Goal: Task Accomplishment & Management: Complete application form

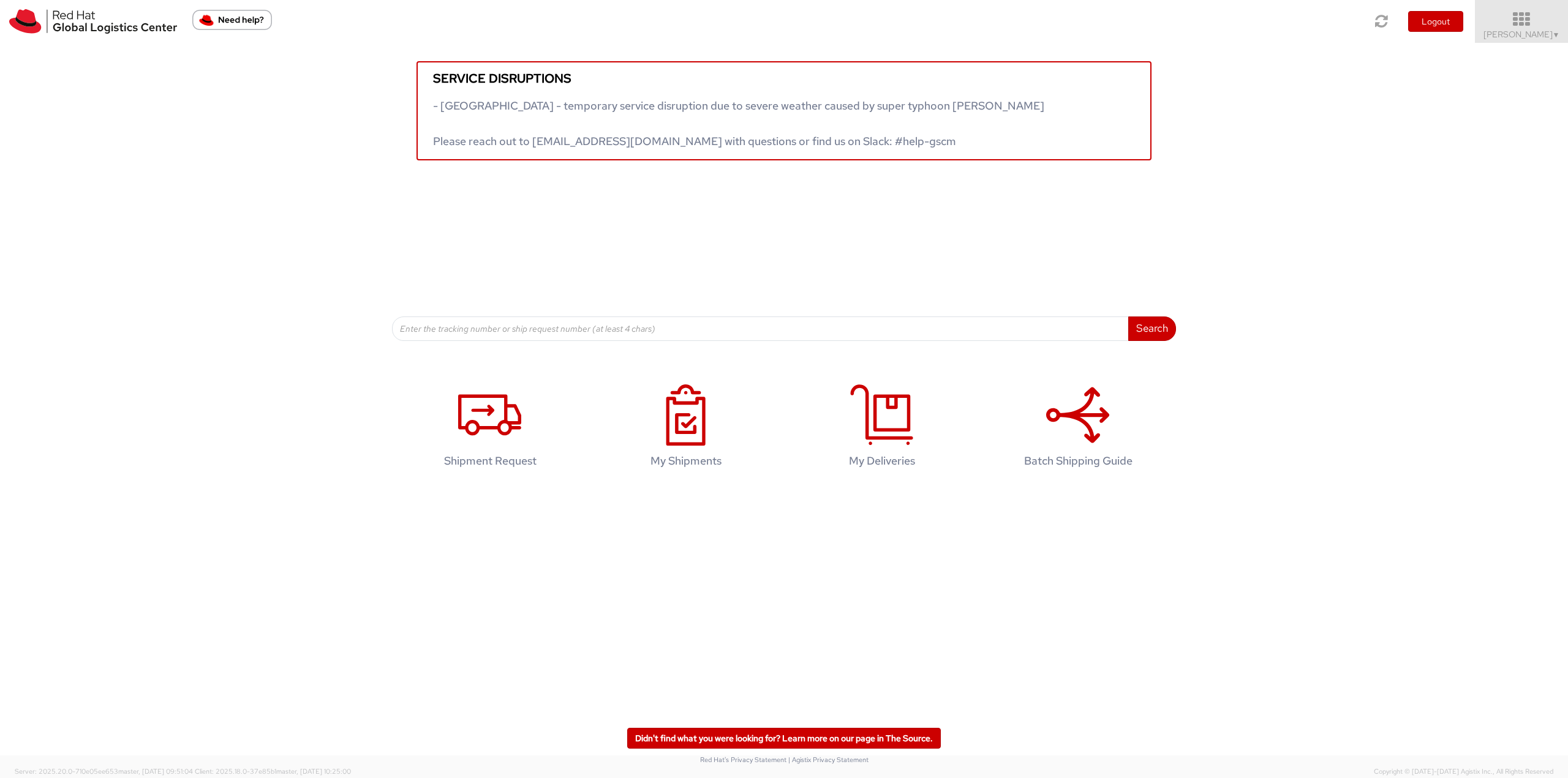
click at [1551, 18] on icon at bounding box center [1521, 19] width 107 height 17
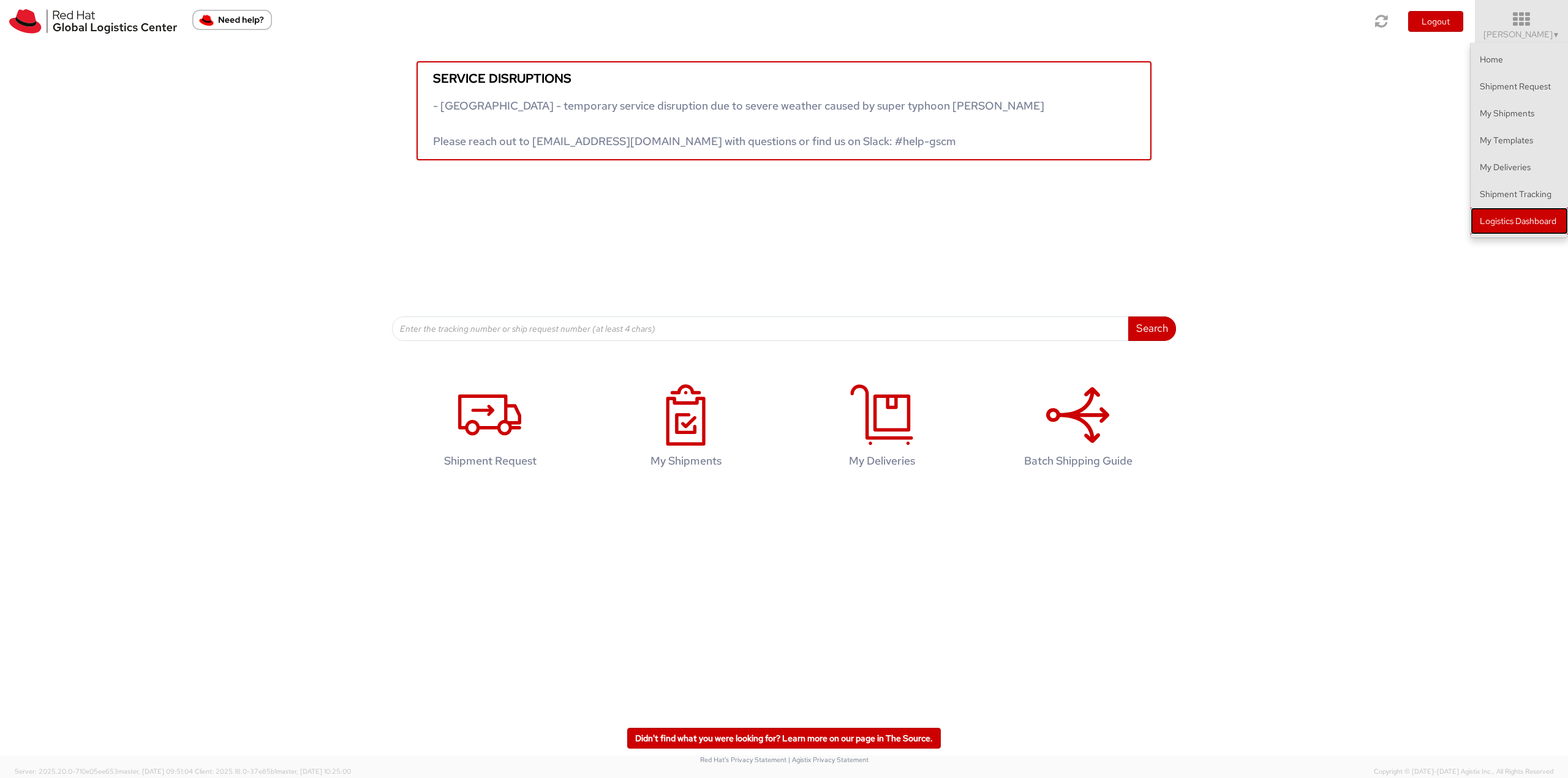
click at [1537, 214] on link "Logistics Dashboard" at bounding box center [1519, 221] width 97 height 27
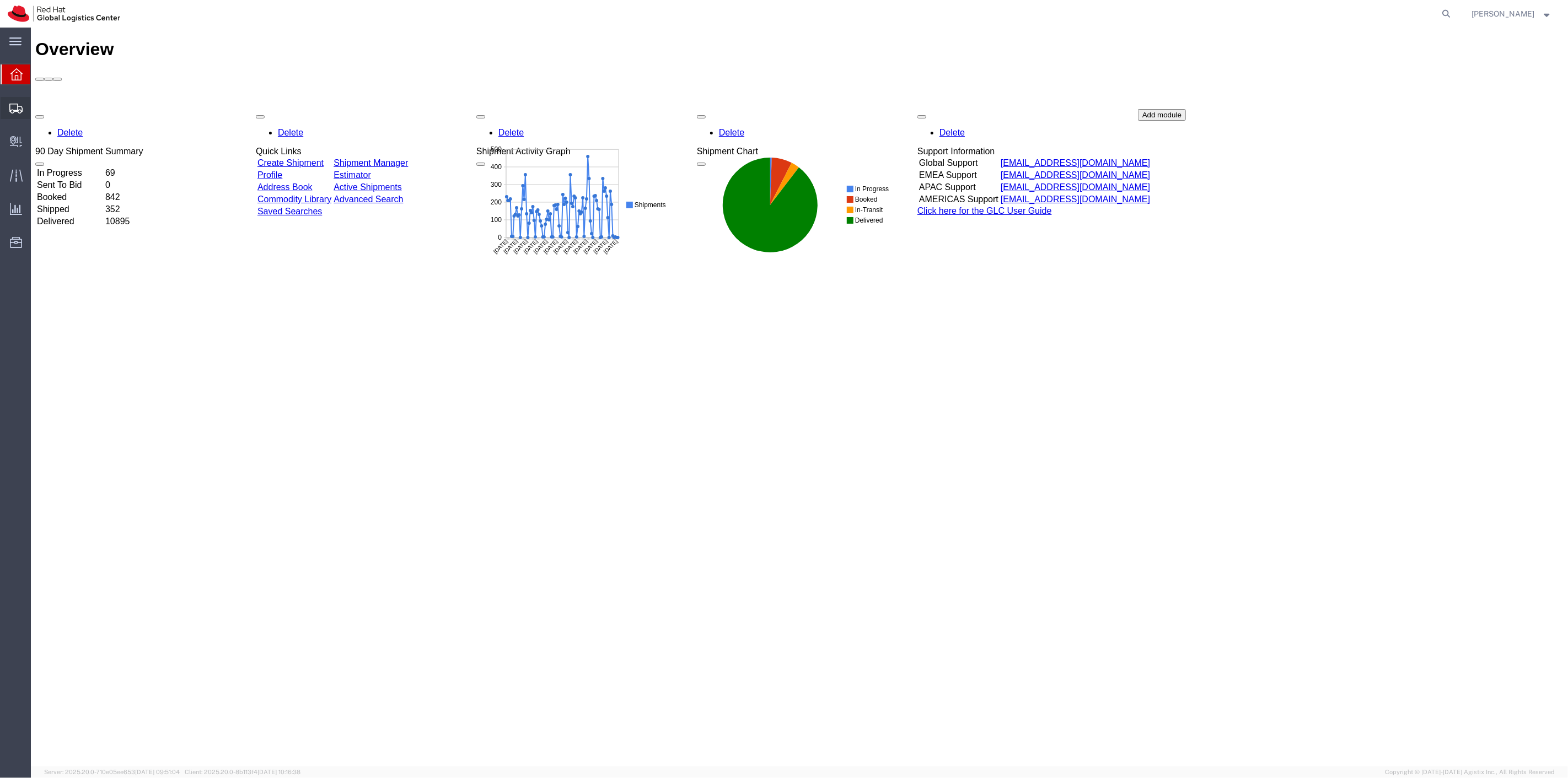
click at [0, 0] on span "Shipment Manager" at bounding box center [0, 0] width 0 height 0
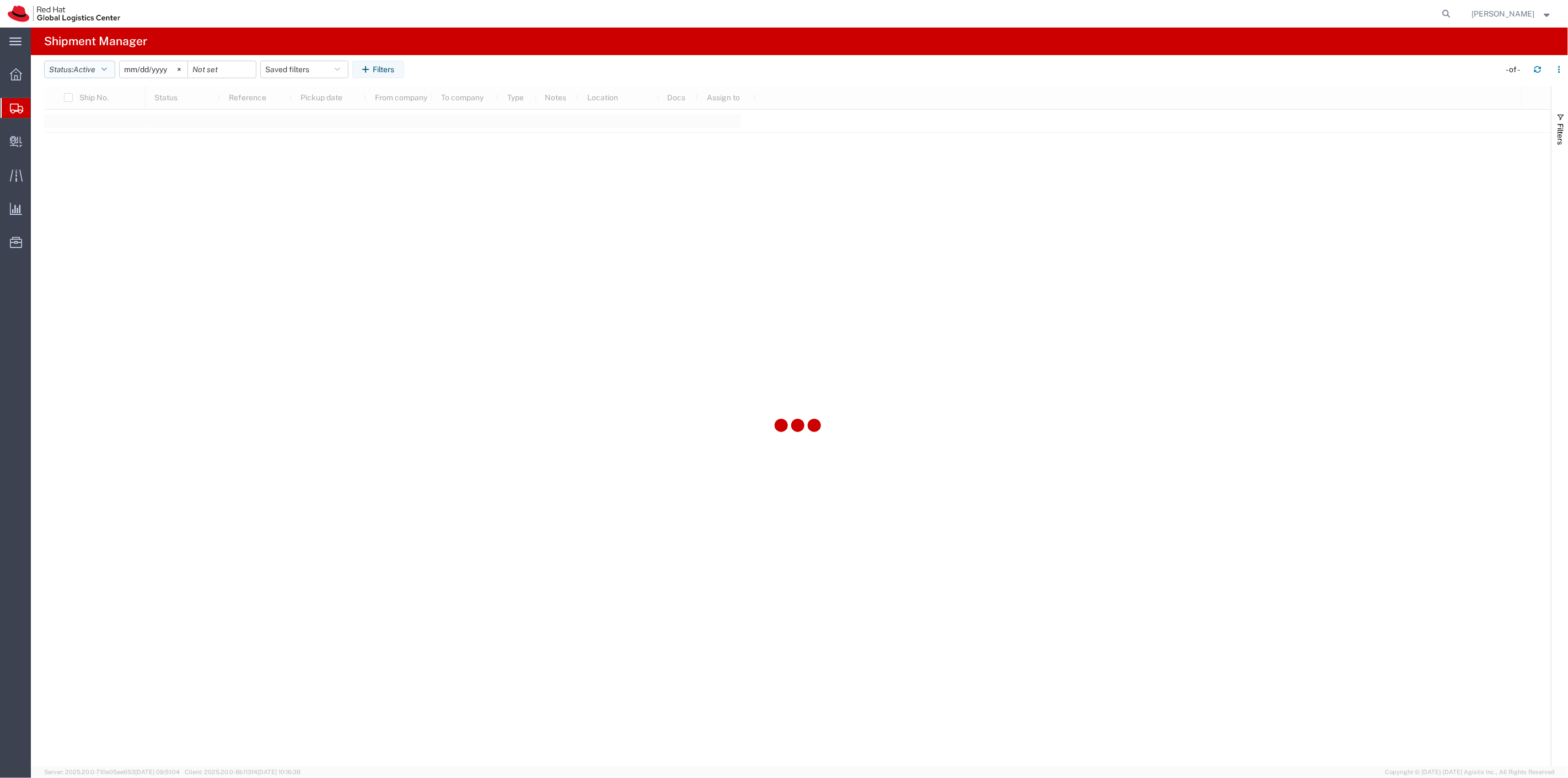
click at [106, 70] on icon "button" at bounding box center [104, 69] width 5 height 7
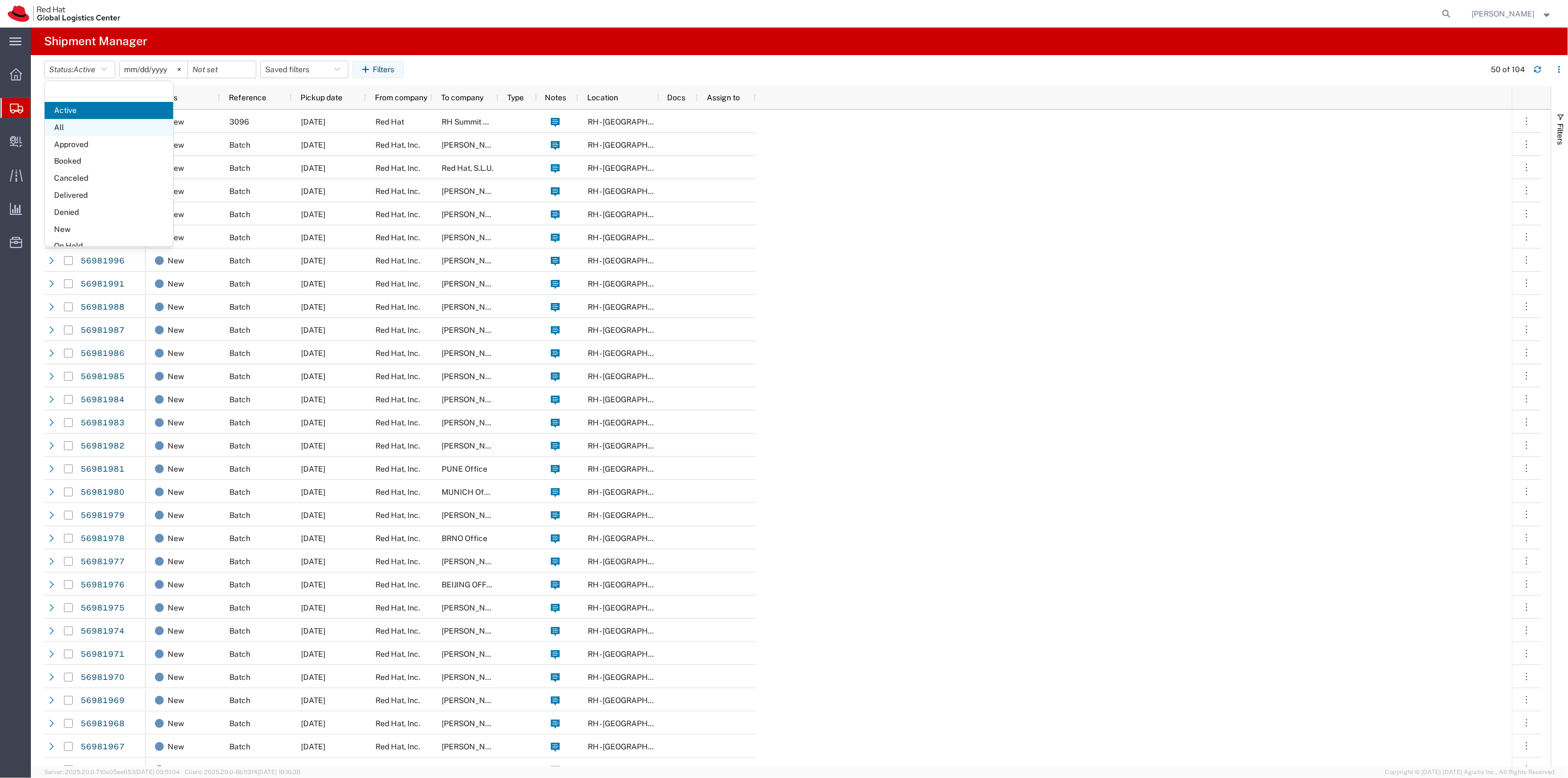
click at [79, 124] on span "All" at bounding box center [109, 127] width 129 height 17
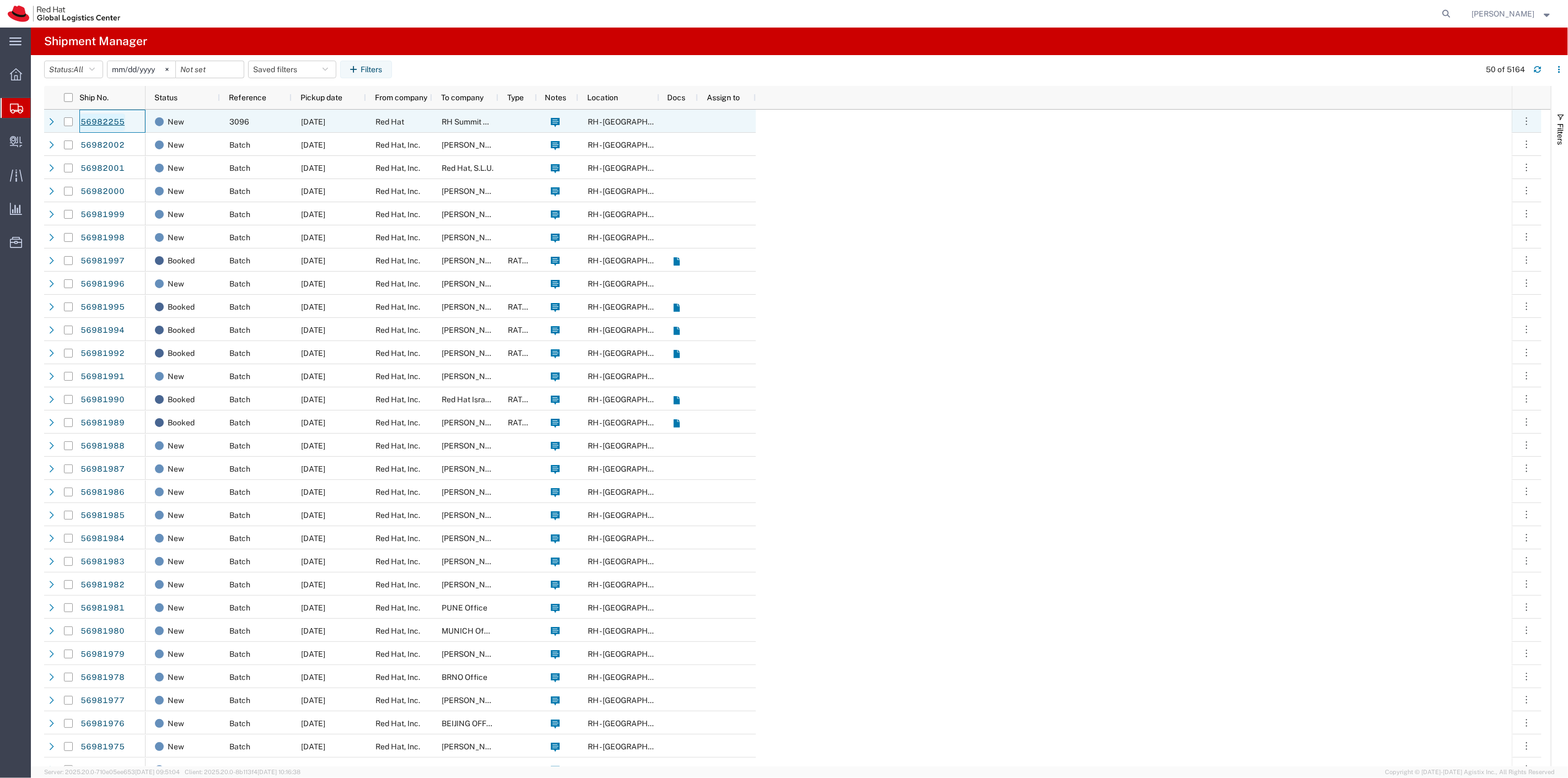
drag, startPoint x: 132, startPoint y: 122, endPoint x: 84, endPoint y: 117, distance: 48.3
click at [84, 117] on div "56982255" at bounding box center [113, 121] width 66 height 23
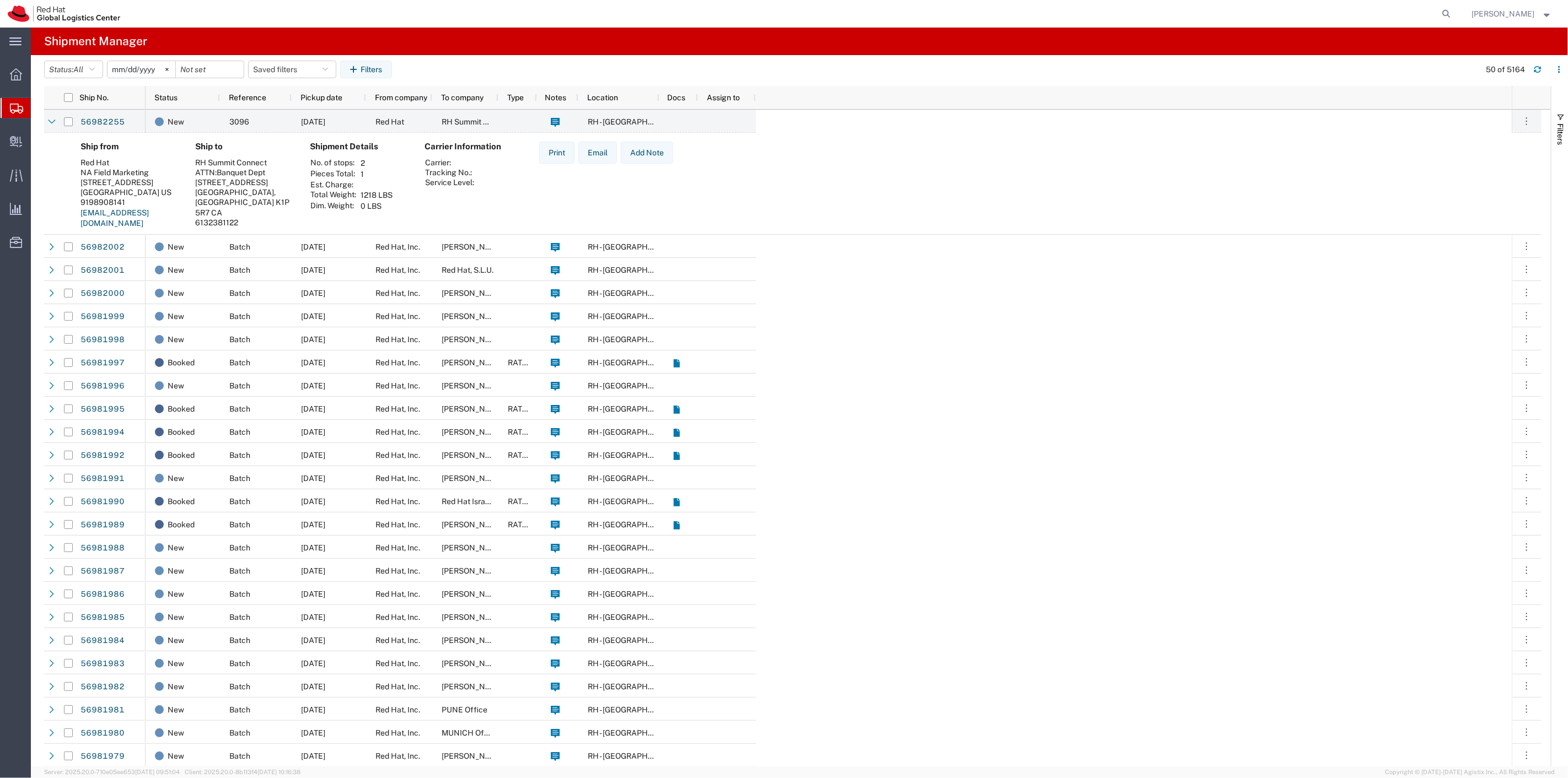
drag, startPoint x: 93, startPoint y: 122, endPoint x: 54, endPoint y: 151, distance: 48.6
click at [54, 151] on div "Ship from [GEOGRAPHIC_DATA] Marketing [STREET_ADDRESS] 9198908141 [EMAIL_ADDRES…" at bounding box center [792, 190] width 1497 height 113
drag, startPoint x: 133, startPoint y: 118, endPoint x: 80, endPoint y: 120, distance: 53.0
click at [80, 120] on div "56982255" at bounding box center [113, 121] width 66 height 23
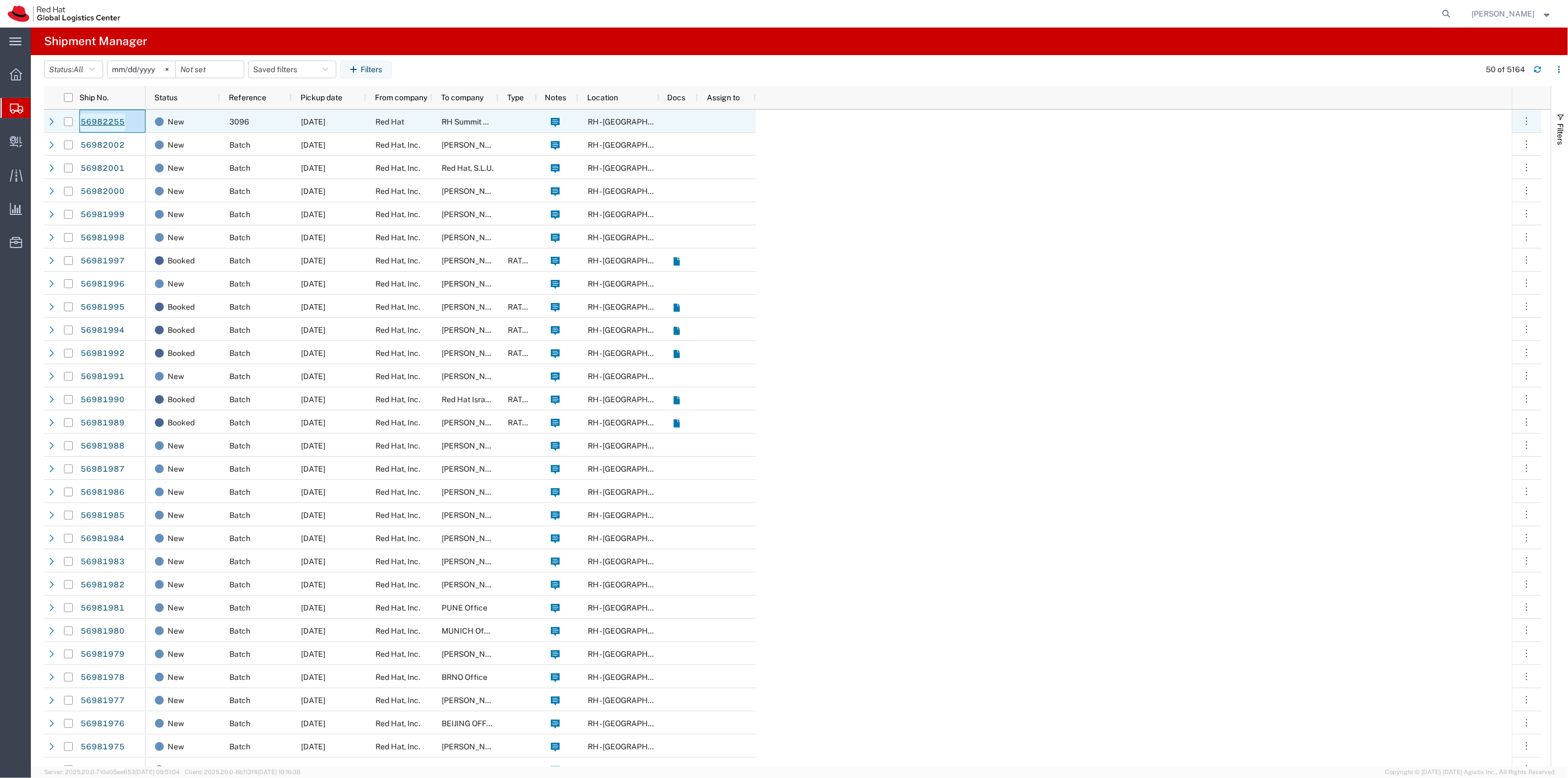
click at [109, 122] on link "56982255" at bounding box center [102, 122] width 45 height 18
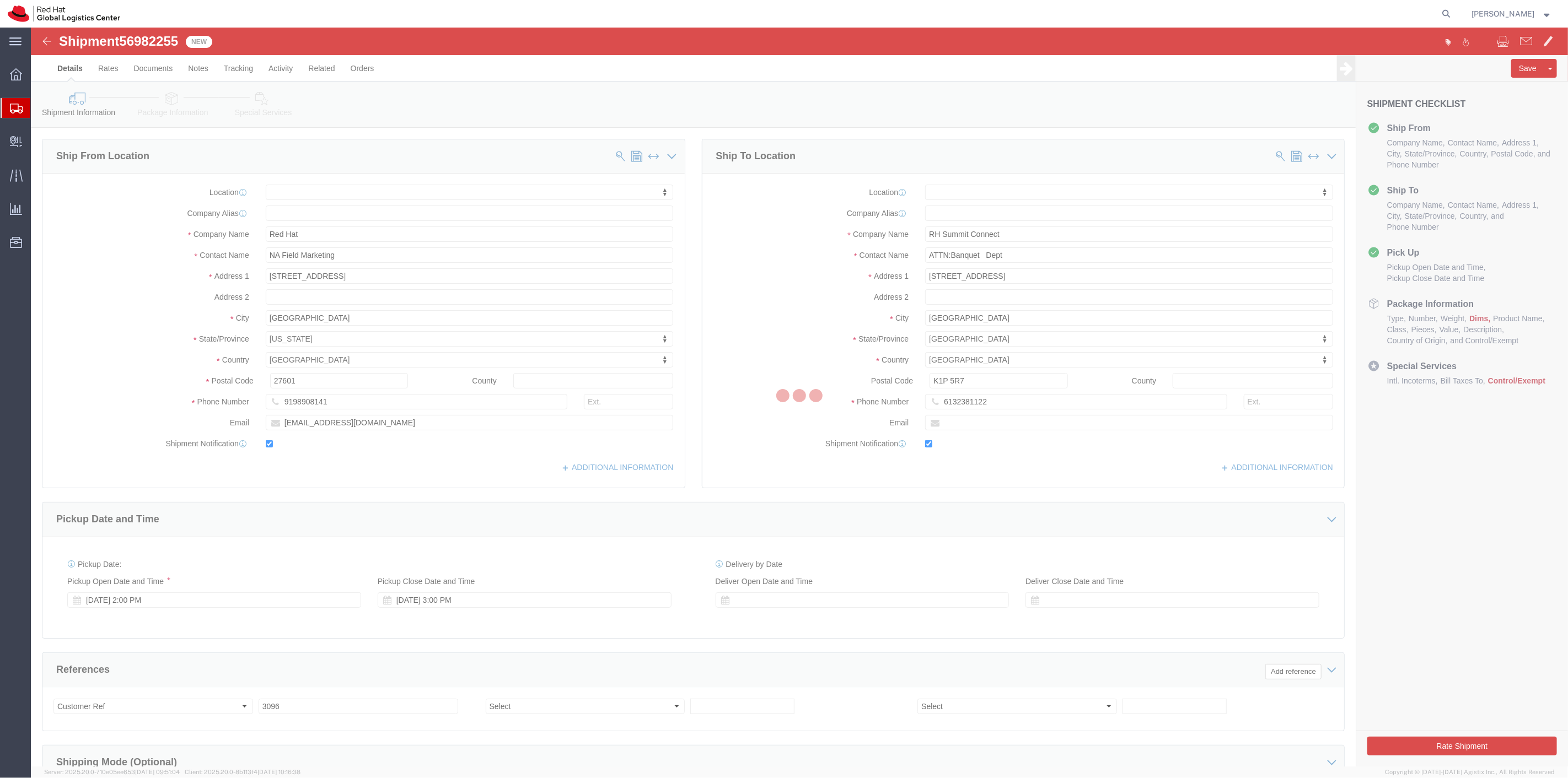
select select
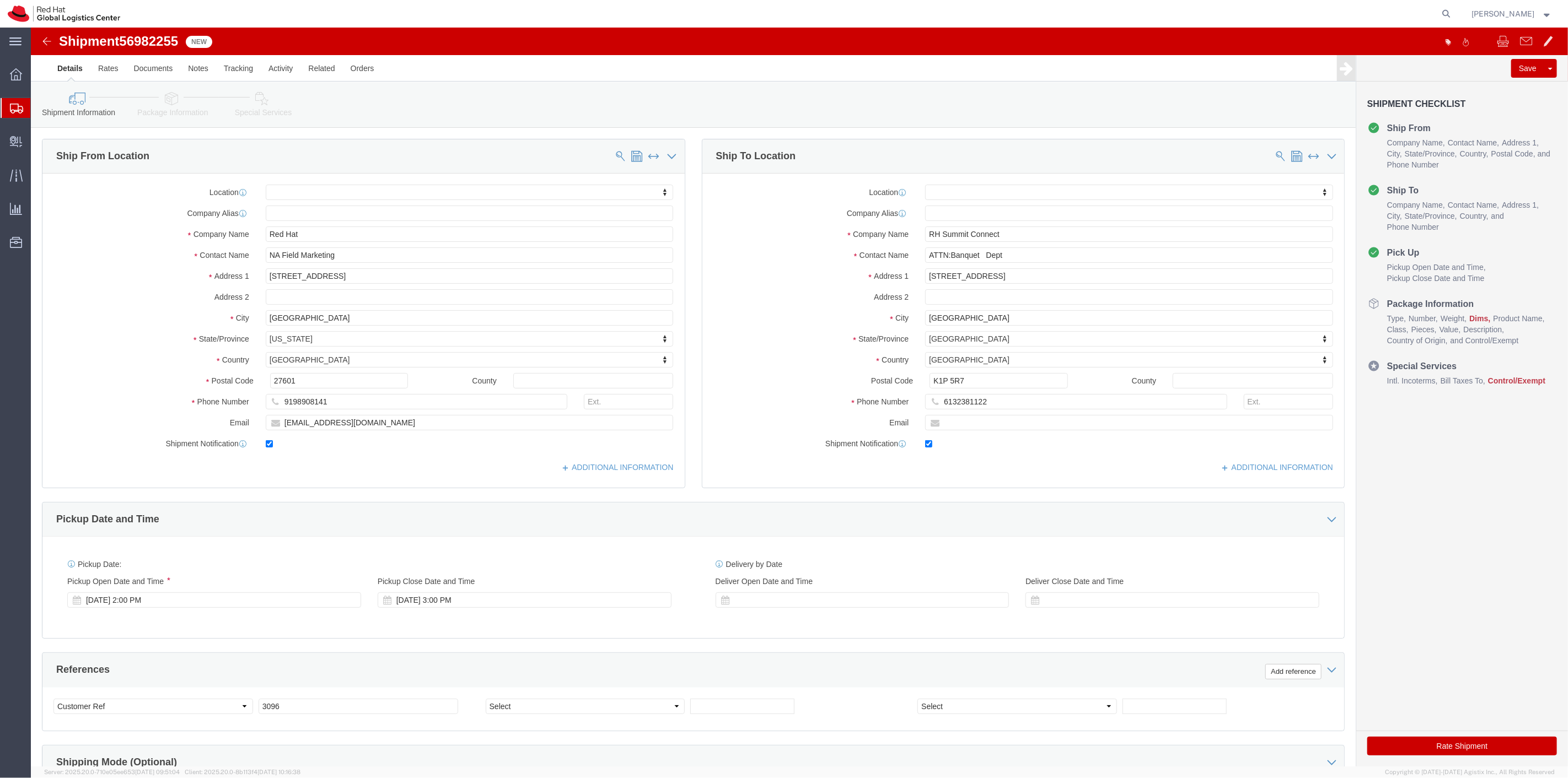
click icon
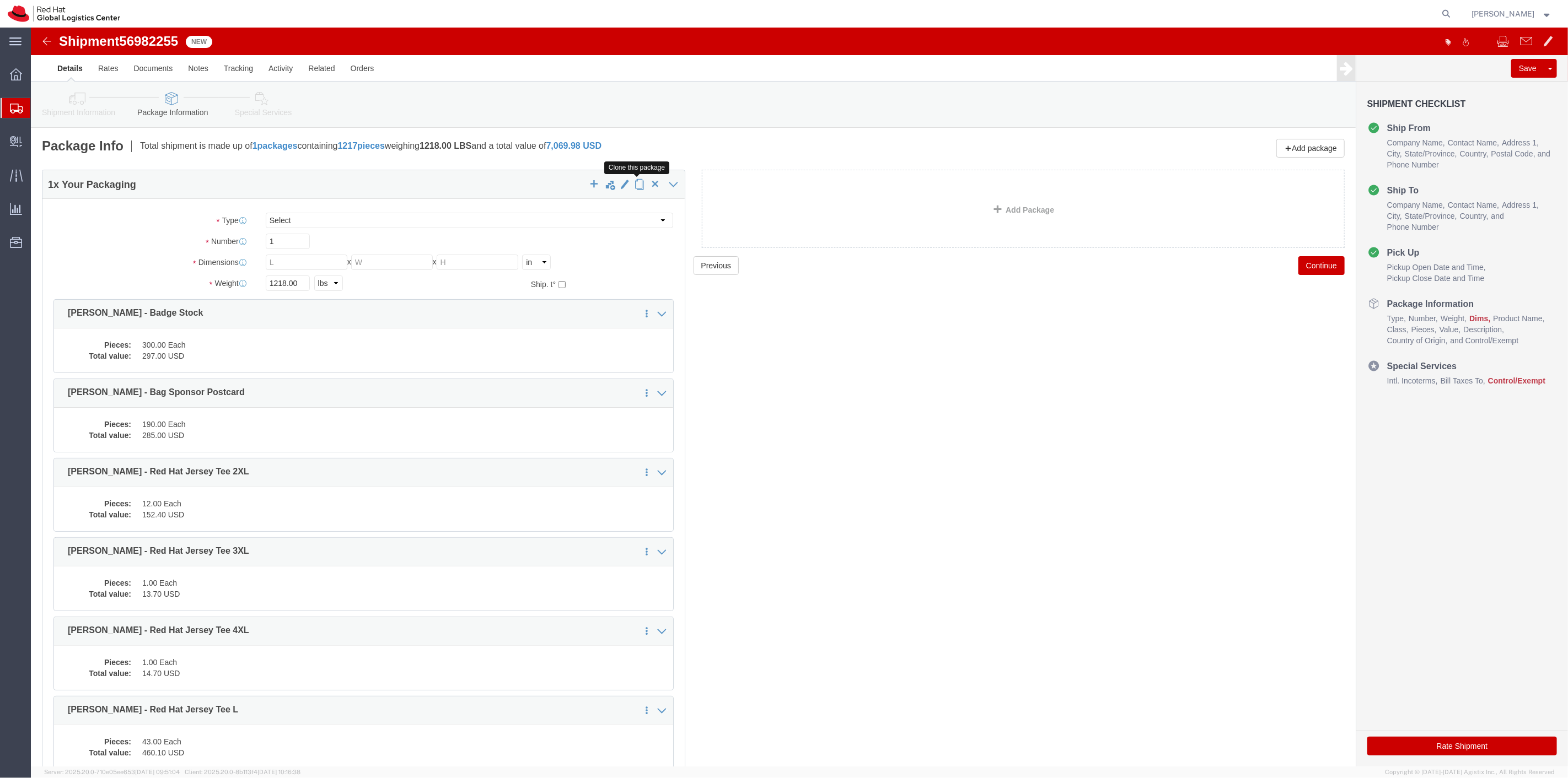
click span "button"
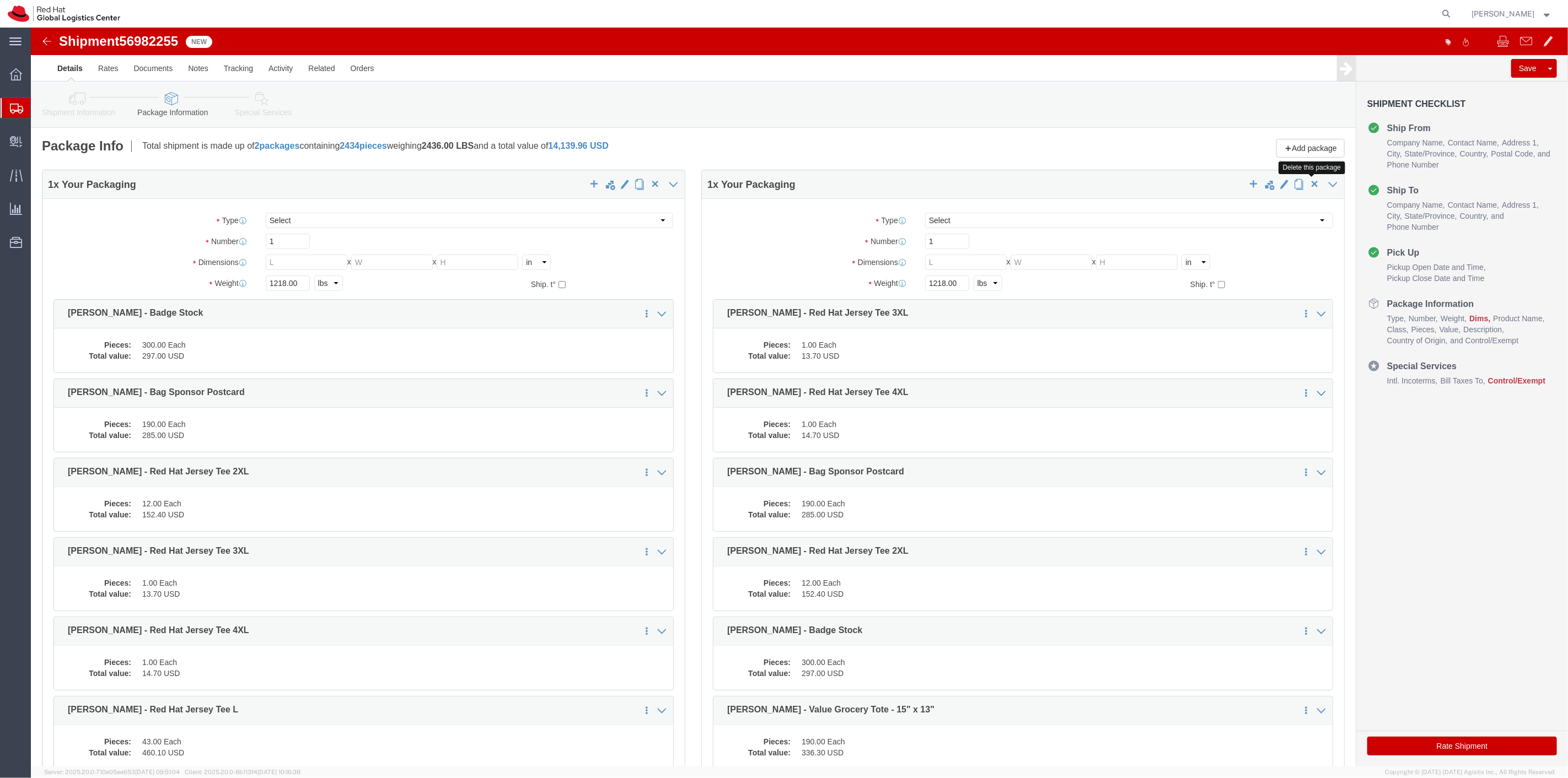
click span "button"
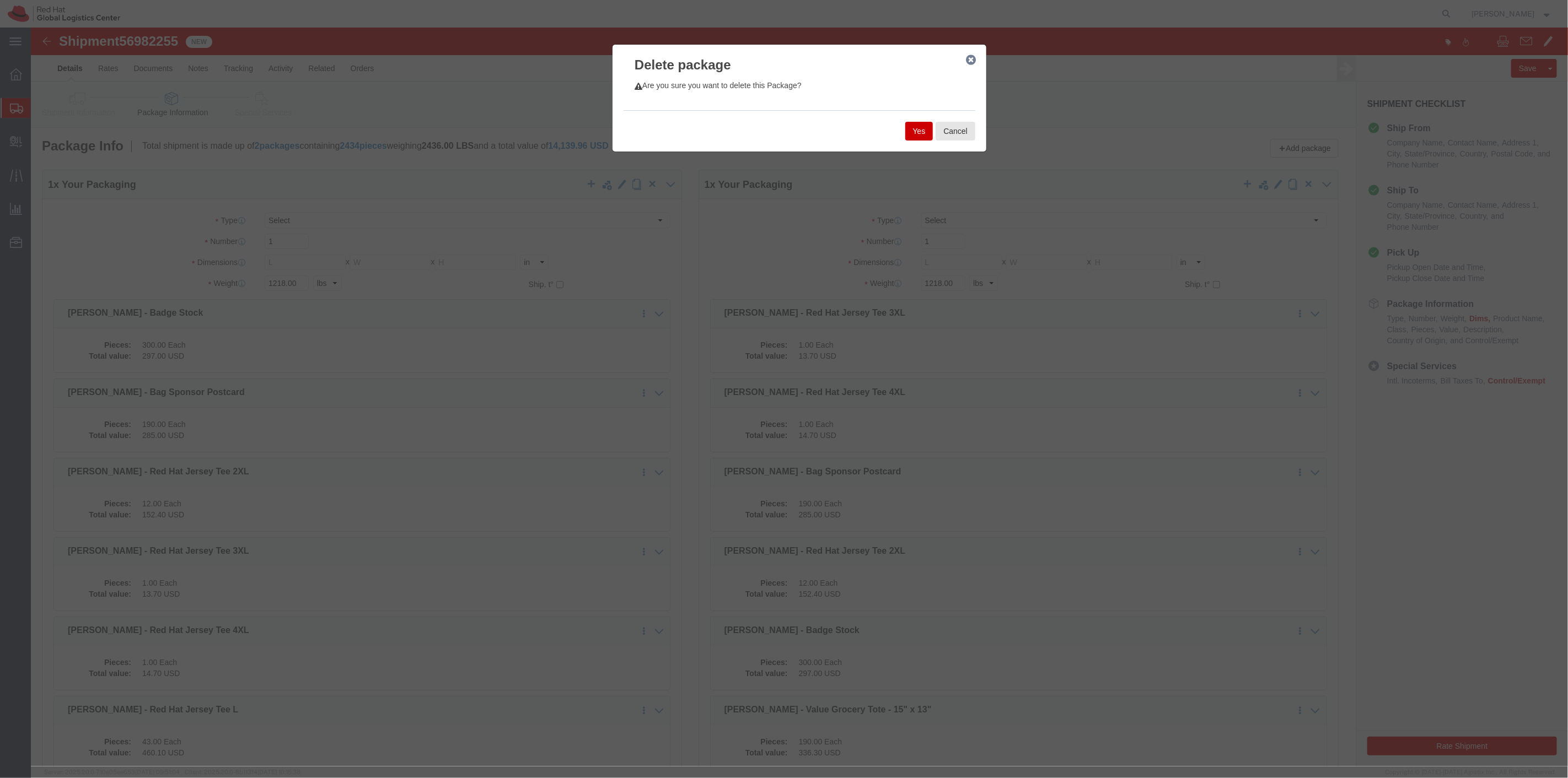
click button "Yes"
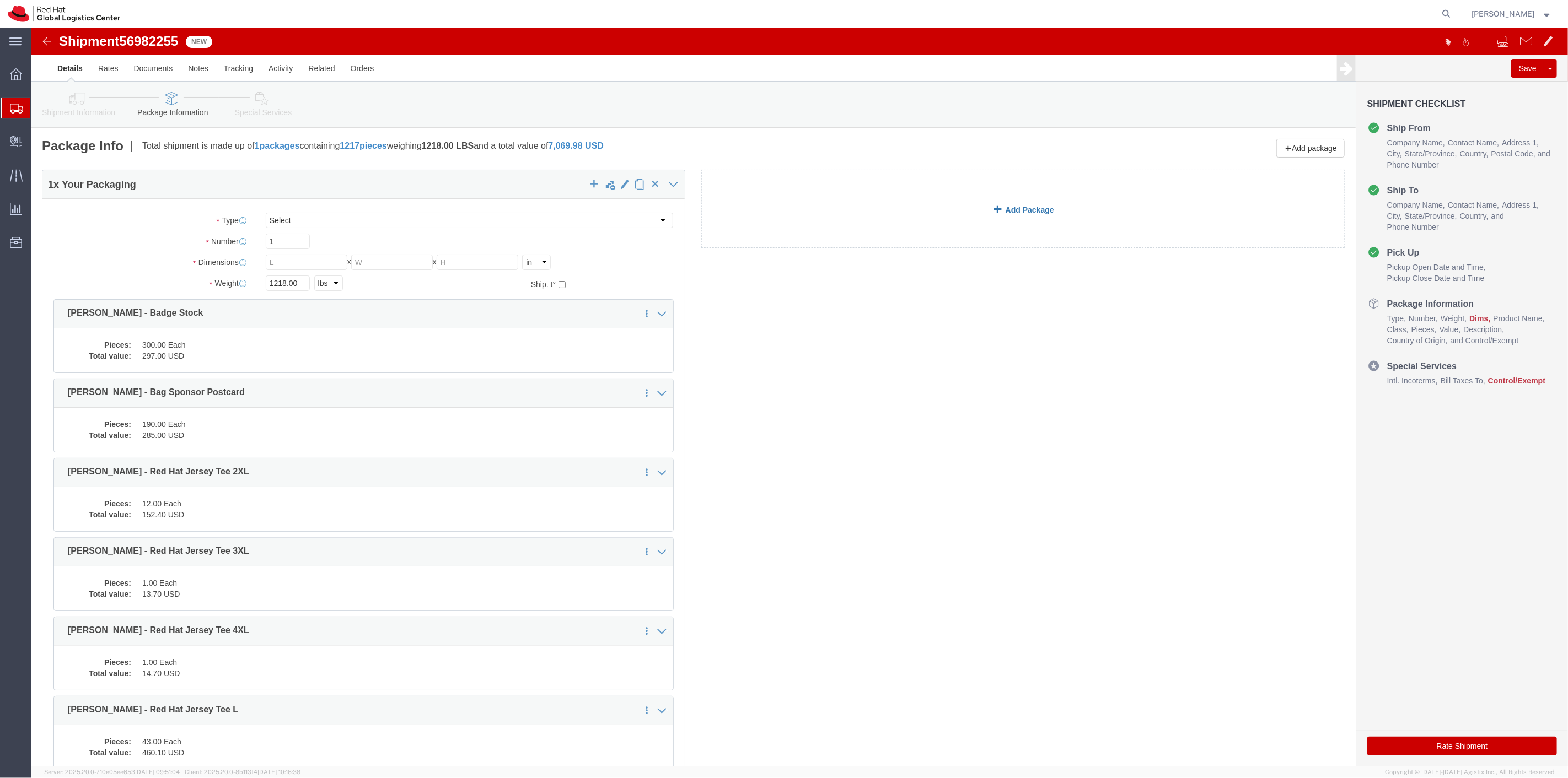
click link "Add Package"
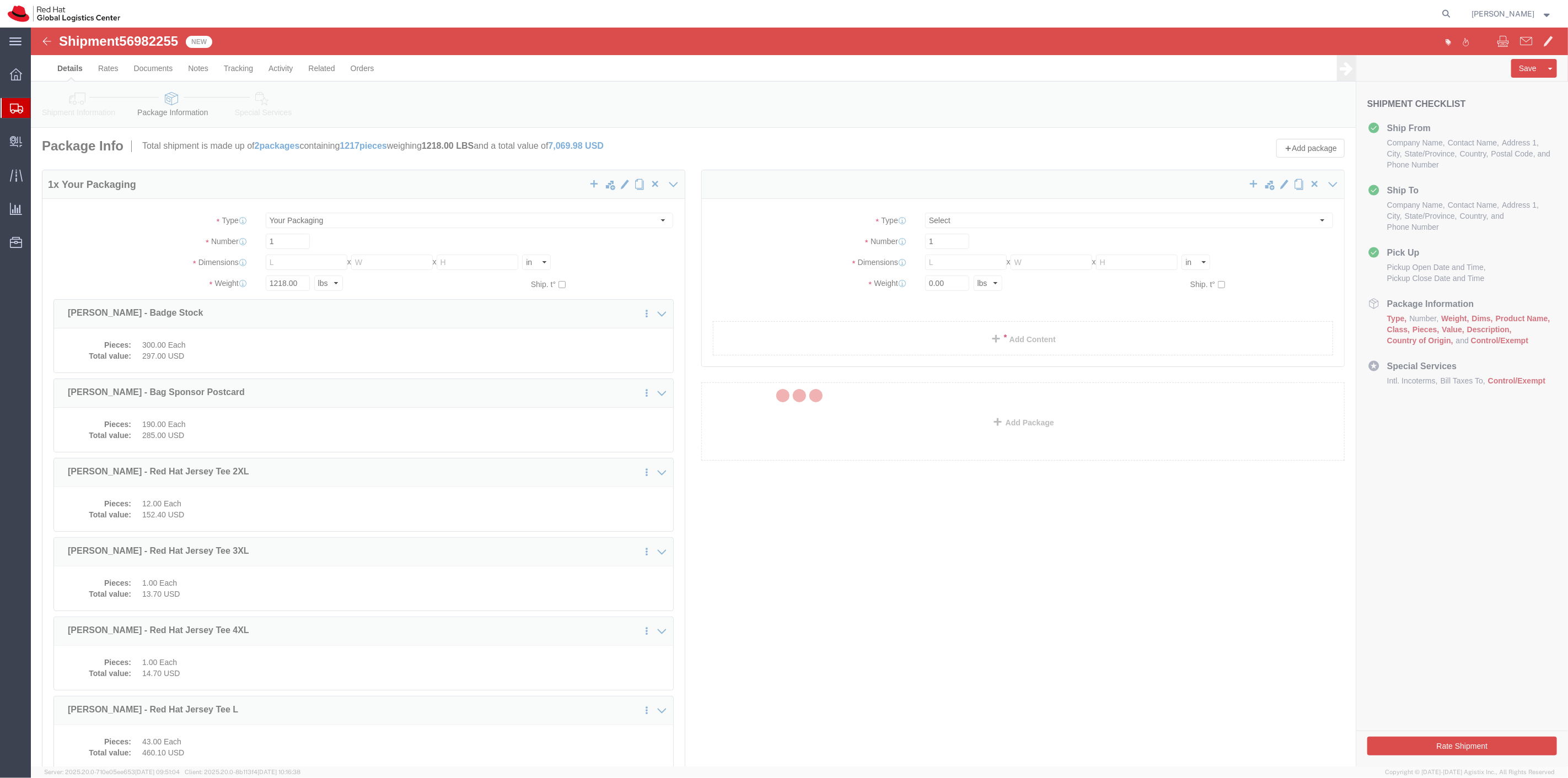
select select
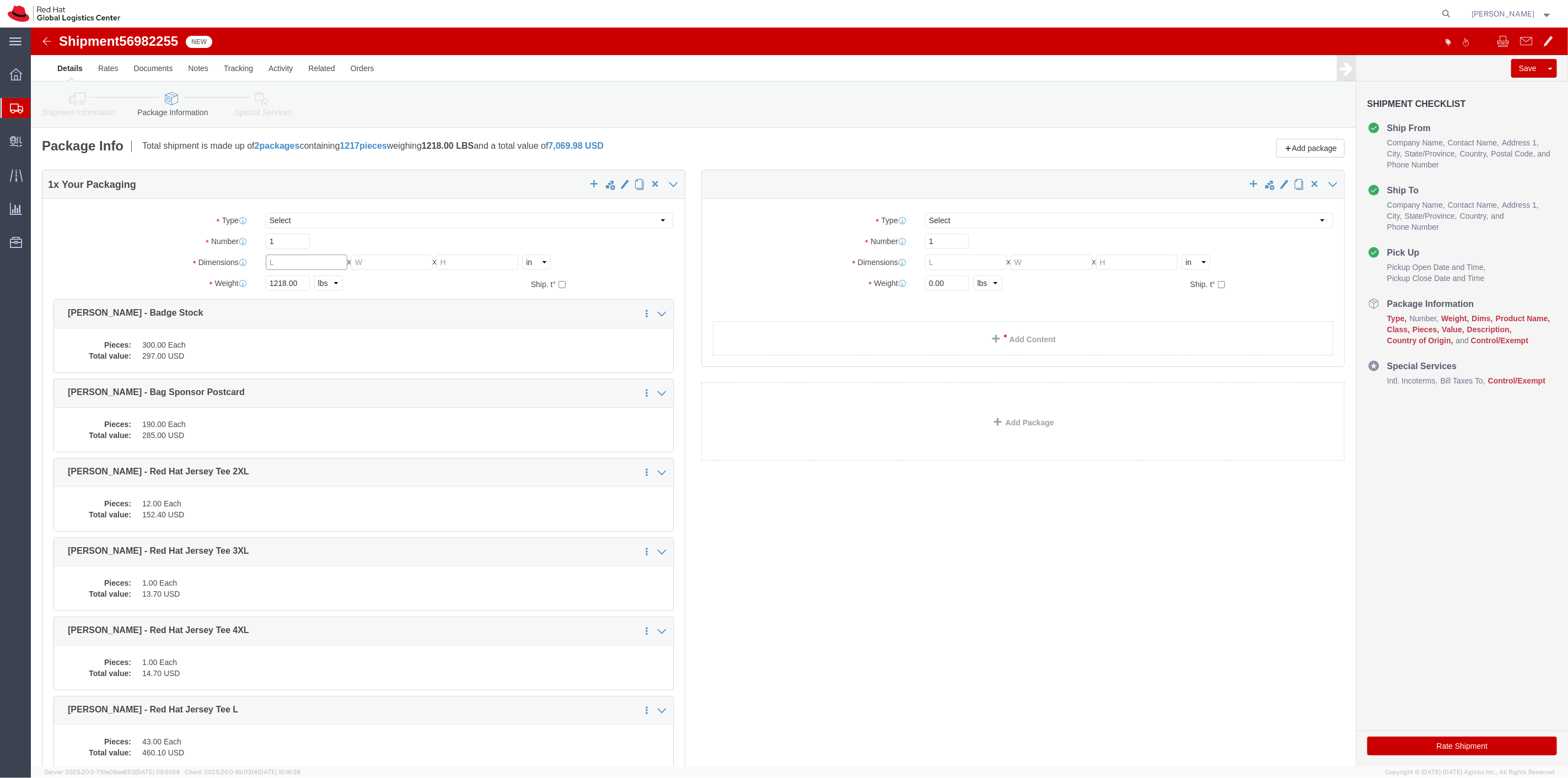
click input "text"
type input "24"
type input "15"
type input "14"
drag, startPoint x: 249, startPoint y: 255, endPoint x: 221, endPoint y: 255, distance: 28.0
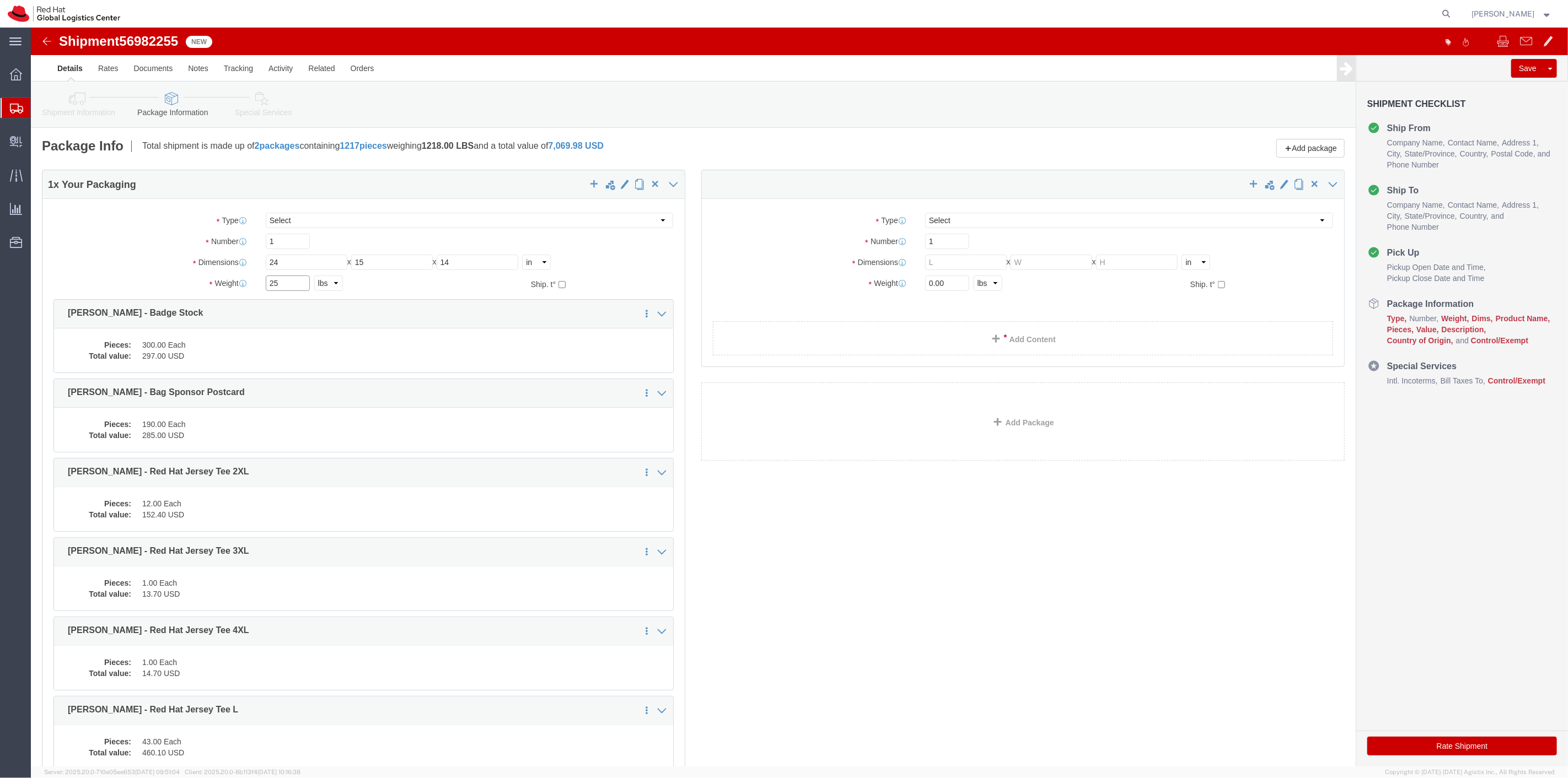
click div "Weight 25 Select kgs lbs Ship. t°"
type input "25"
click span "button"
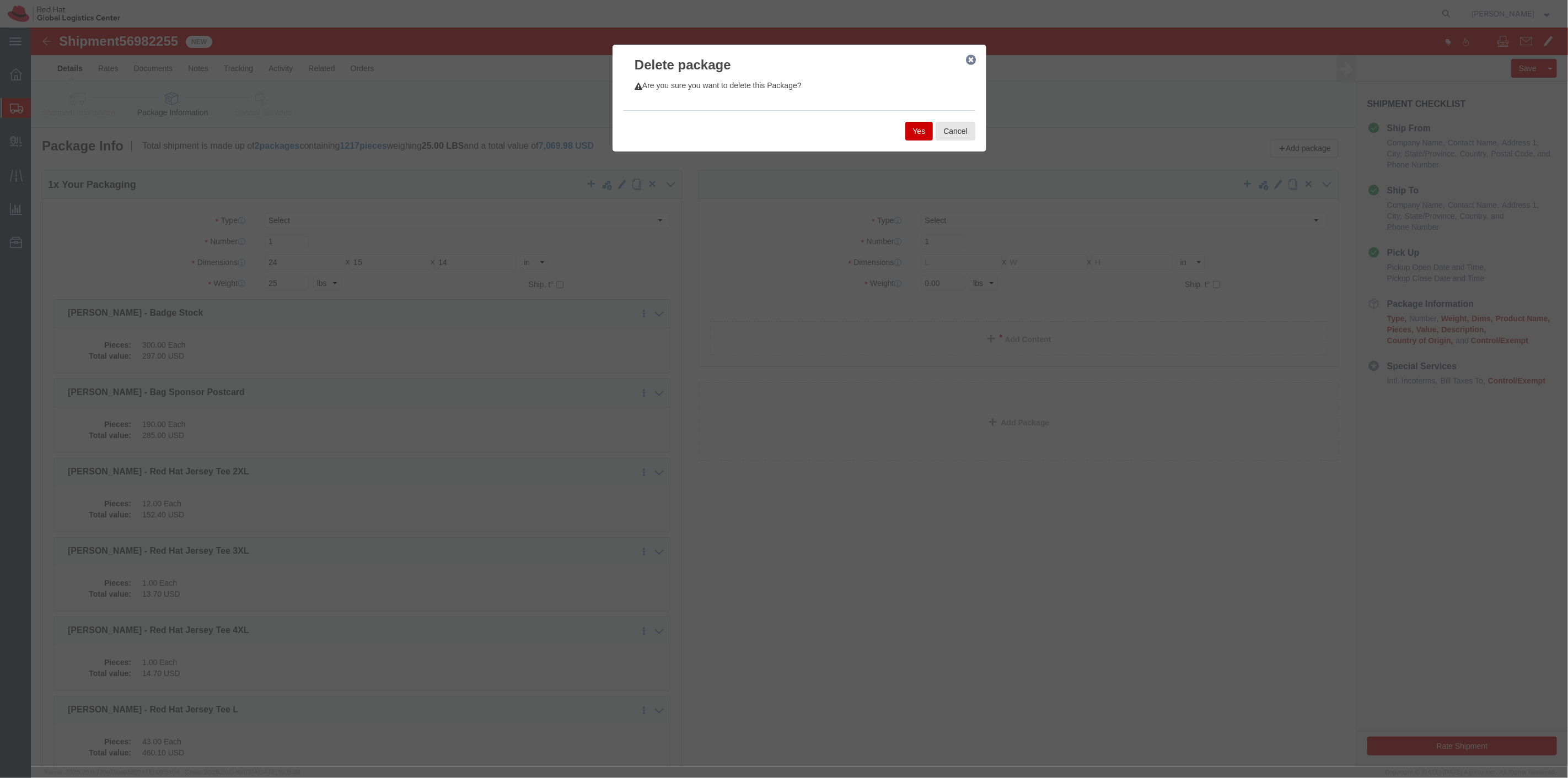
drag, startPoint x: 876, startPoint y: 107, endPoint x: 780, endPoint y: 153, distance: 106.5
click button "Yes"
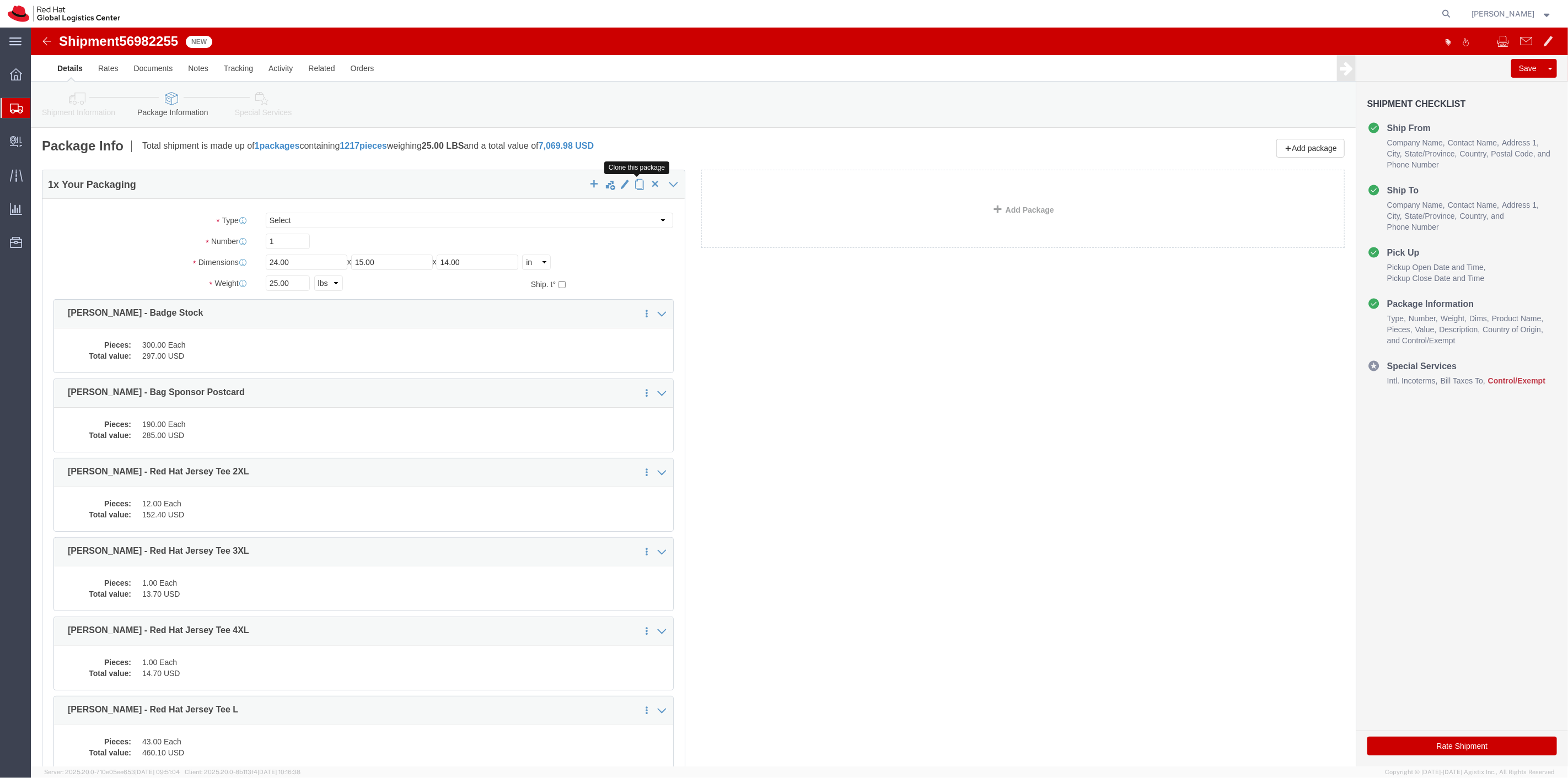
click span "button"
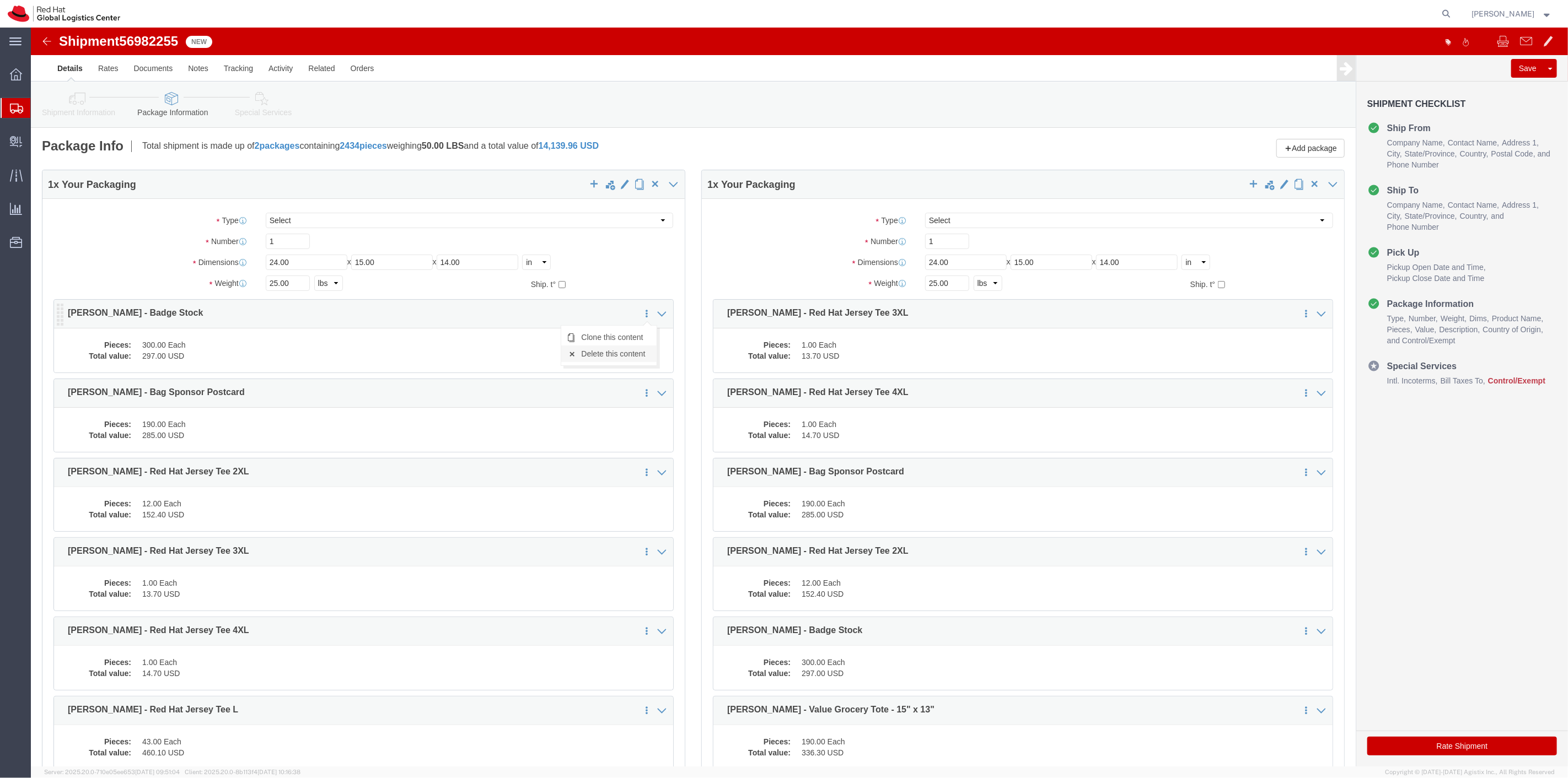
click link "Delete this content"
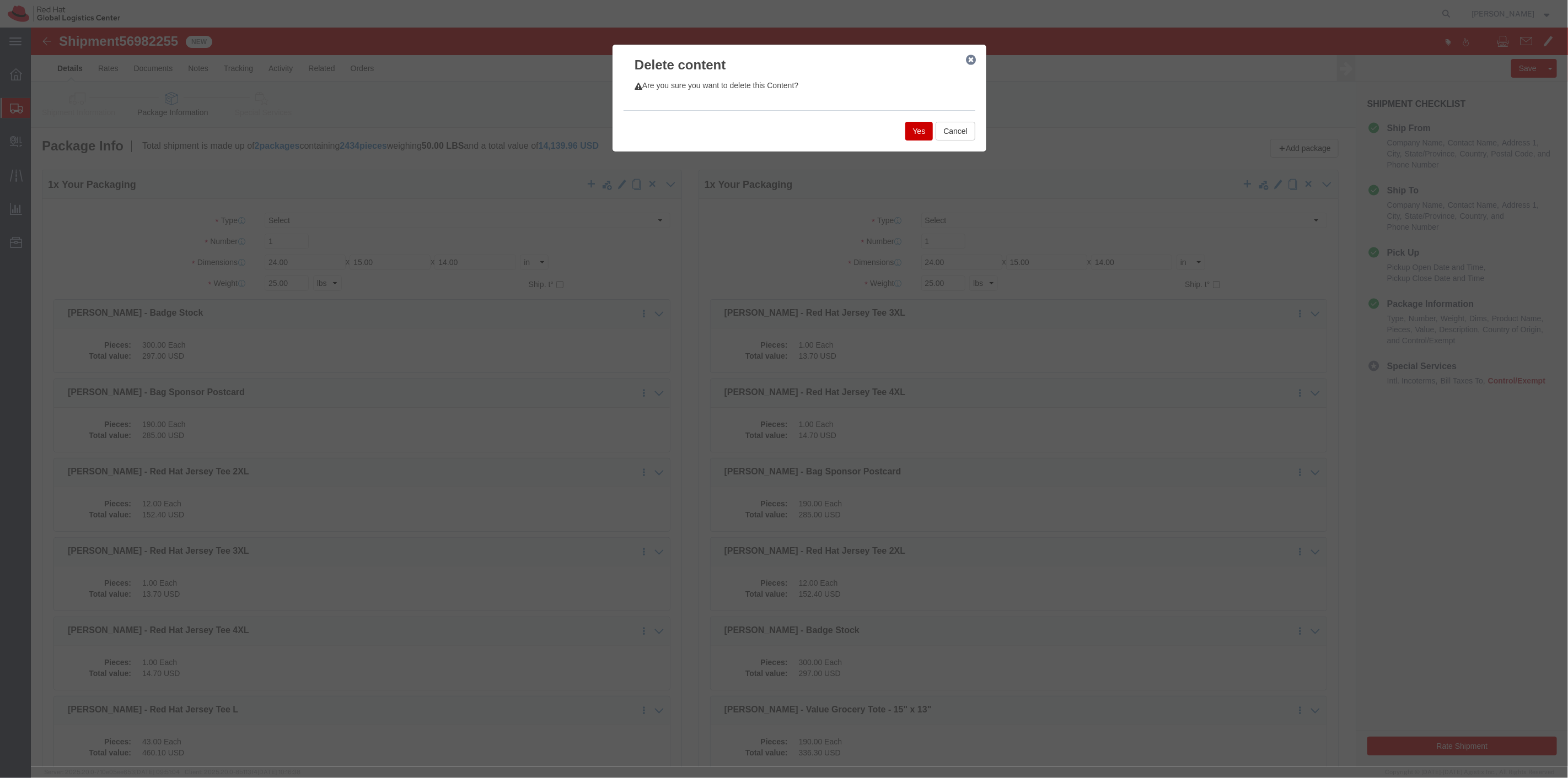
drag, startPoint x: 867, startPoint y: 98, endPoint x: 875, endPoint y: 102, distance: 8.9
click div "Yes Cancel"
click button "Yes"
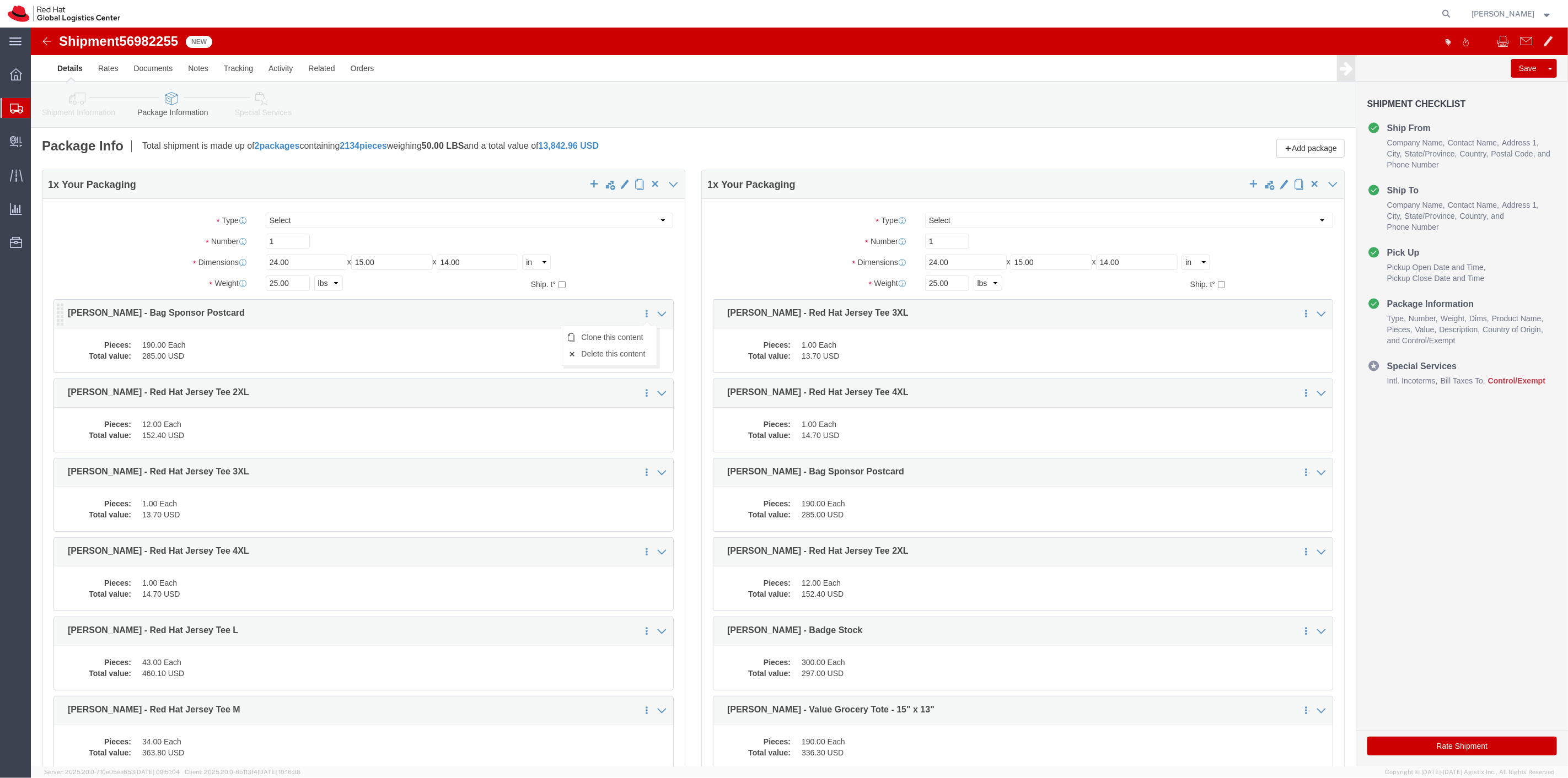
click link
click link "Delete this content"
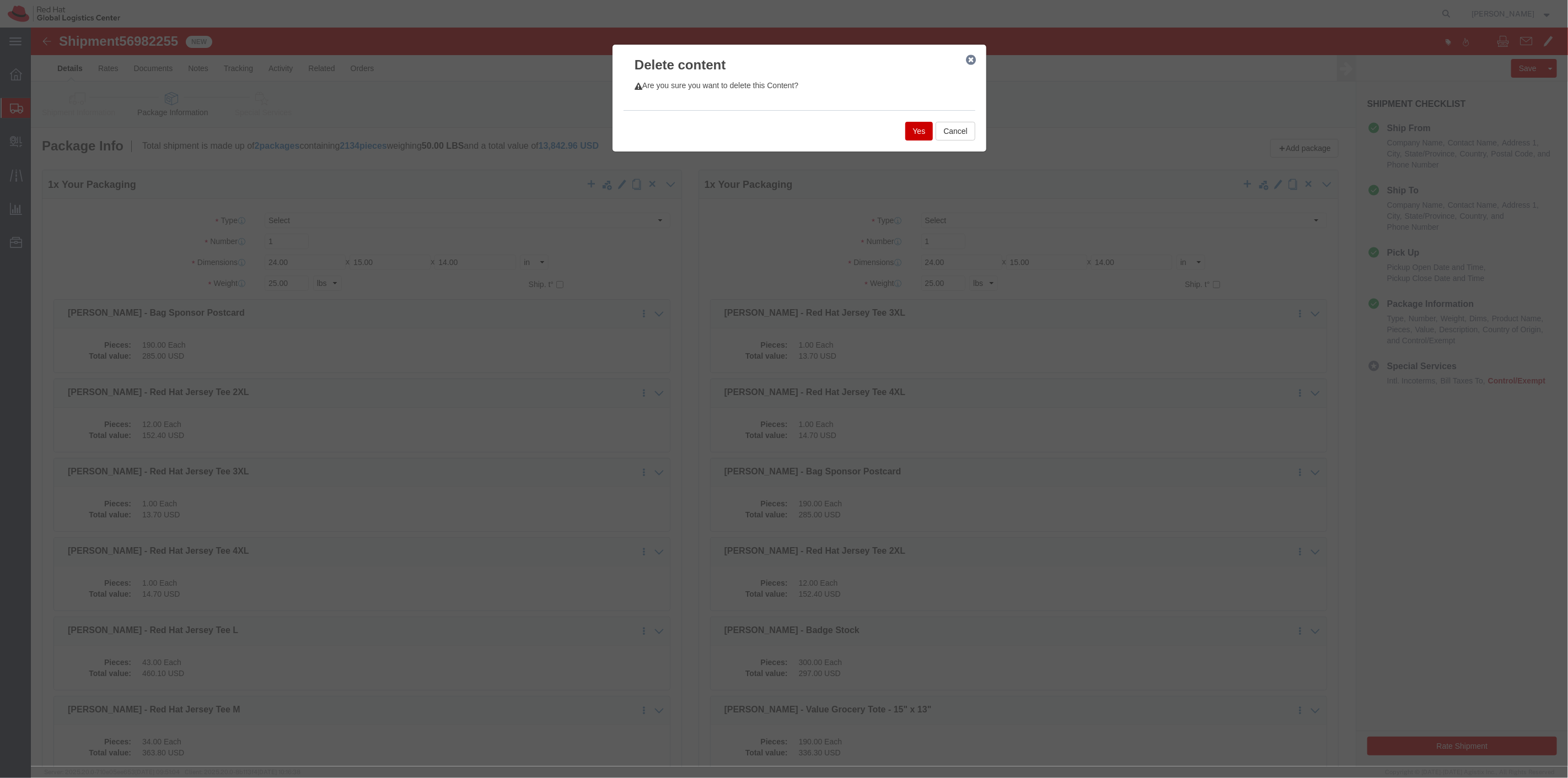
drag, startPoint x: 889, startPoint y: 102, endPoint x: 920, endPoint y: 133, distance: 43.8
click button "Yes"
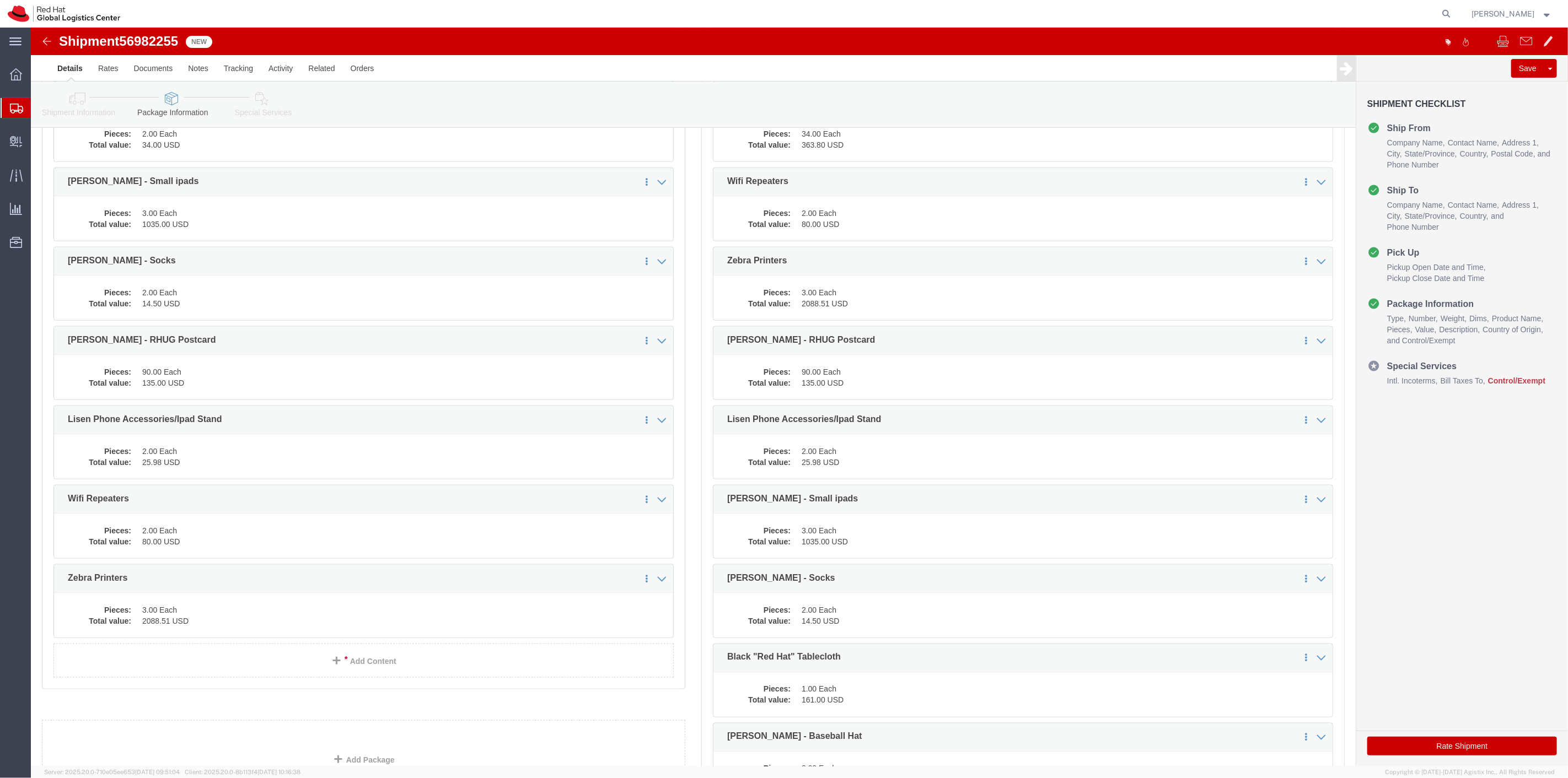
scroll to position [1341, 0]
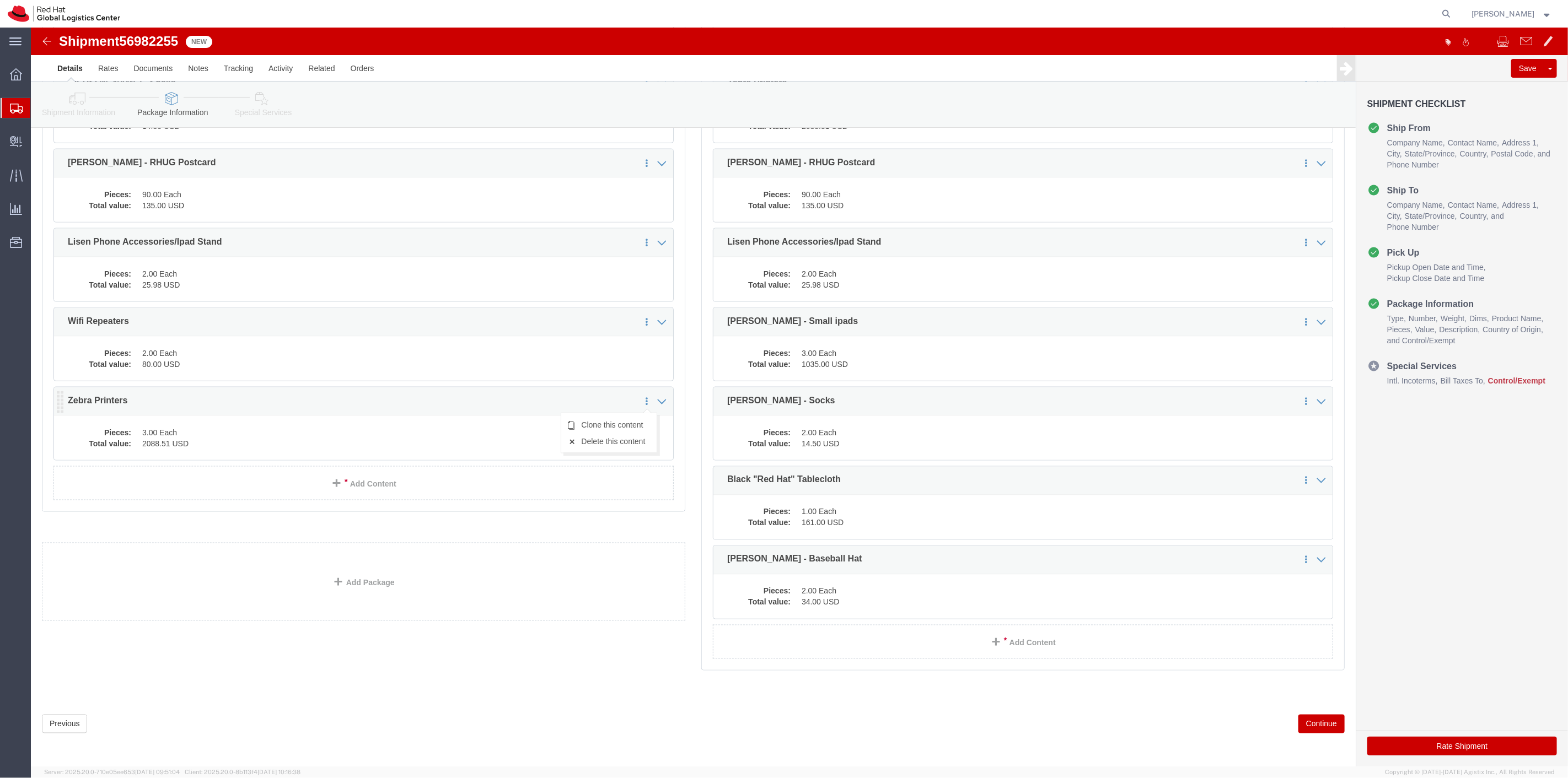
click icon
click link "Delete this content"
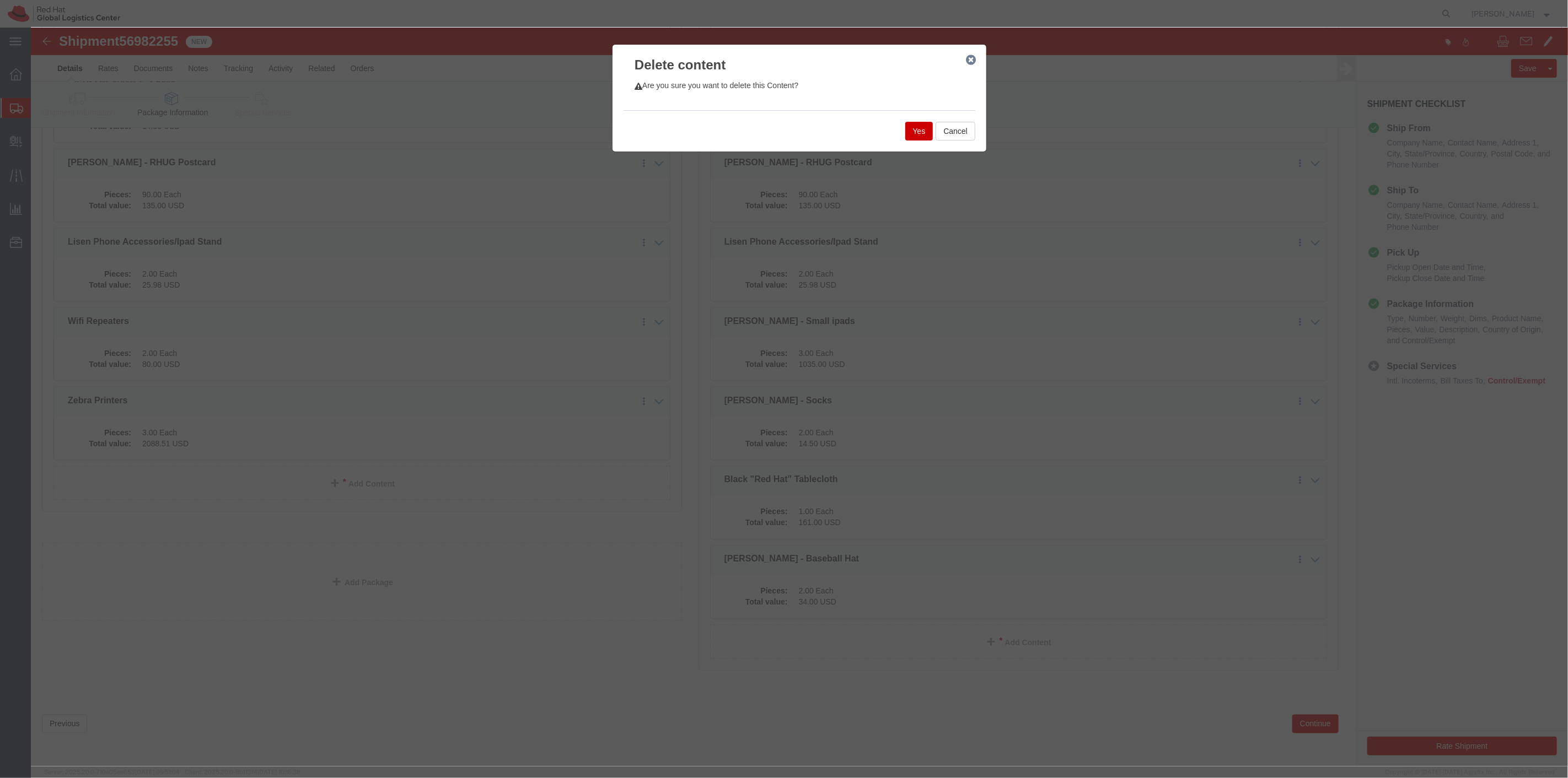
click button "Yes"
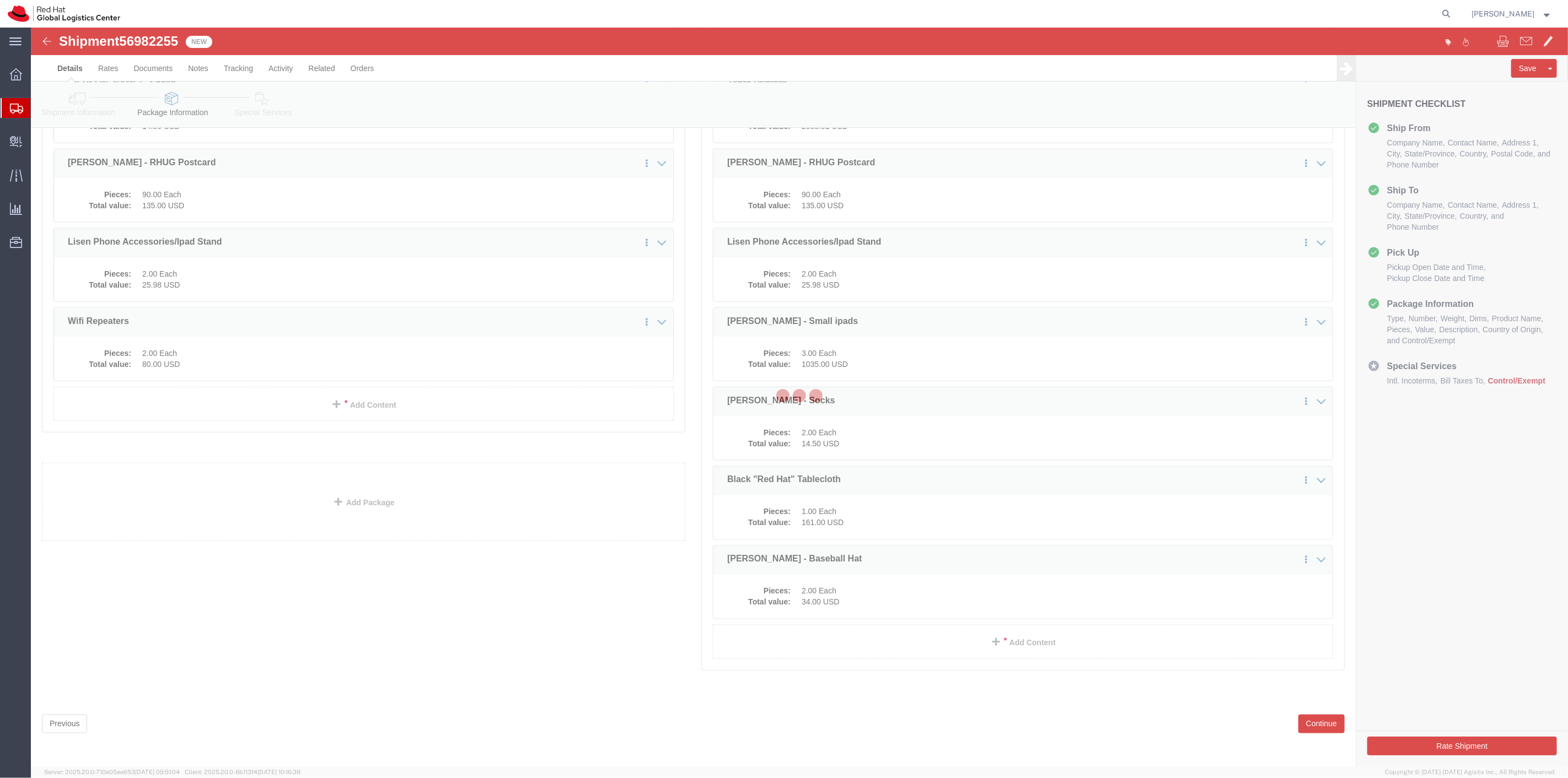
scroll to position [1277, 0]
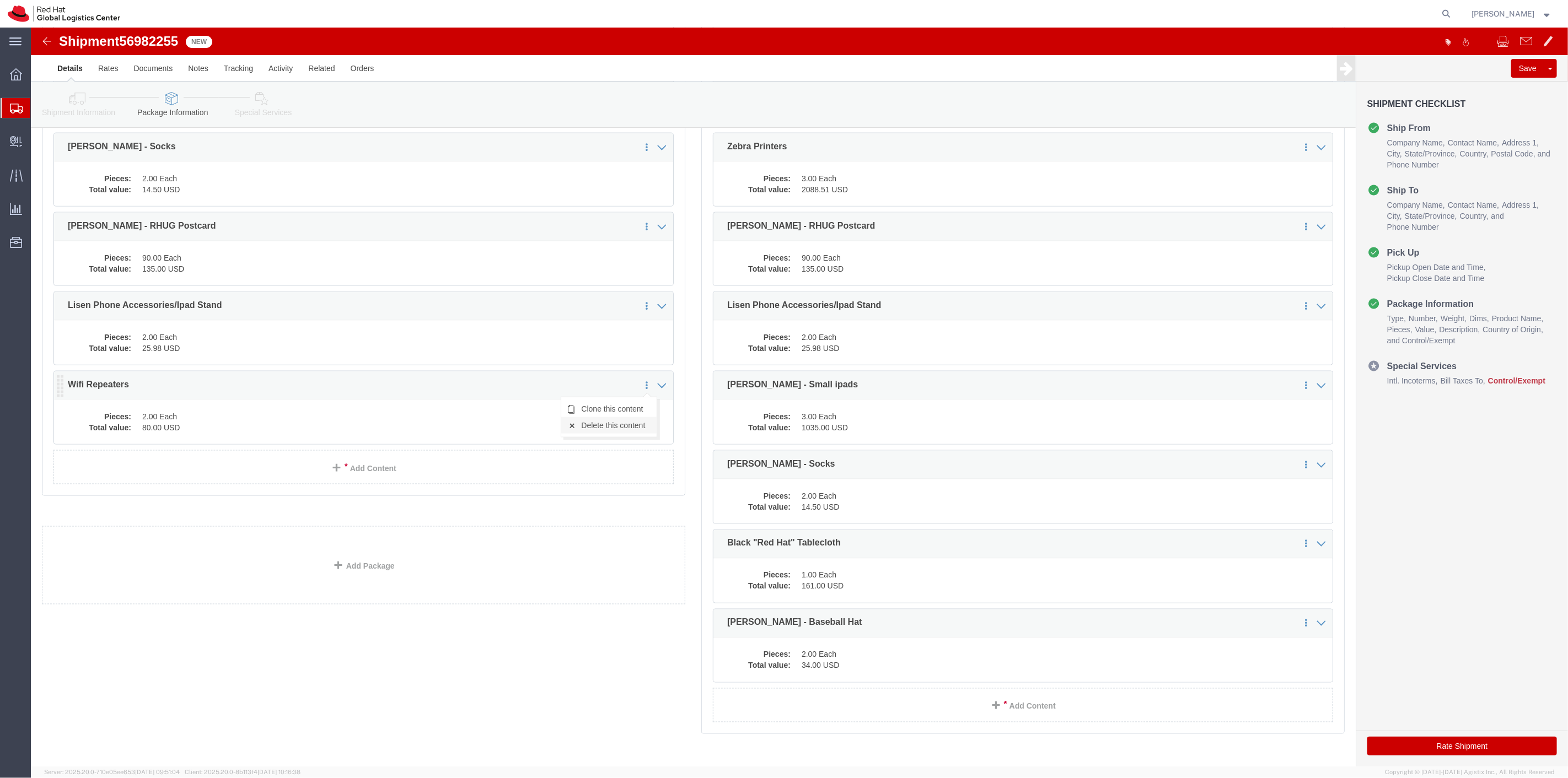
click link "Delete this content"
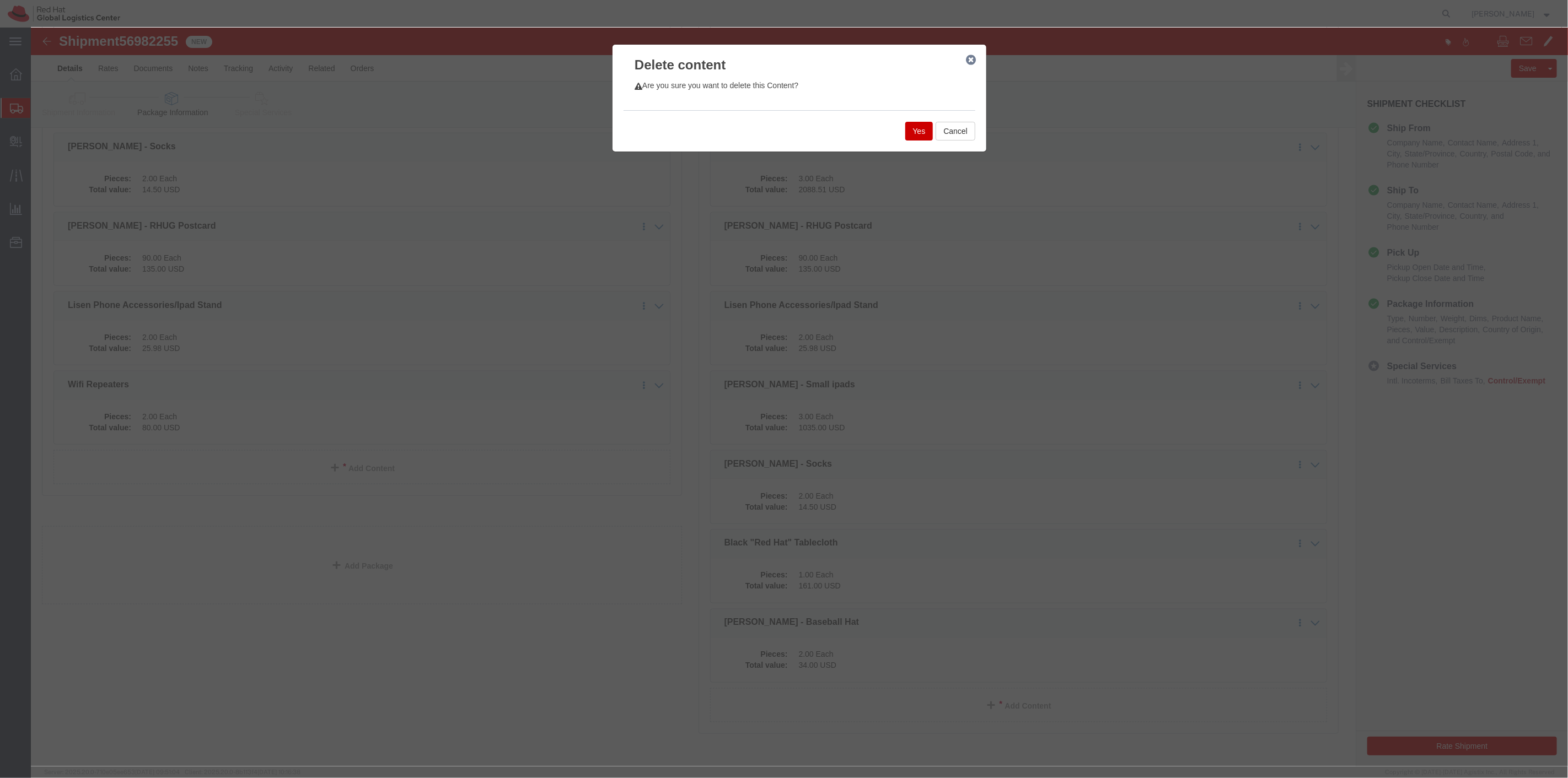
click button "Yes"
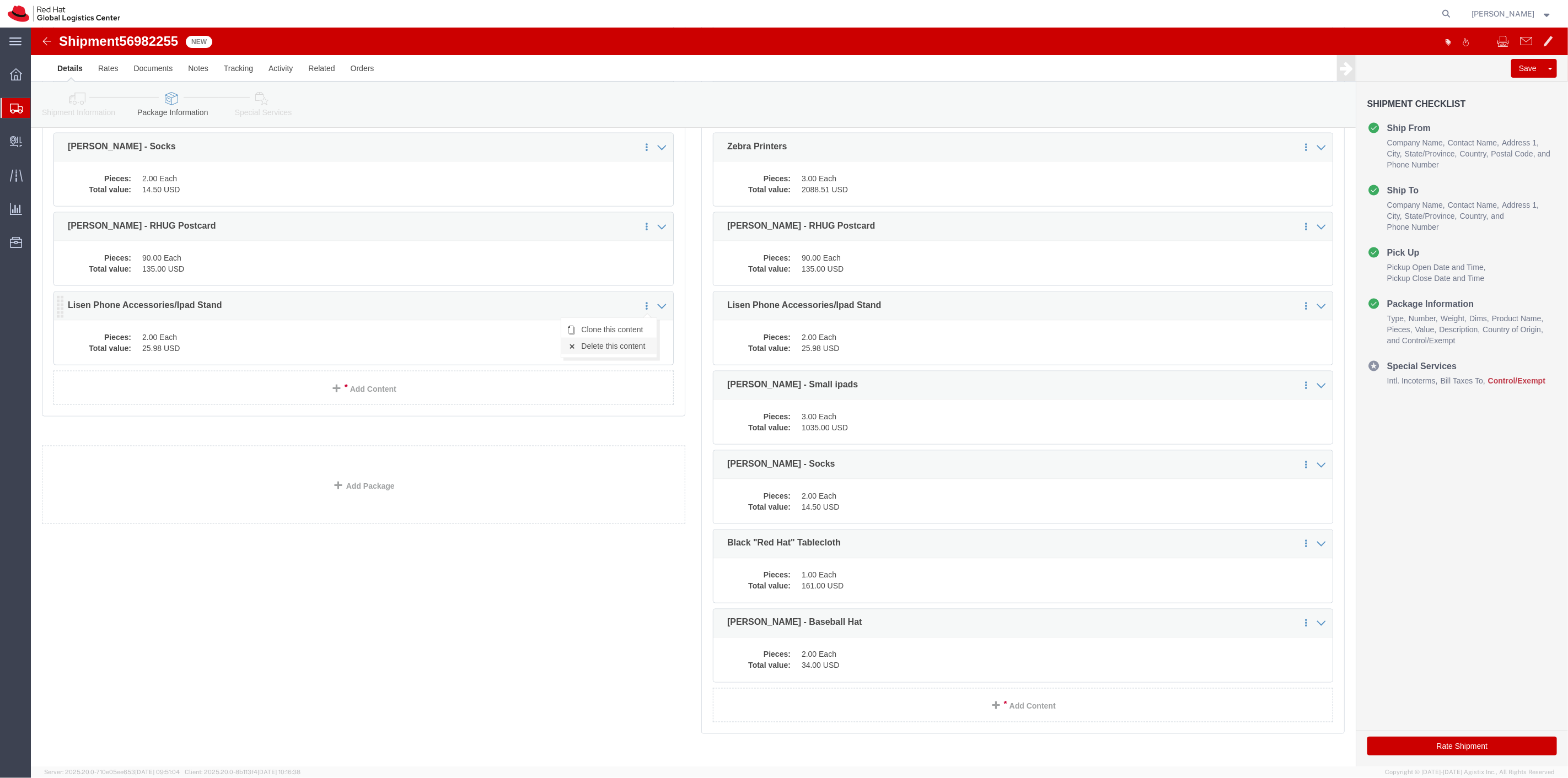
click link "Delete this content"
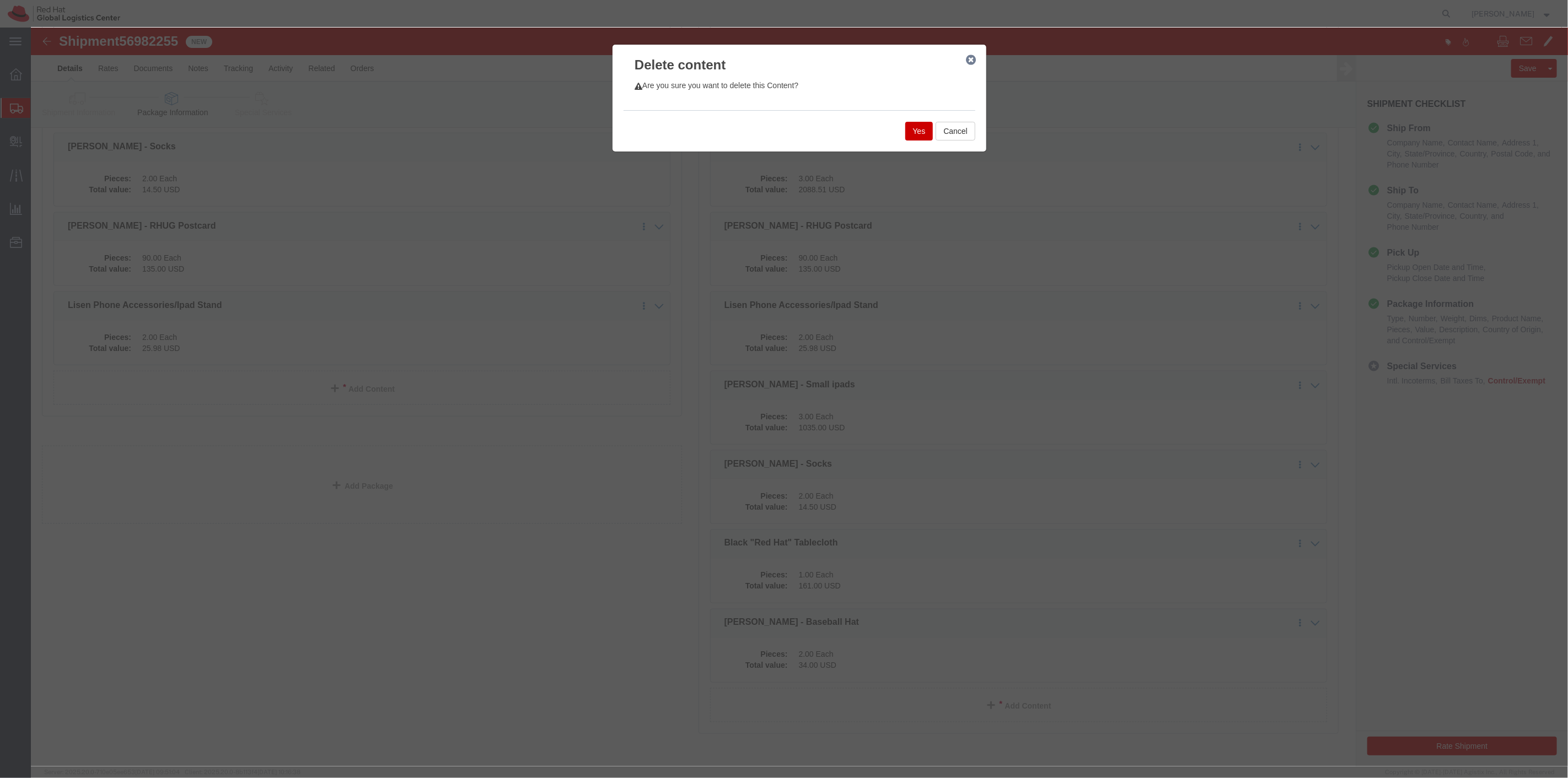
click button "Yes"
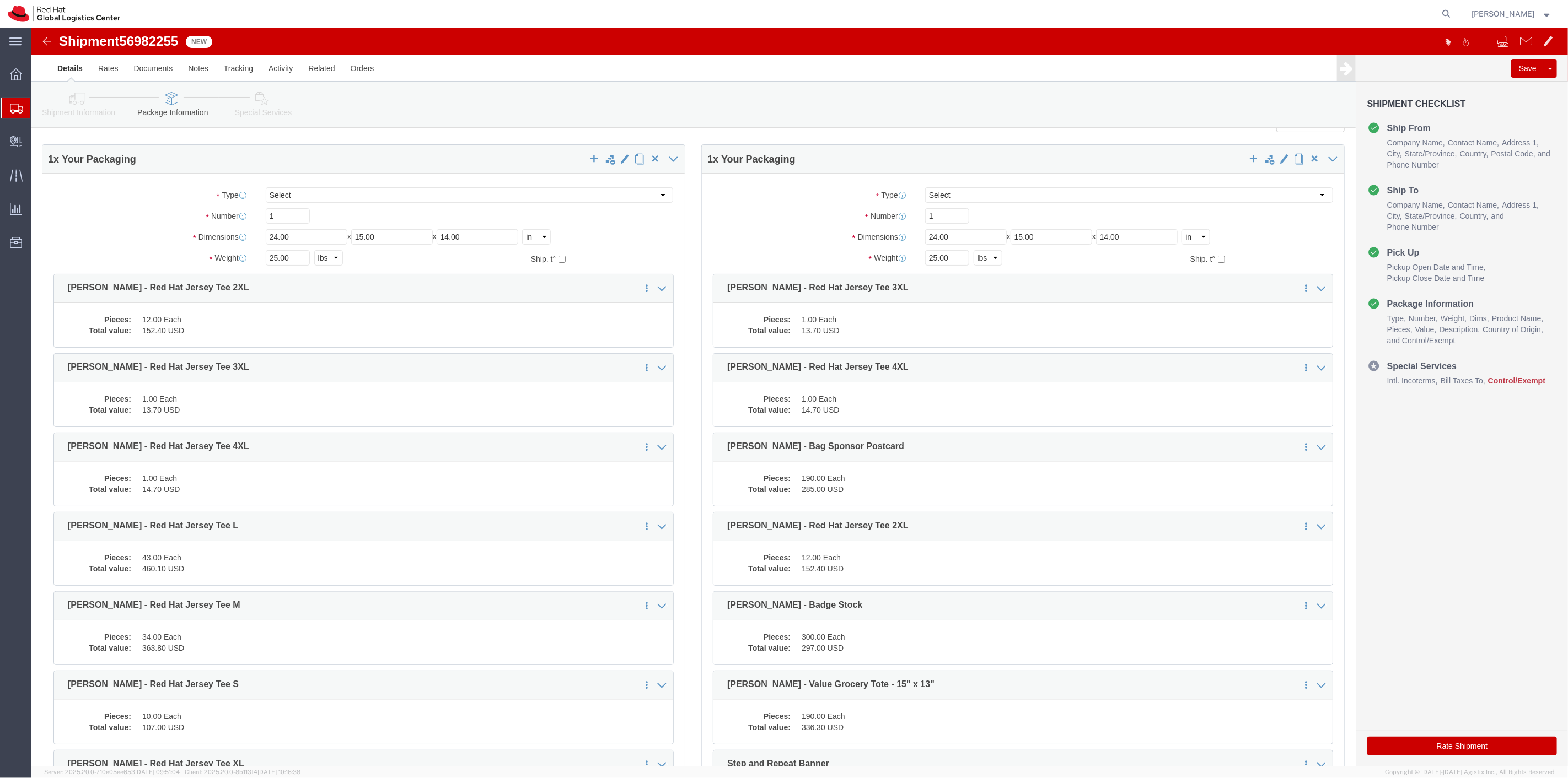
scroll to position [0, 0]
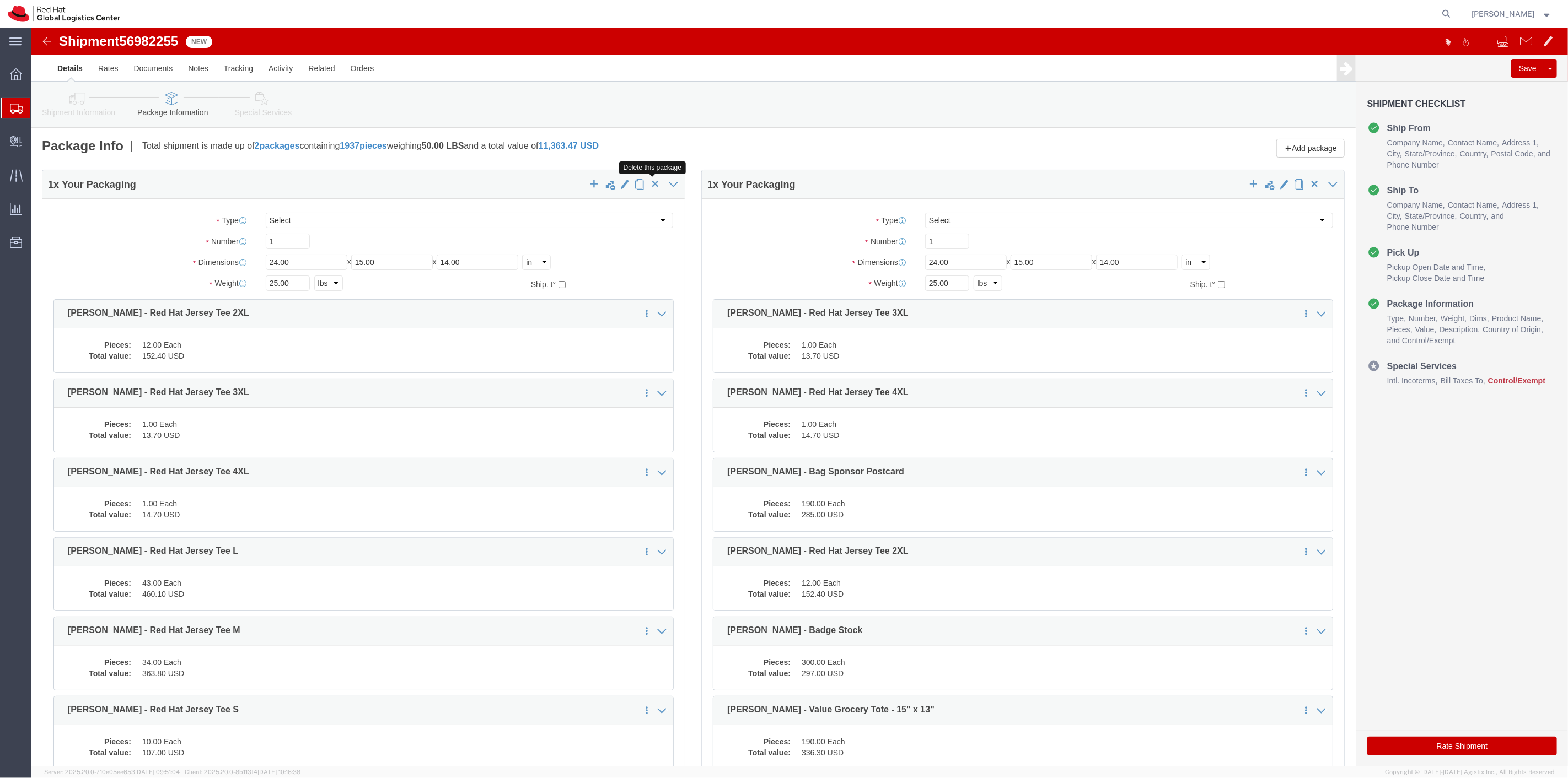
click span "button"
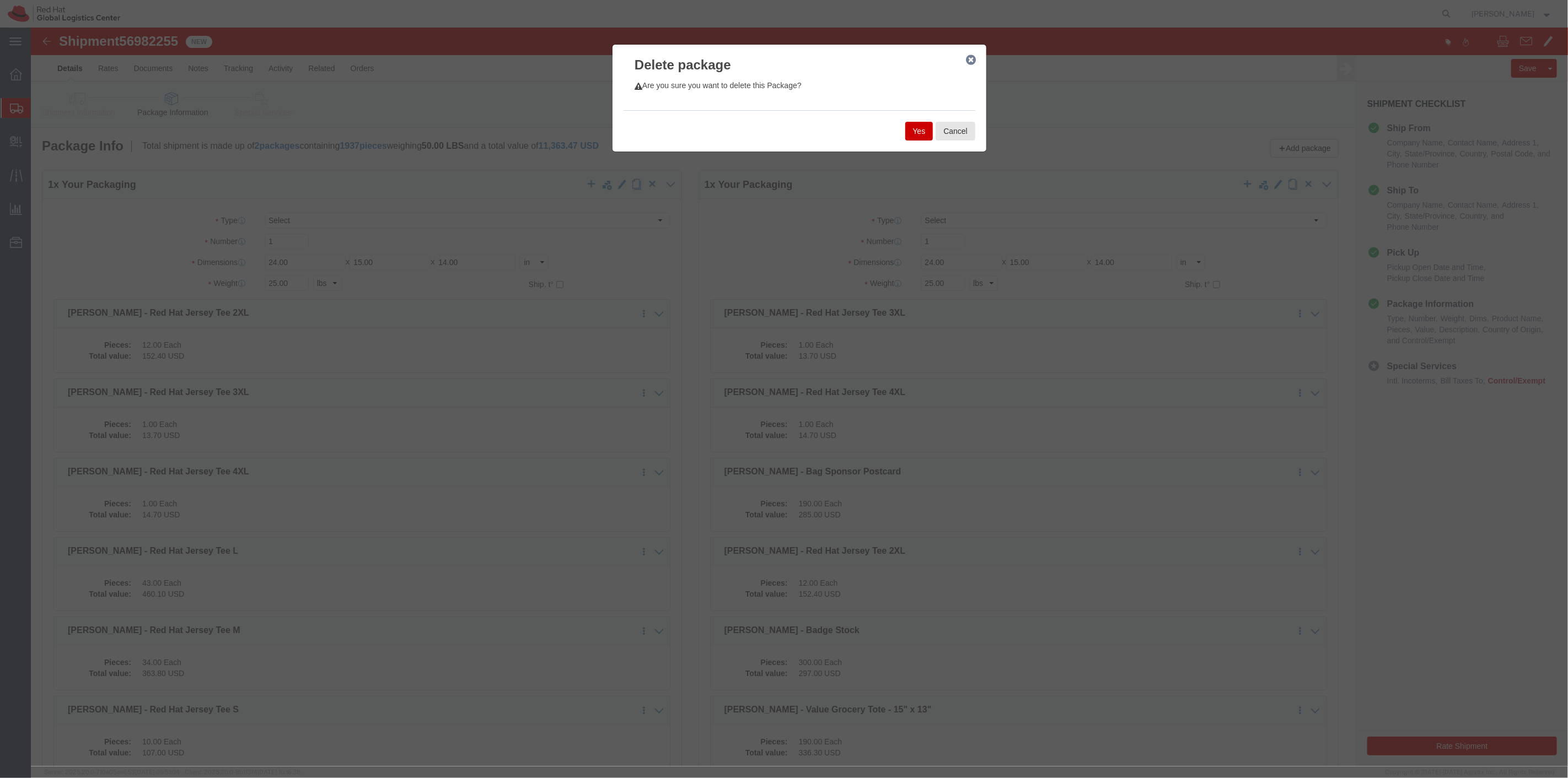
click button "Yes"
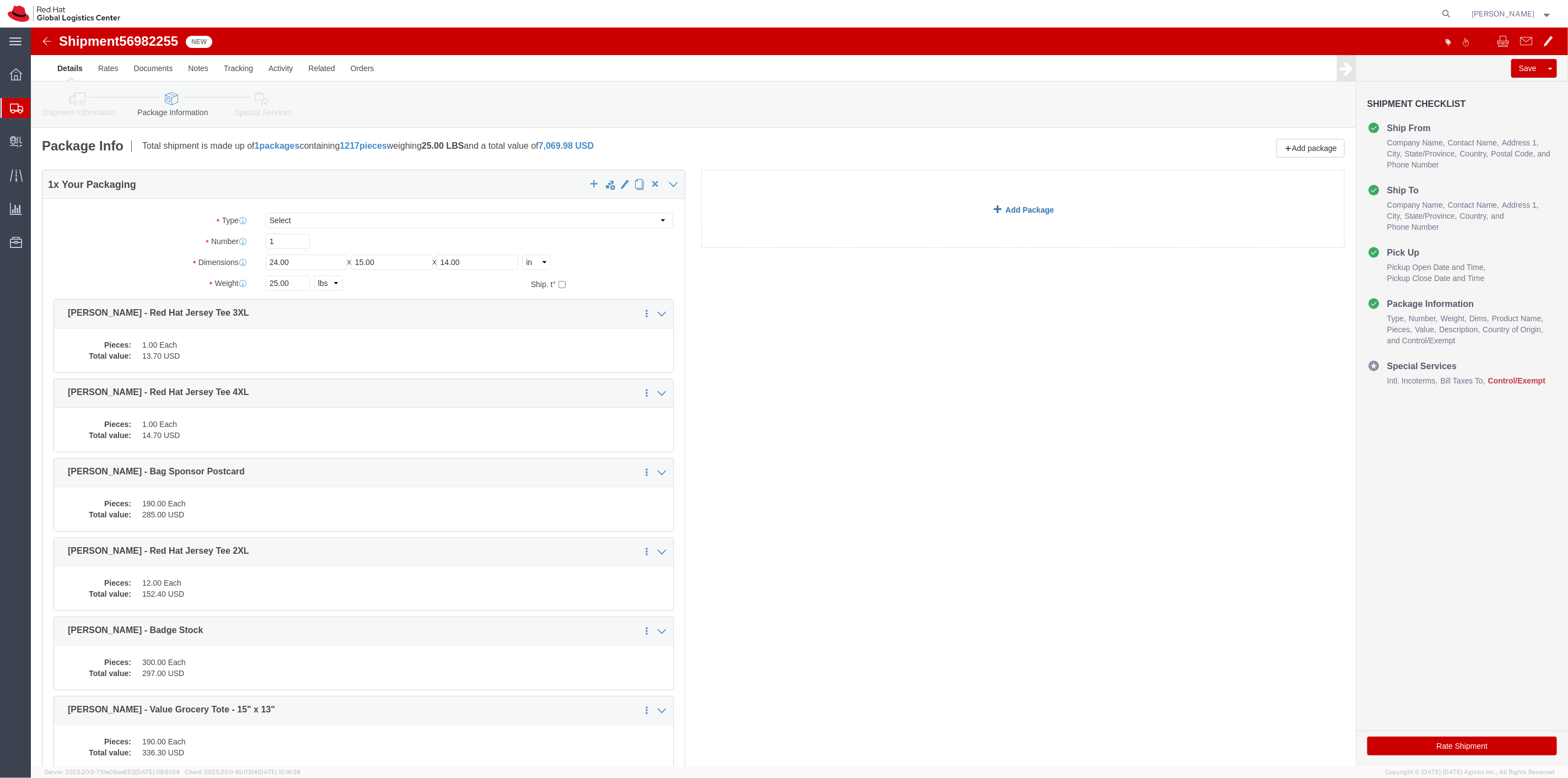
click link "Add Package"
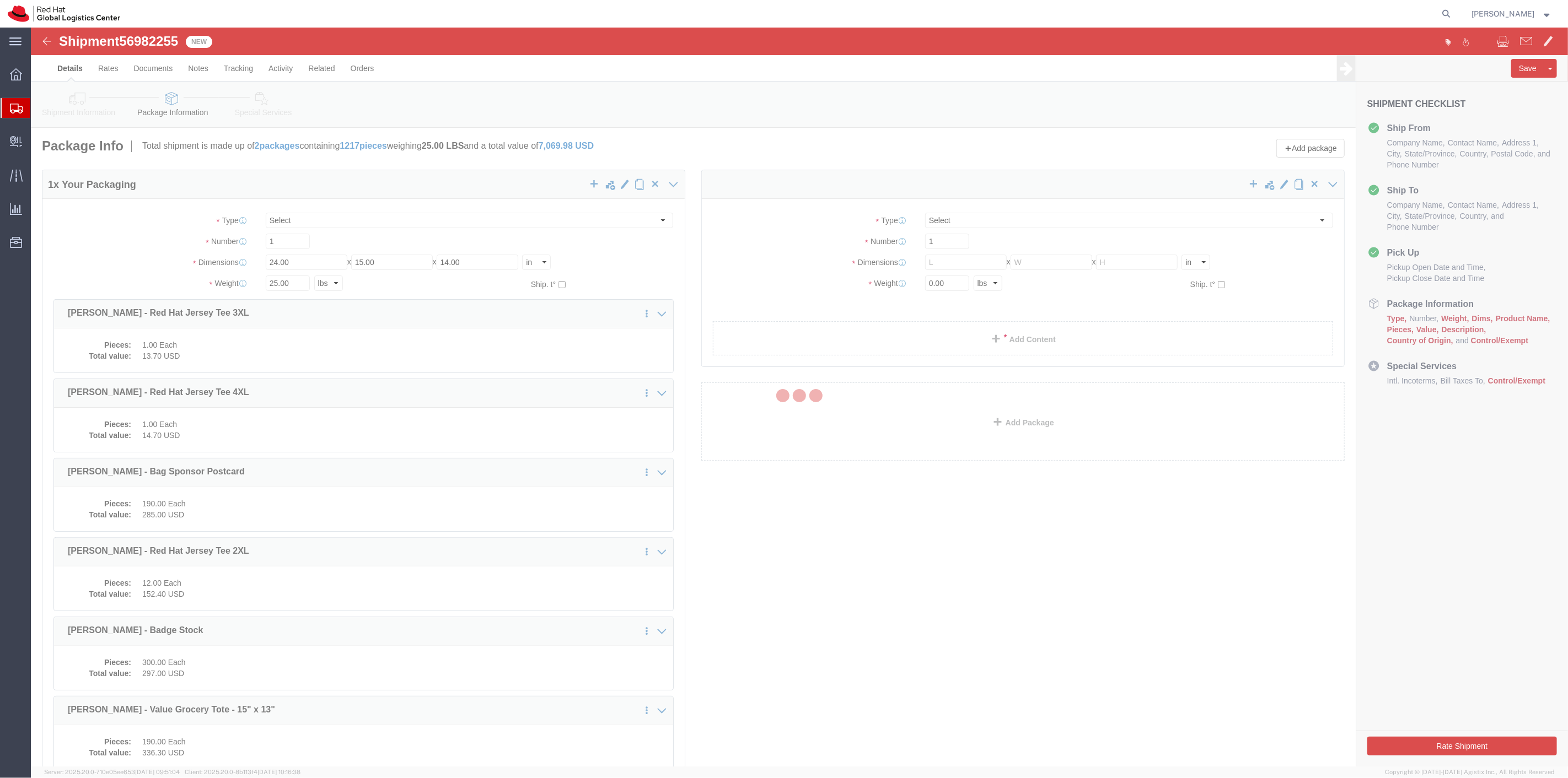
select select
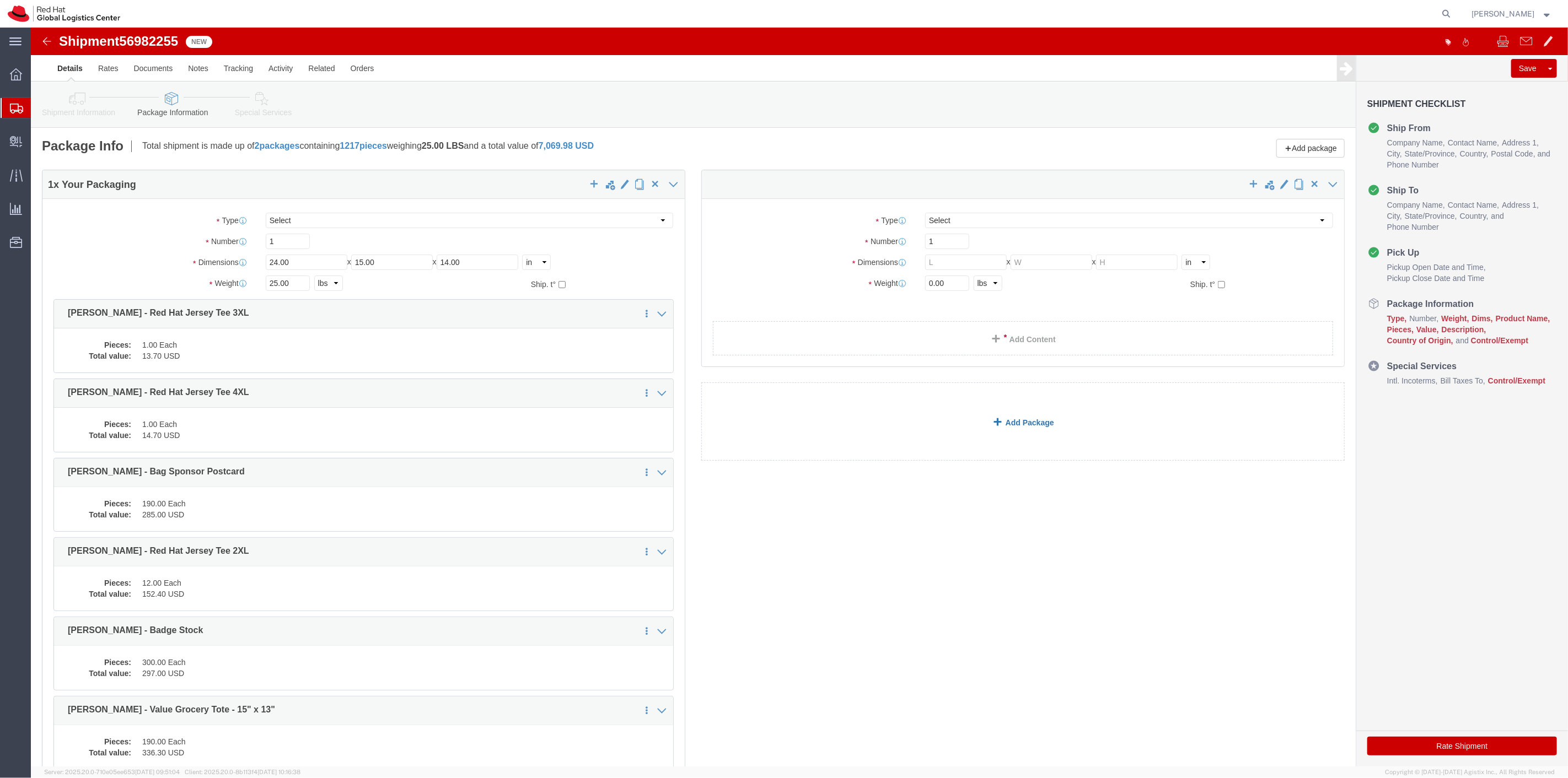
click link "Add Package"
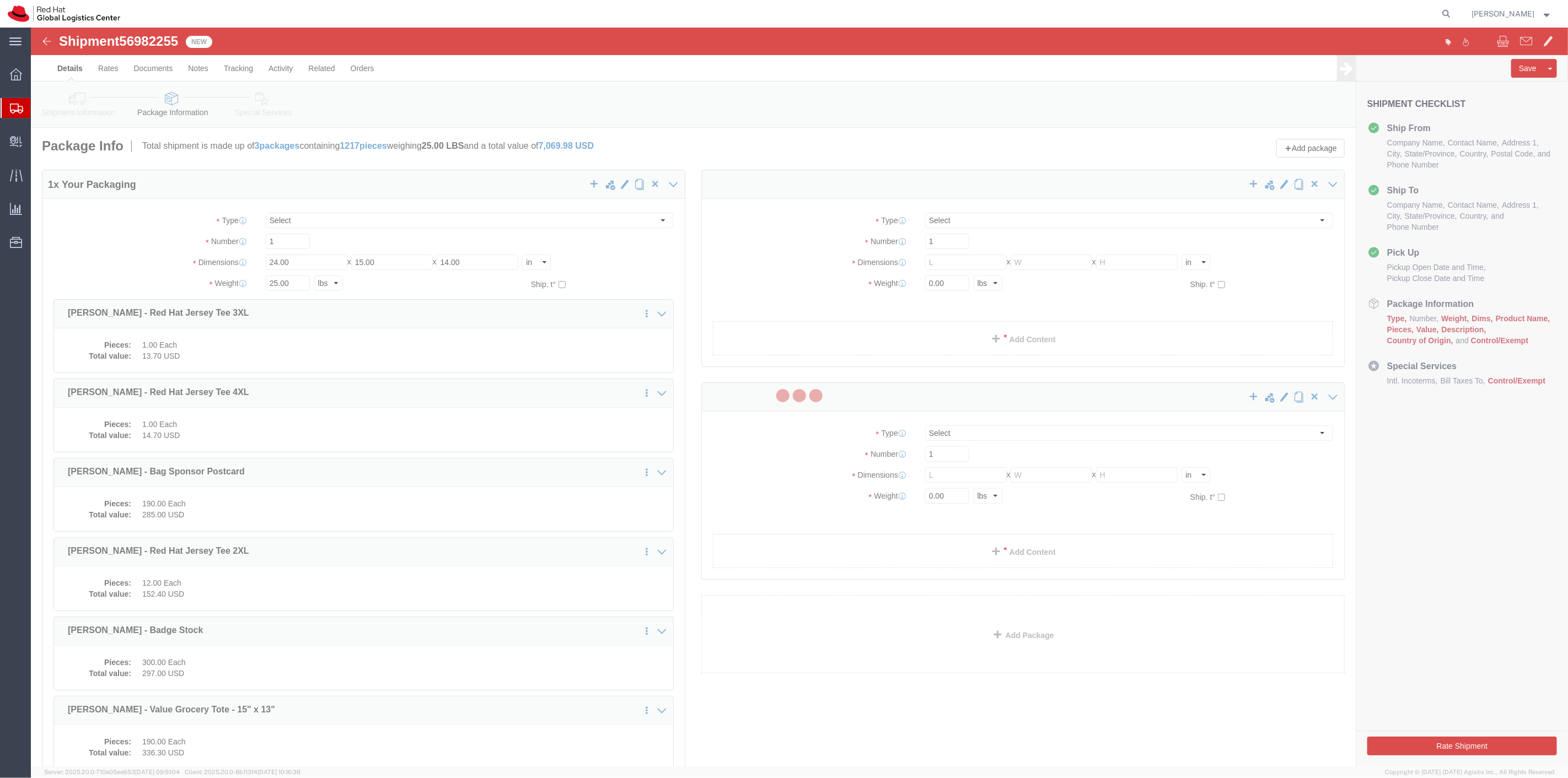
select select
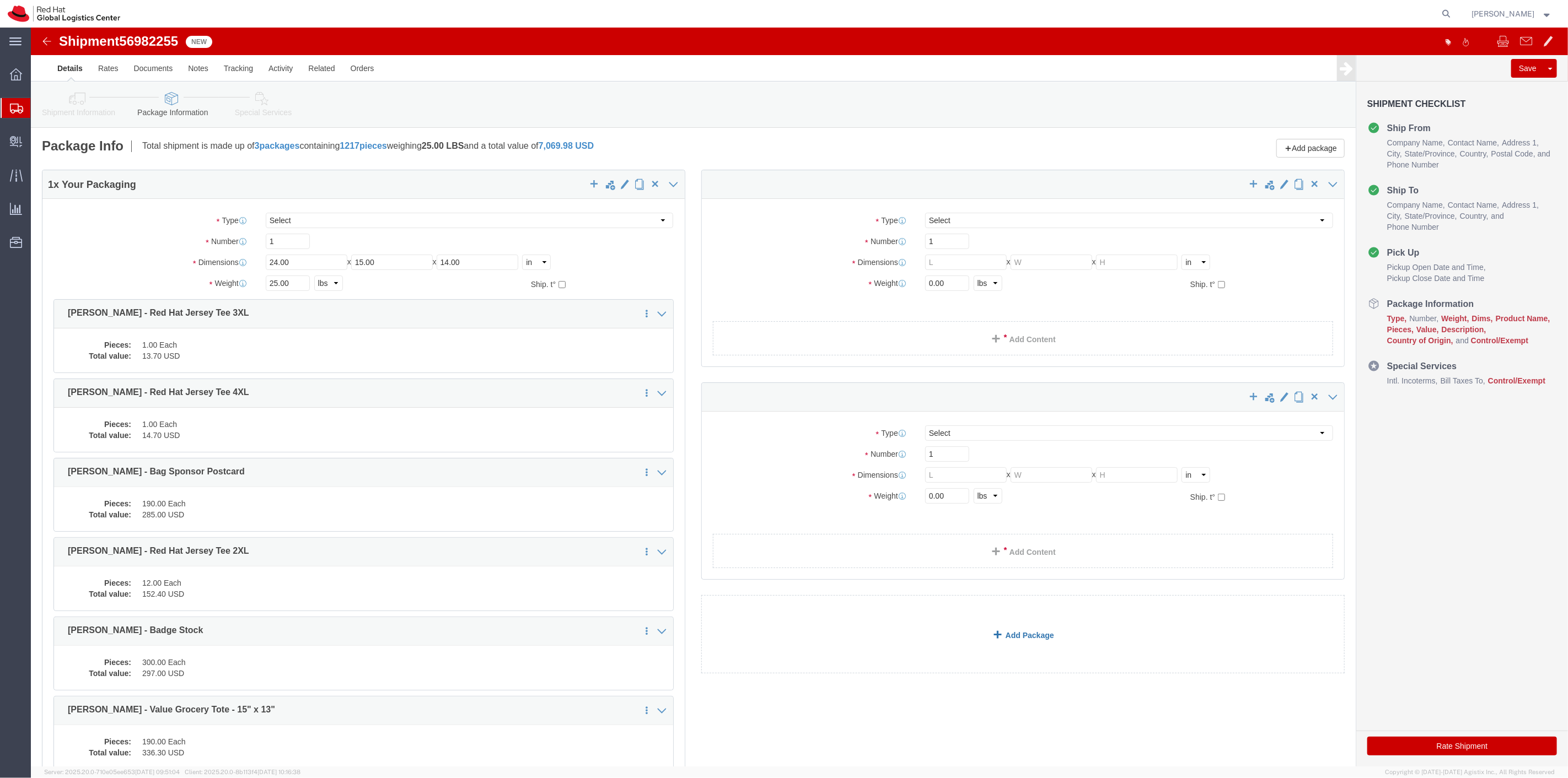
click link "Add Package"
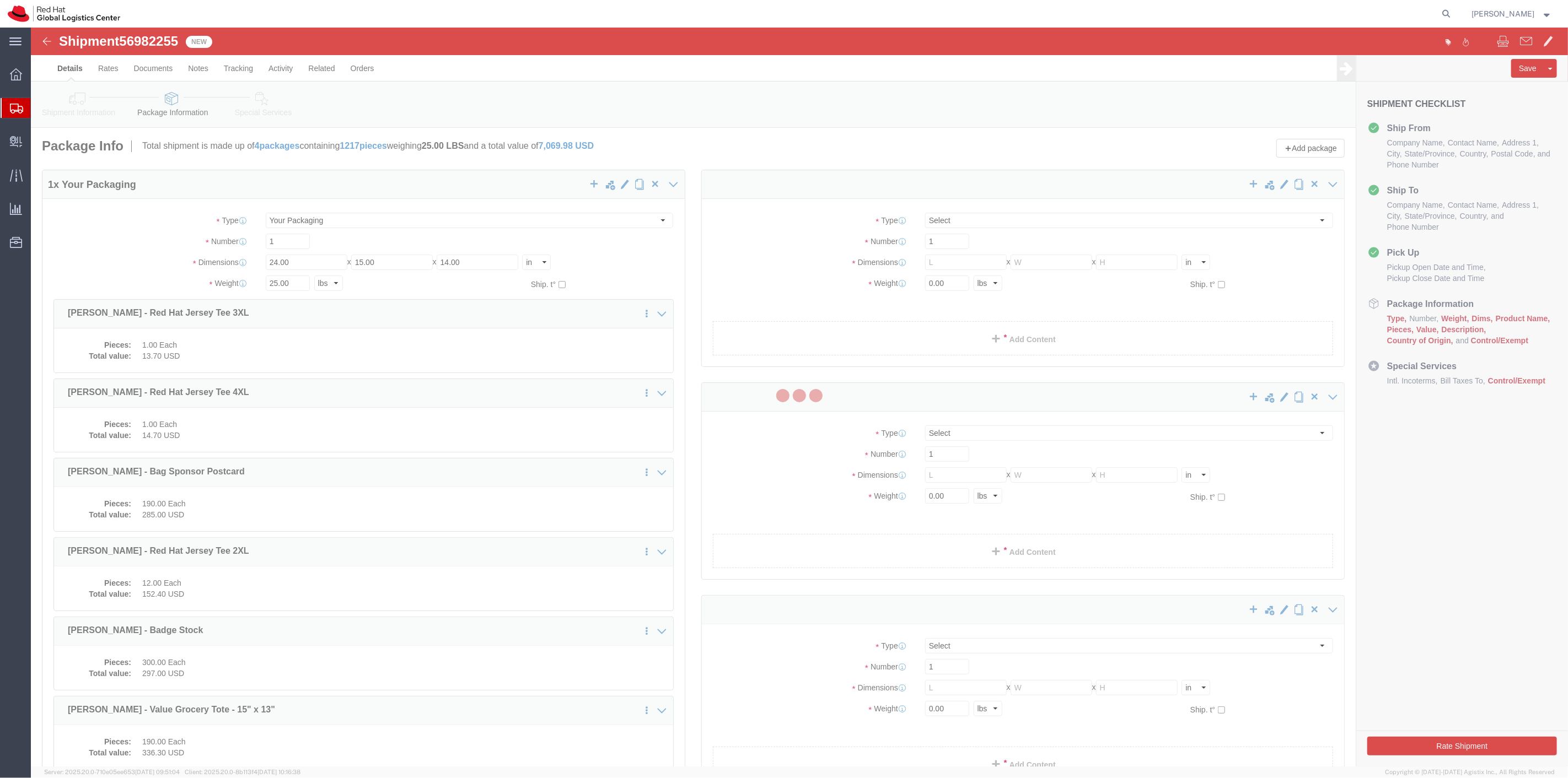
select select
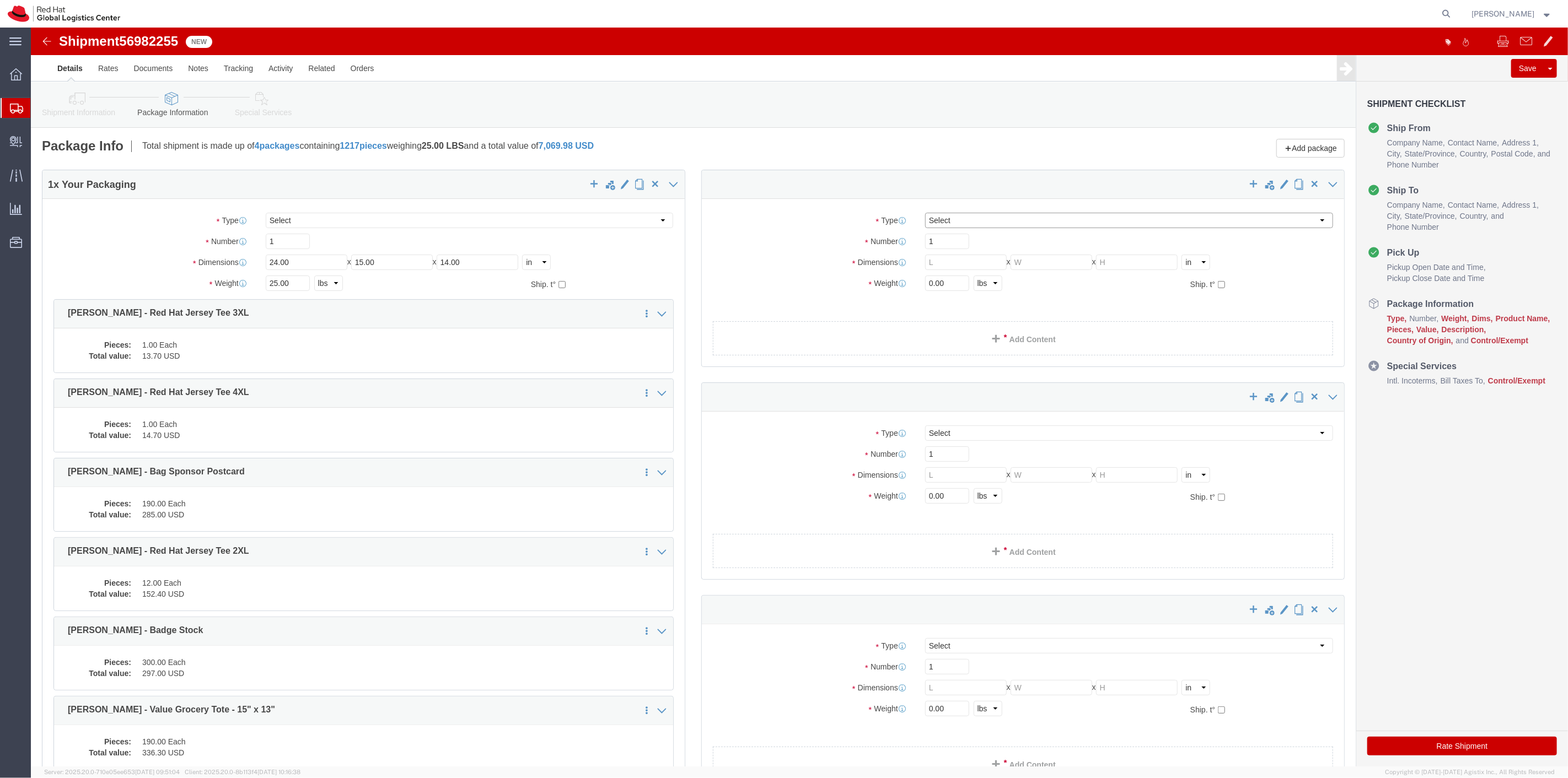
click select "Select Case(s) Crate(s) Envelope Large Box Medium Box PAK Skid(s) Small Box Sma…"
select select "YRPK"
click select "Select Case(s) Crate(s) Envelope Large Box Medium Box PAK Skid(s) Small Box Sma…"
click input "text"
type input "24"
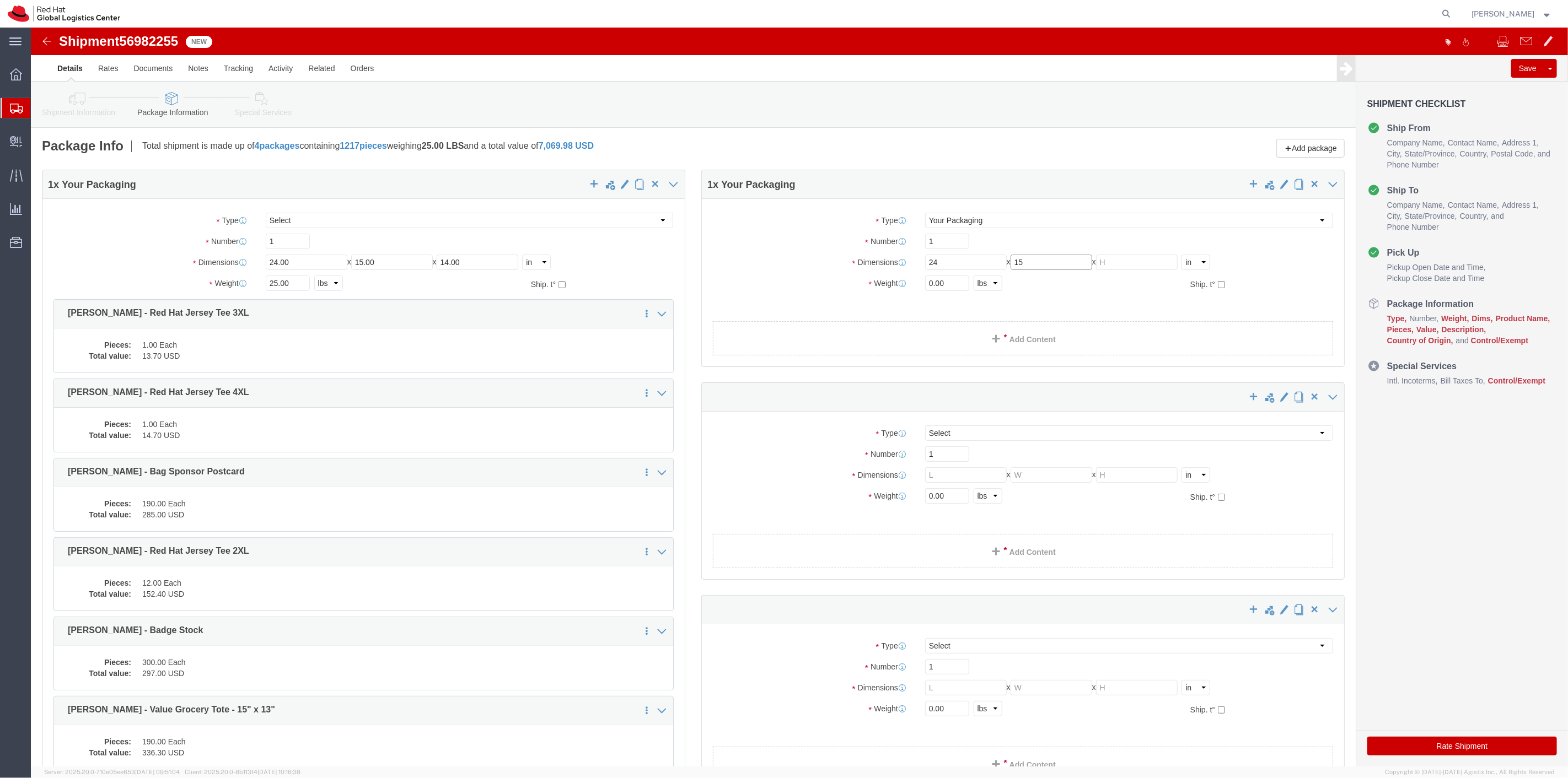
type input "15"
type input "14"
drag, startPoint x: 920, startPoint y: 252, endPoint x: 851, endPoint y: 267, distance: 70.6
click div "Package Type Select Case(s) Crate(s) Envelope Large Box Medium Box PAK Skid(s) …"
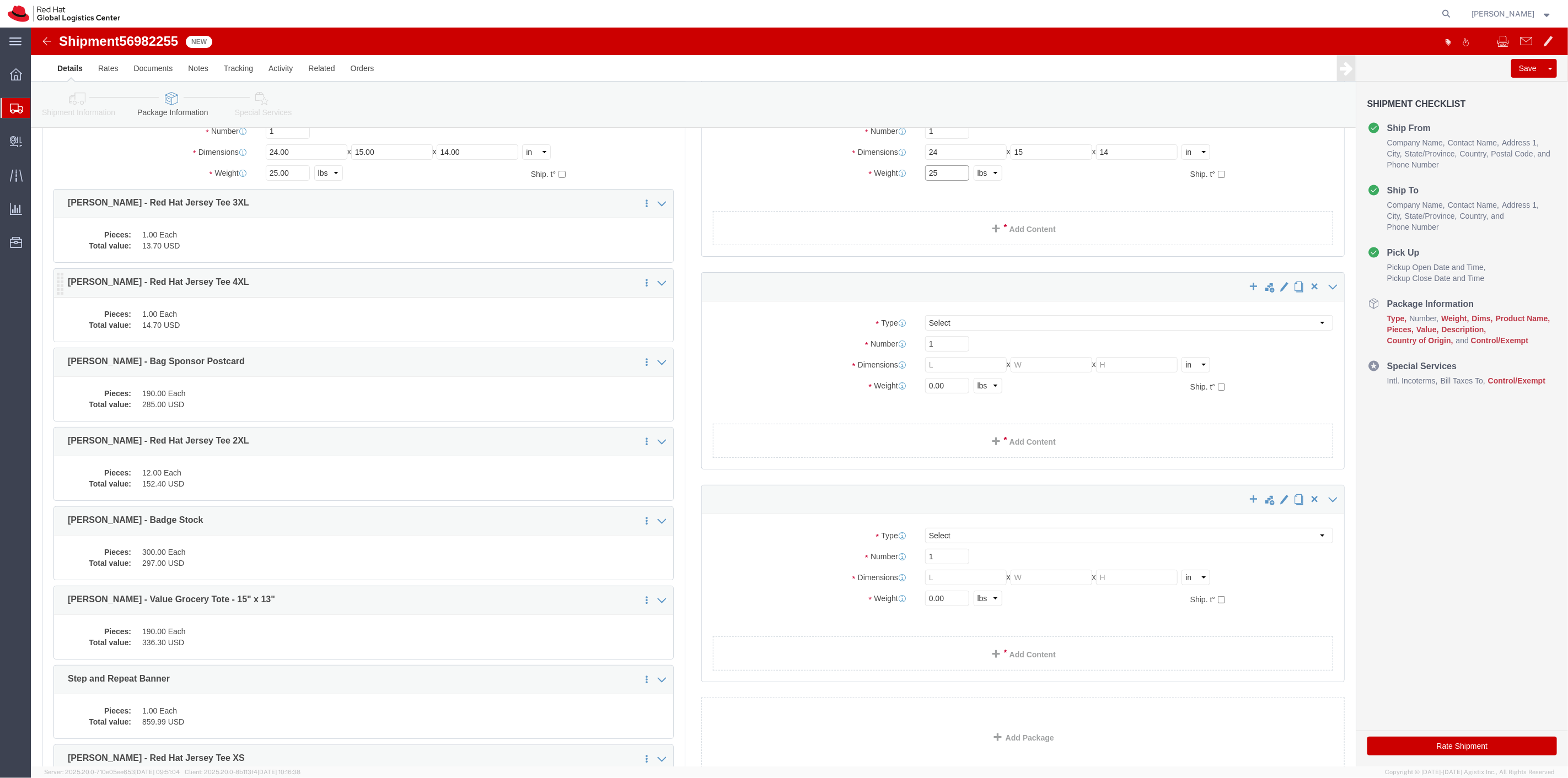
scroll to position [122, 0]
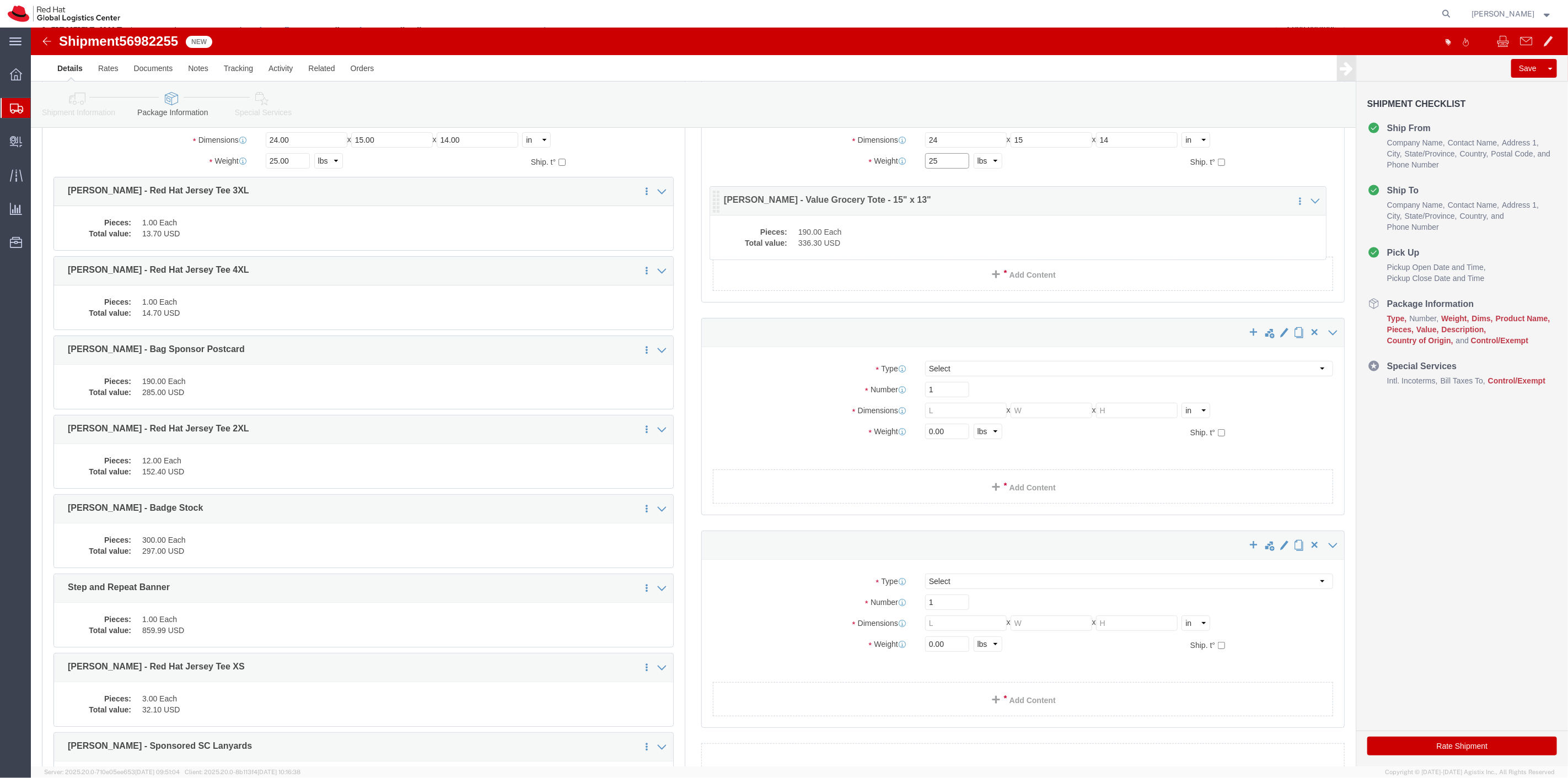
drag, startPoint x: 29, startPoint y: 568, endPoint x: 686, endPoint y: 177, distance: 764.5
click icon
type input "25"
click link "Clone this content"
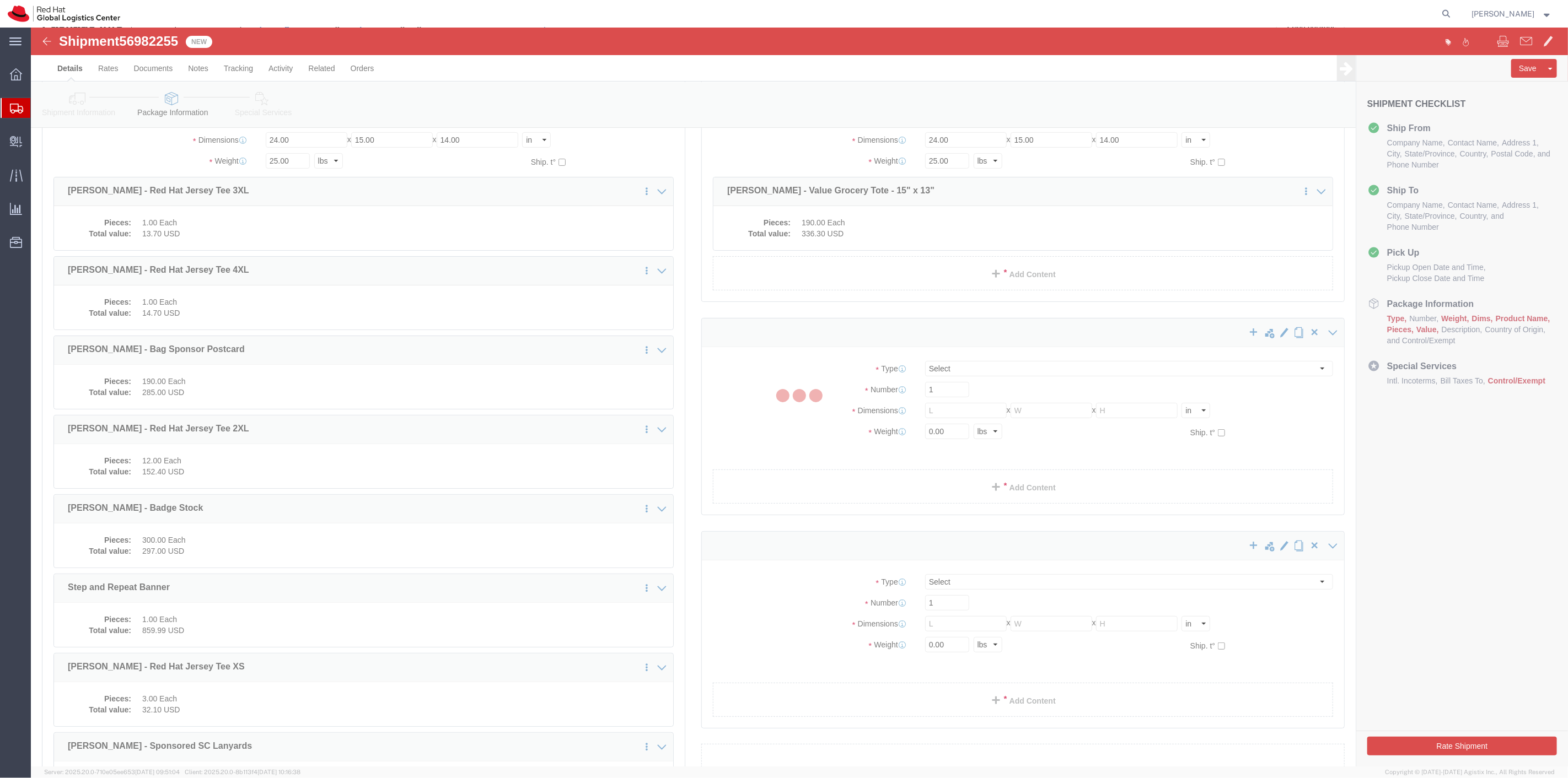
select select
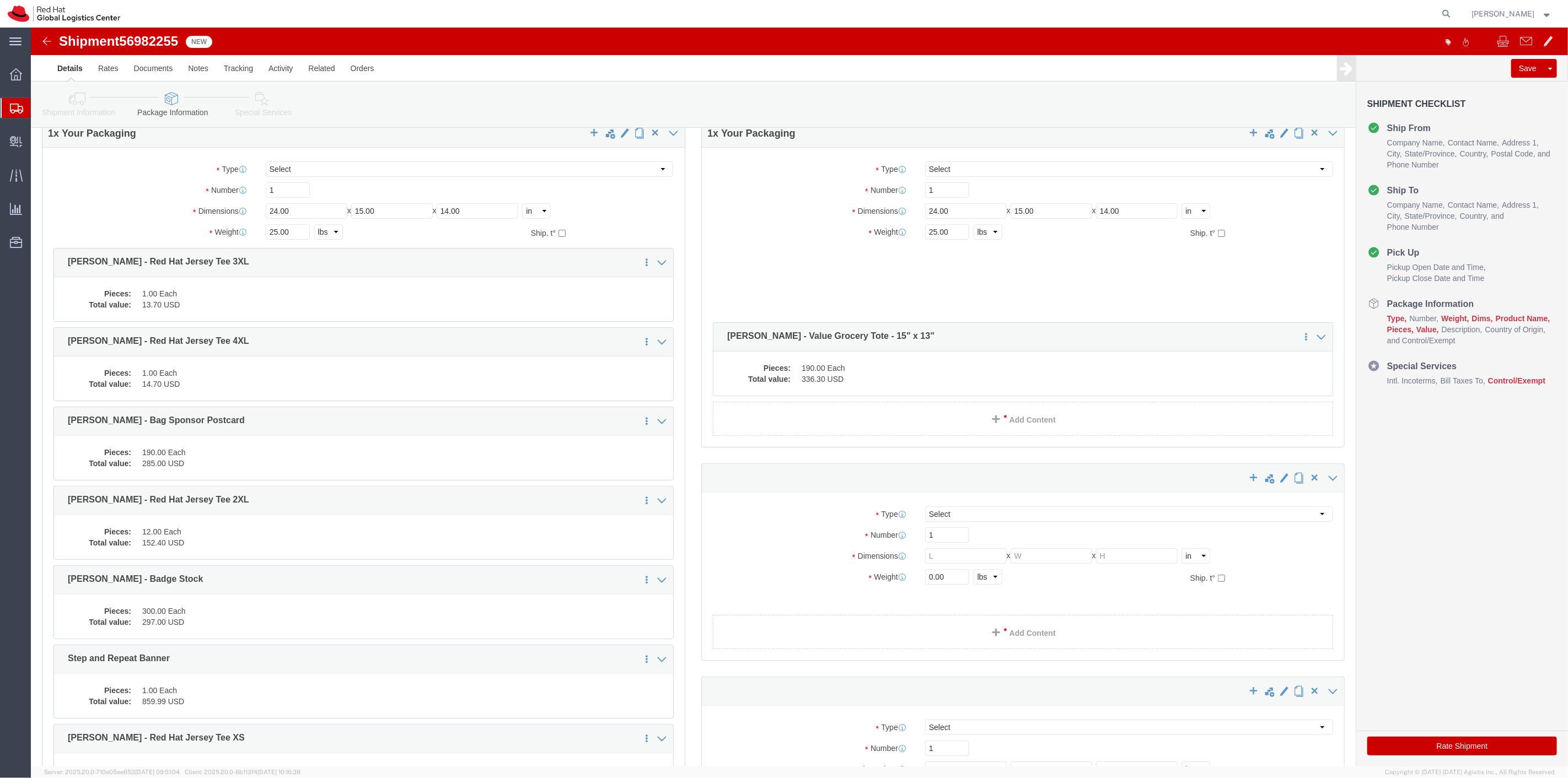
scroll to position [0, 0]
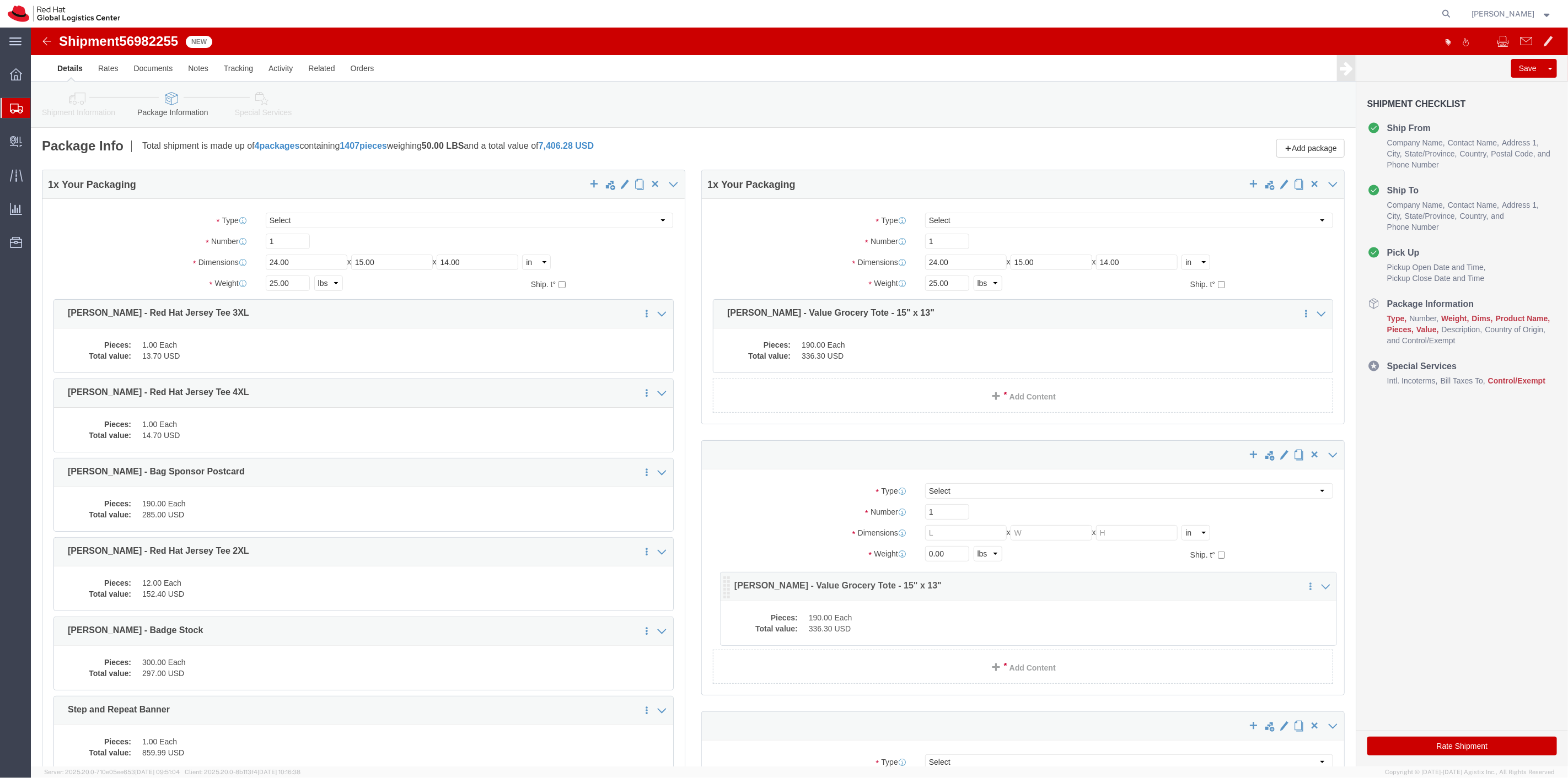
drag, startPoint x: 28, startPoint y: 552, endPoint x: 695, endPoint y: 562, distance: 667.1
click icon
click p "[PERSON_NAME] - Value Grocery Tote - 15" x 13""
click div "Pieces: 190.00 Each Total value: 336.30 USD"
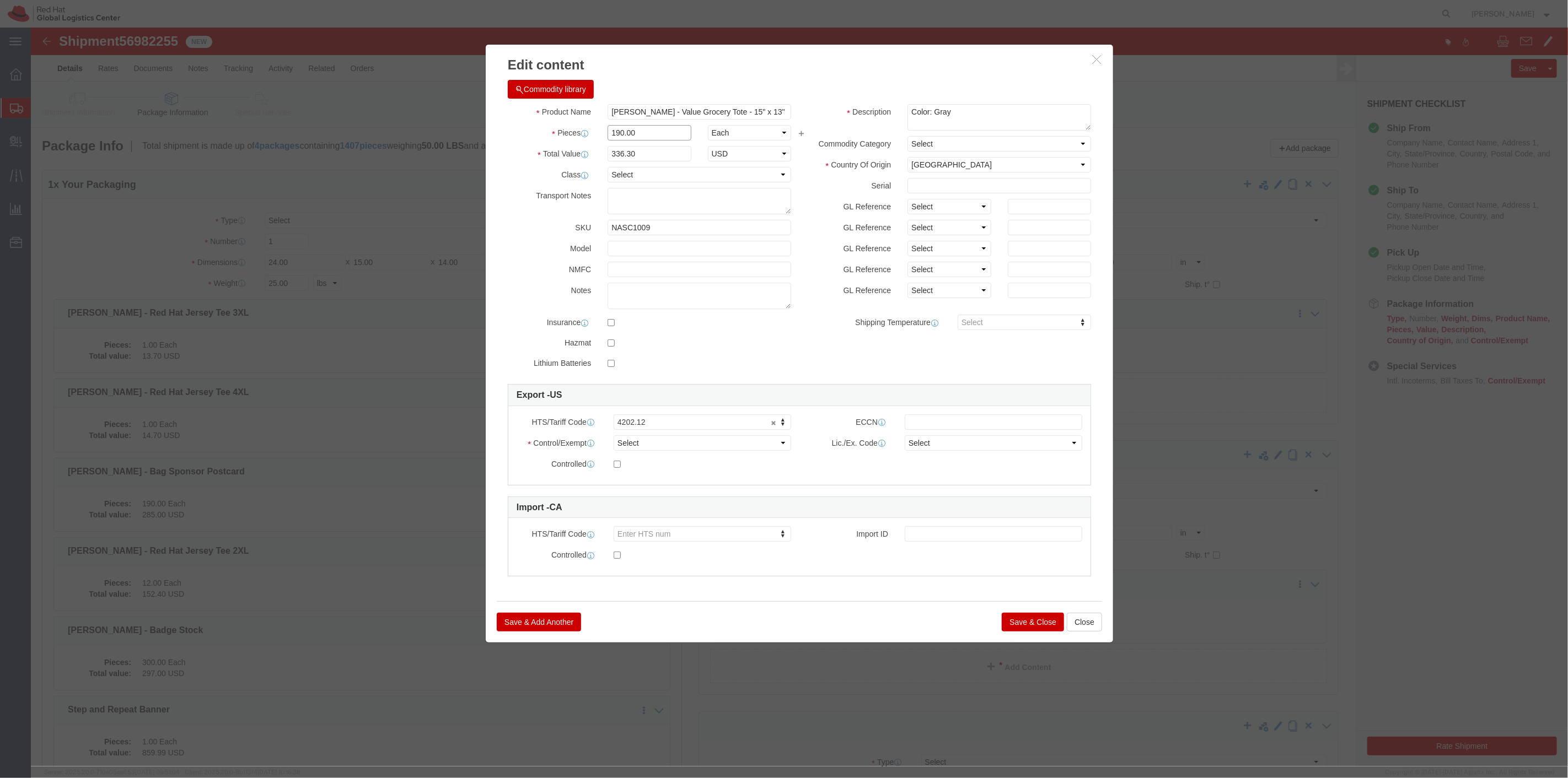
drag, startPoint x: 608, startPoint y: 105, endPoint x: 567, endPoint y: 102, distance: 41.1
click div "190.00"
type input "100"
type input "177"
click input "177"
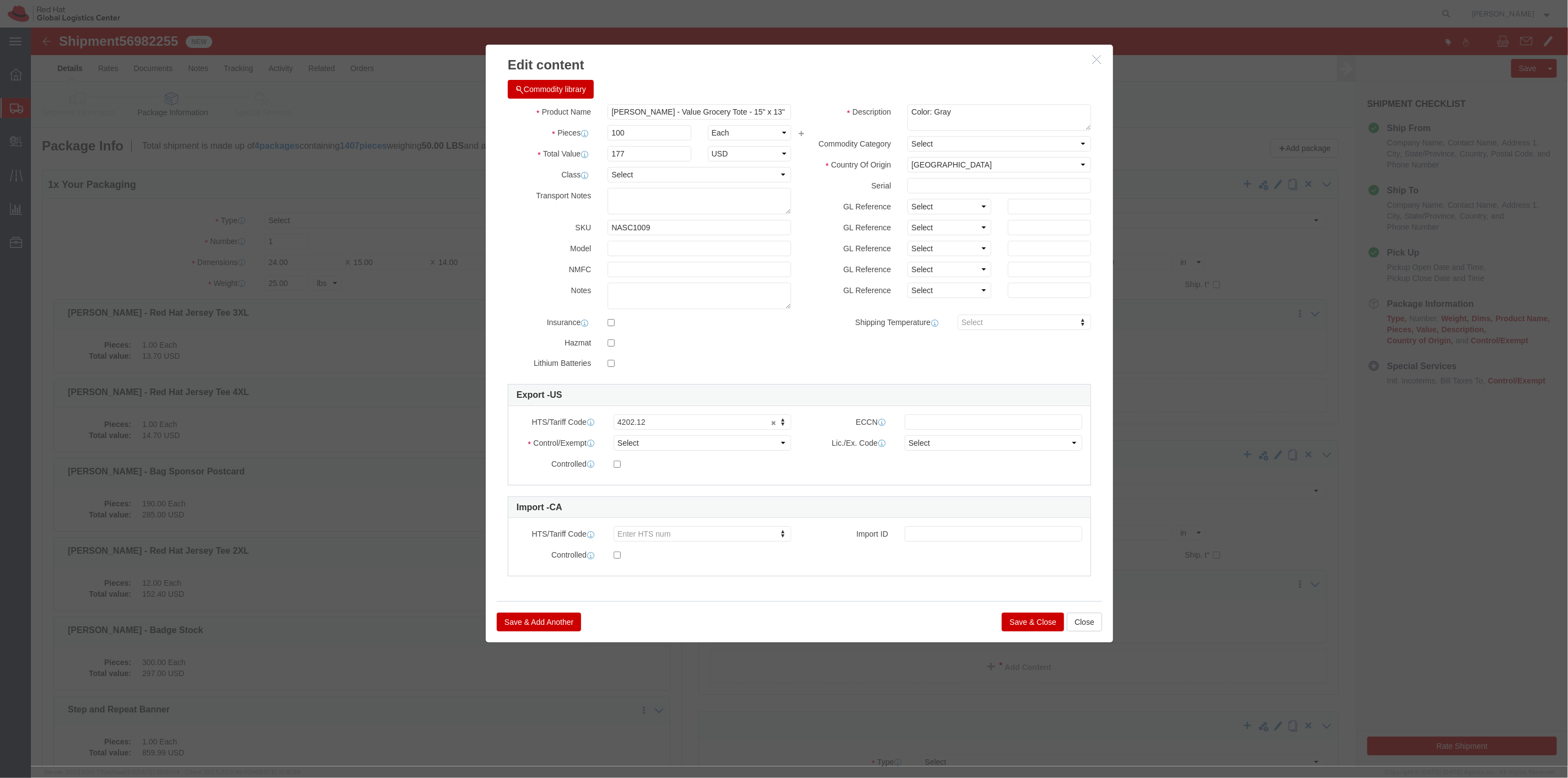
click div "Save & Add Another Save & Close Close"
click button "Save & Close"
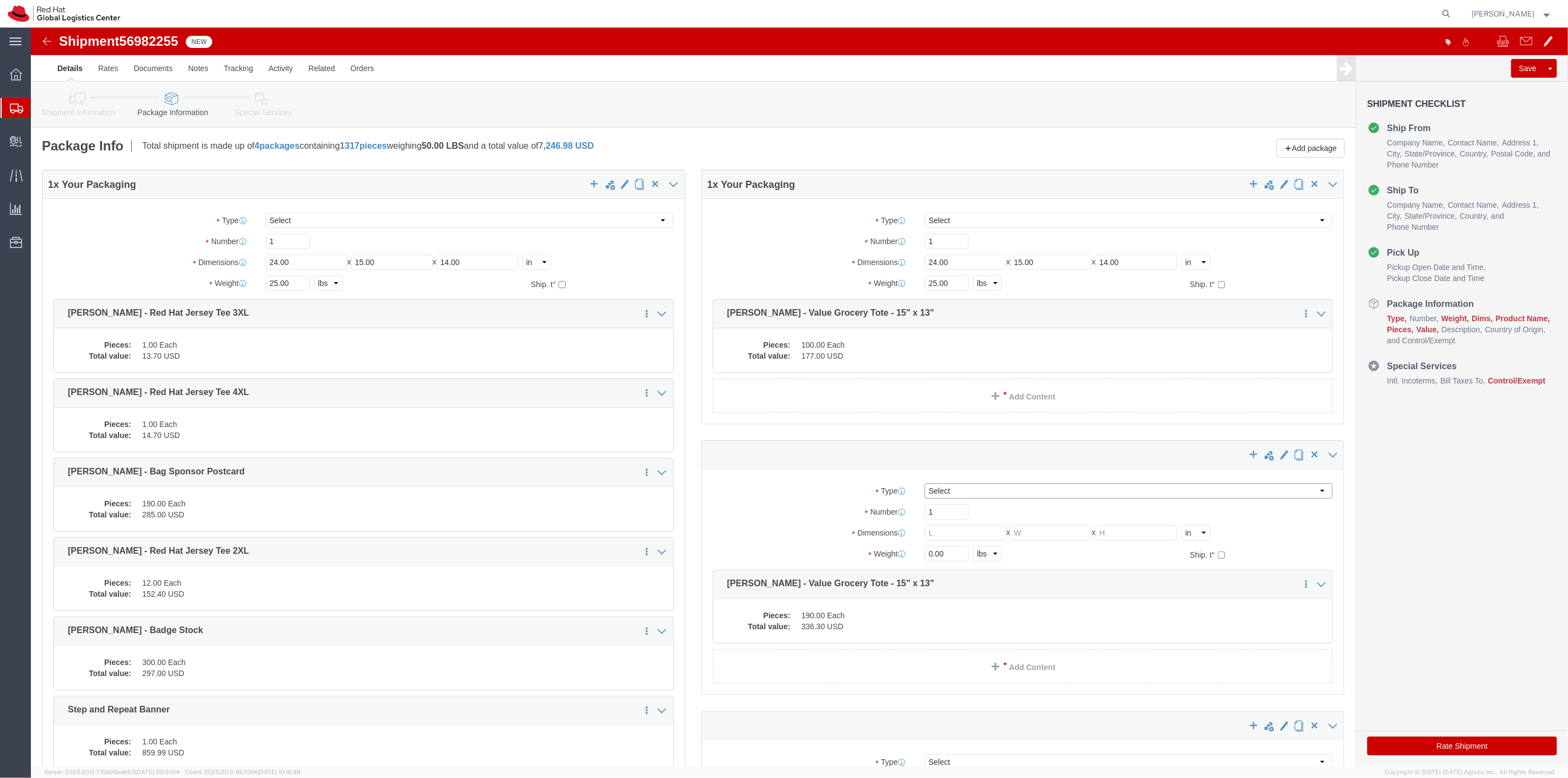
click select "Select Case(s) Crate(s) Envelope Large Box Medium Box PAK Skid(s) Small Box Sma…"
select select "YRPK"
click select "Select Case(s) Crate(s) Envelope Large Box Medium Box PAK Skid(s) Small Box Sma…"
click div "Pieces: 190.00 Each Total value: 336.30 USD"
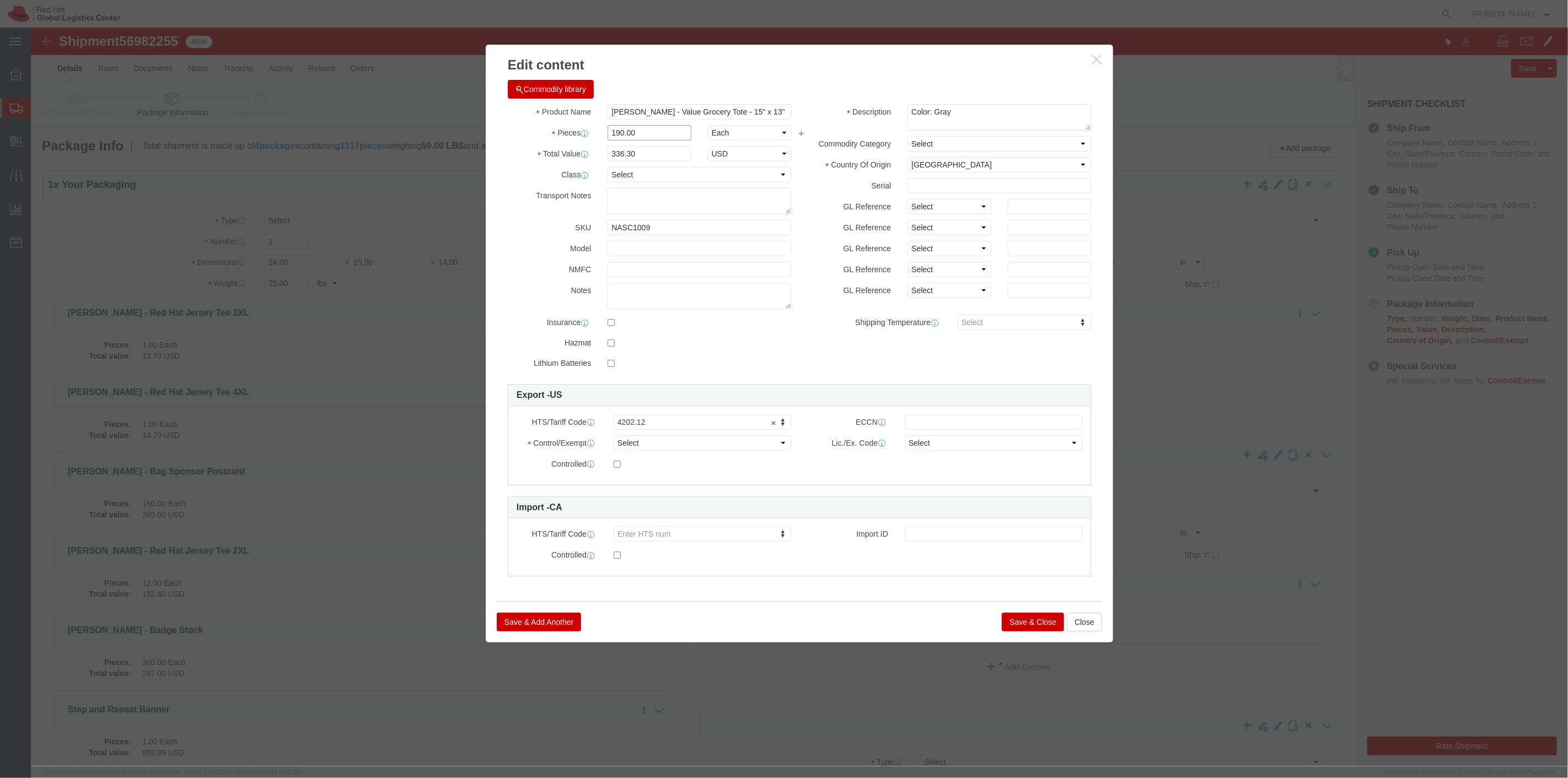
drag, startPoint x: 582, startPoint y: 102, endPoint x: 548, endPoint y: 109, distance: 34.7
click div "Pieces 190.00 Select Bag Barrels 100Board Feet Bottle Box Blister Pack Carats C…"
type input "90.00"
type input "159.3"
click input "159.3"
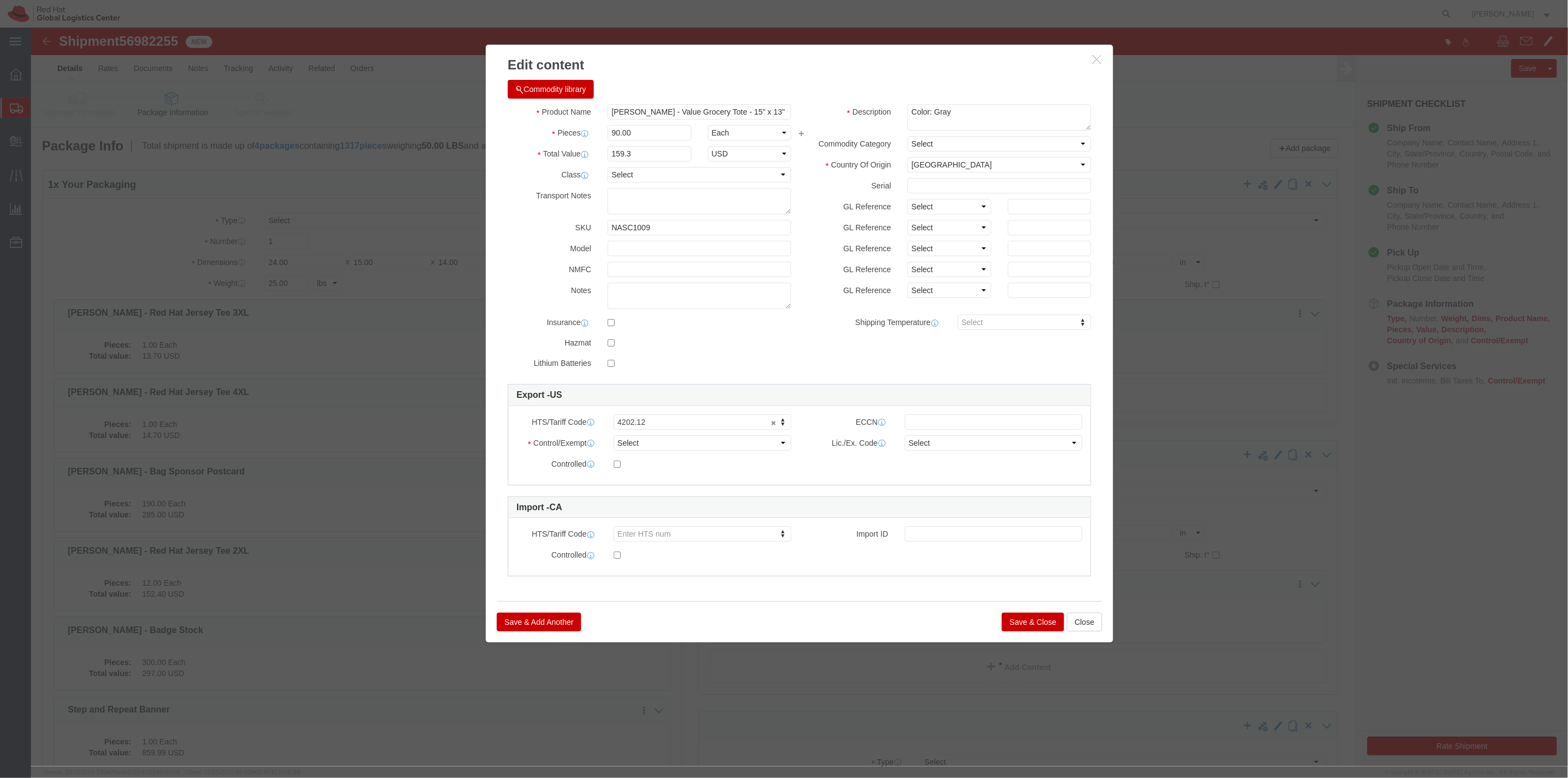
click button "Save & Close"
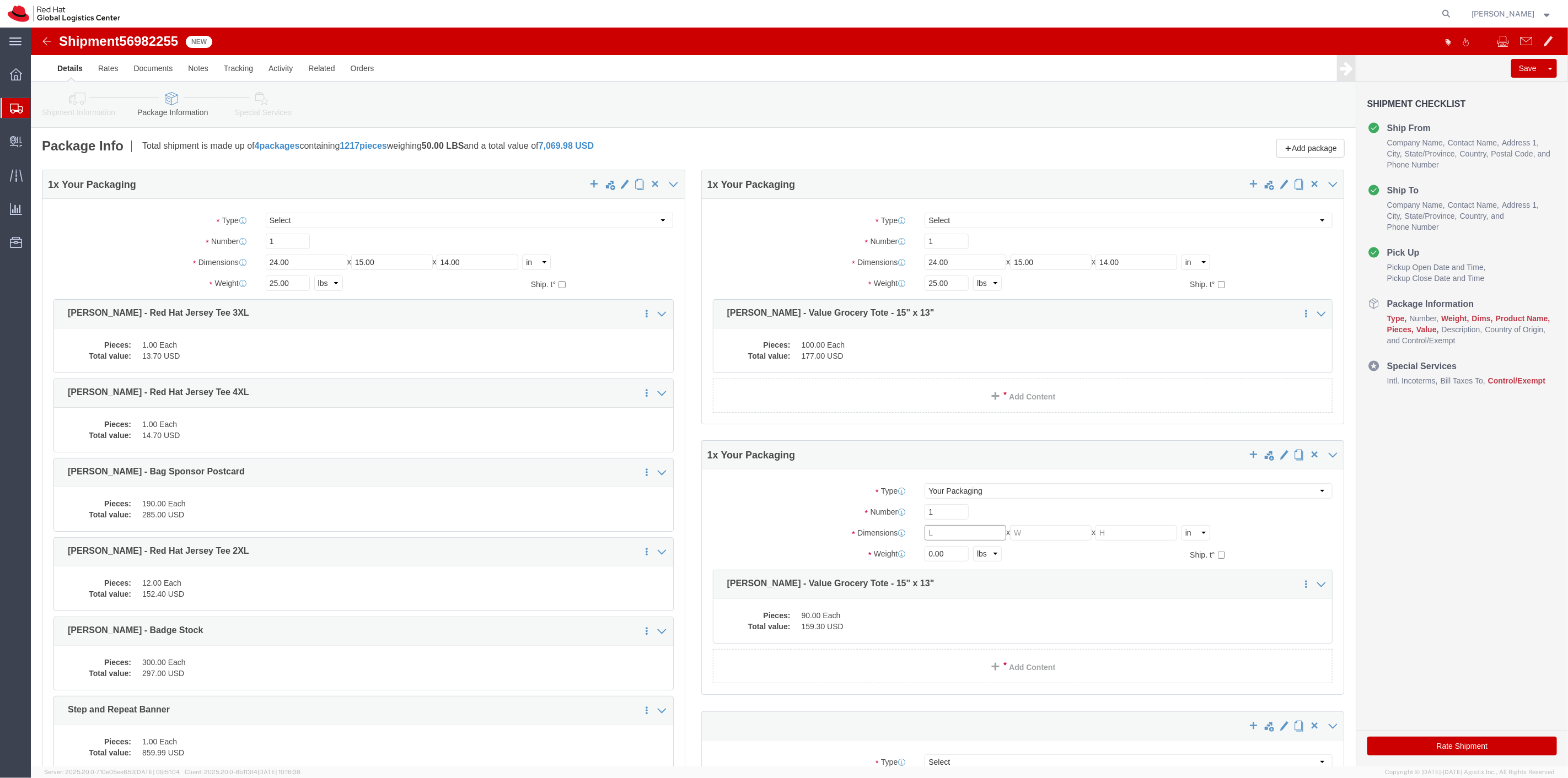
click input "text"
type input "24"
type input "15"
type input "14"
type input "23"
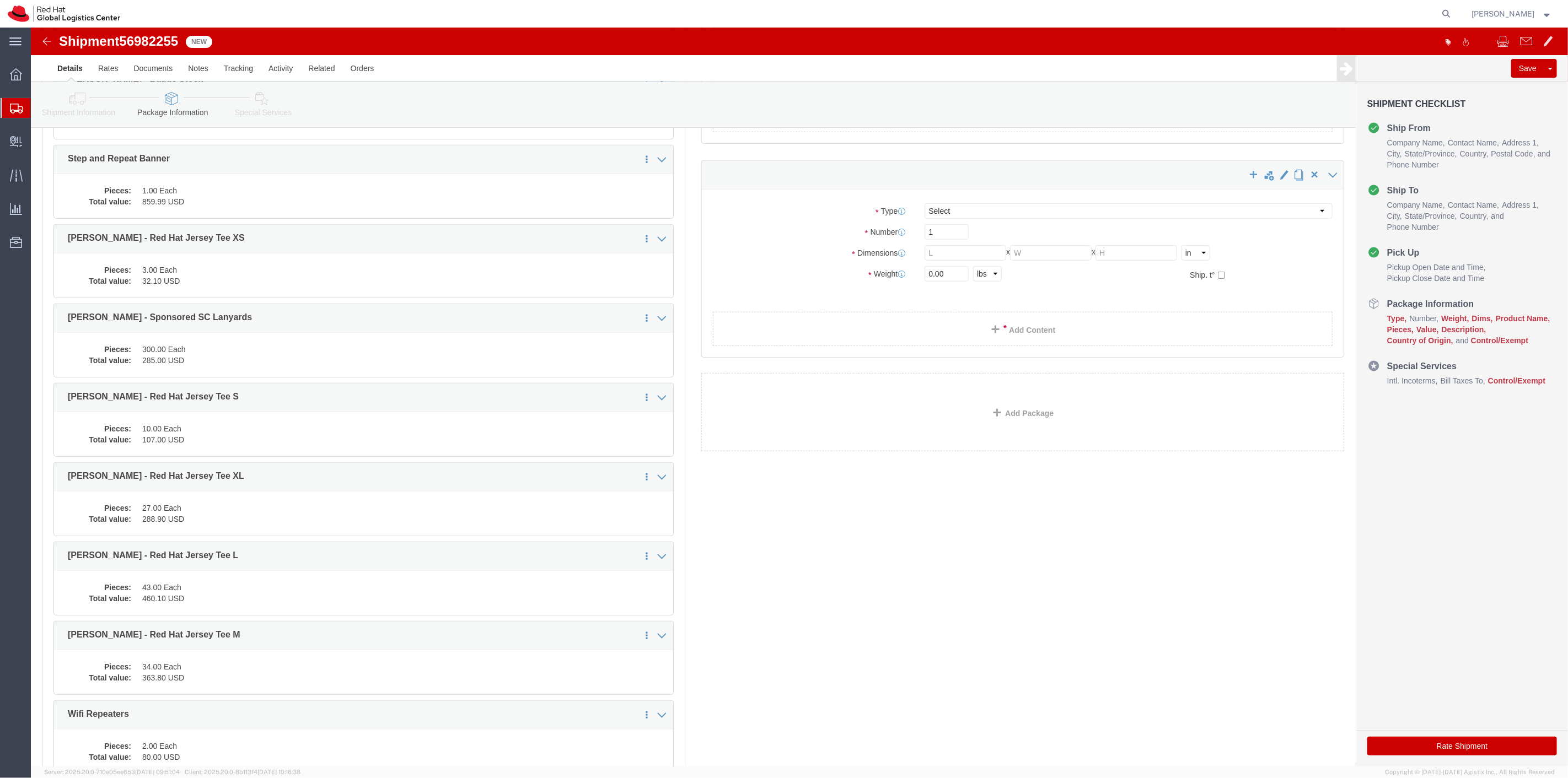
scroll to position [613, 0]
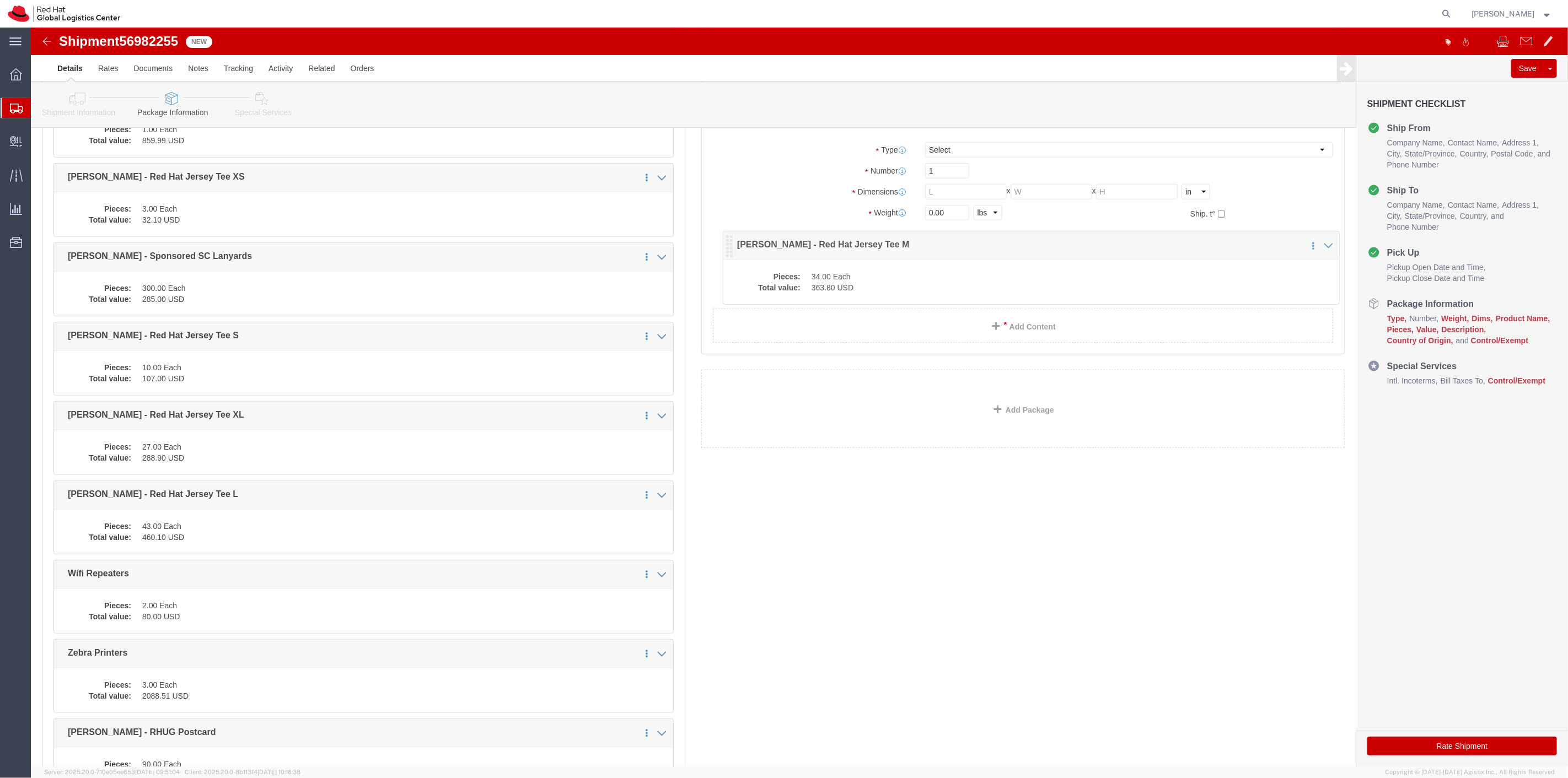
drag, startPoint x: 29, startPoint y: 555, endPoint x: 698, endPoint y: 218, distance: 749.1
click icon
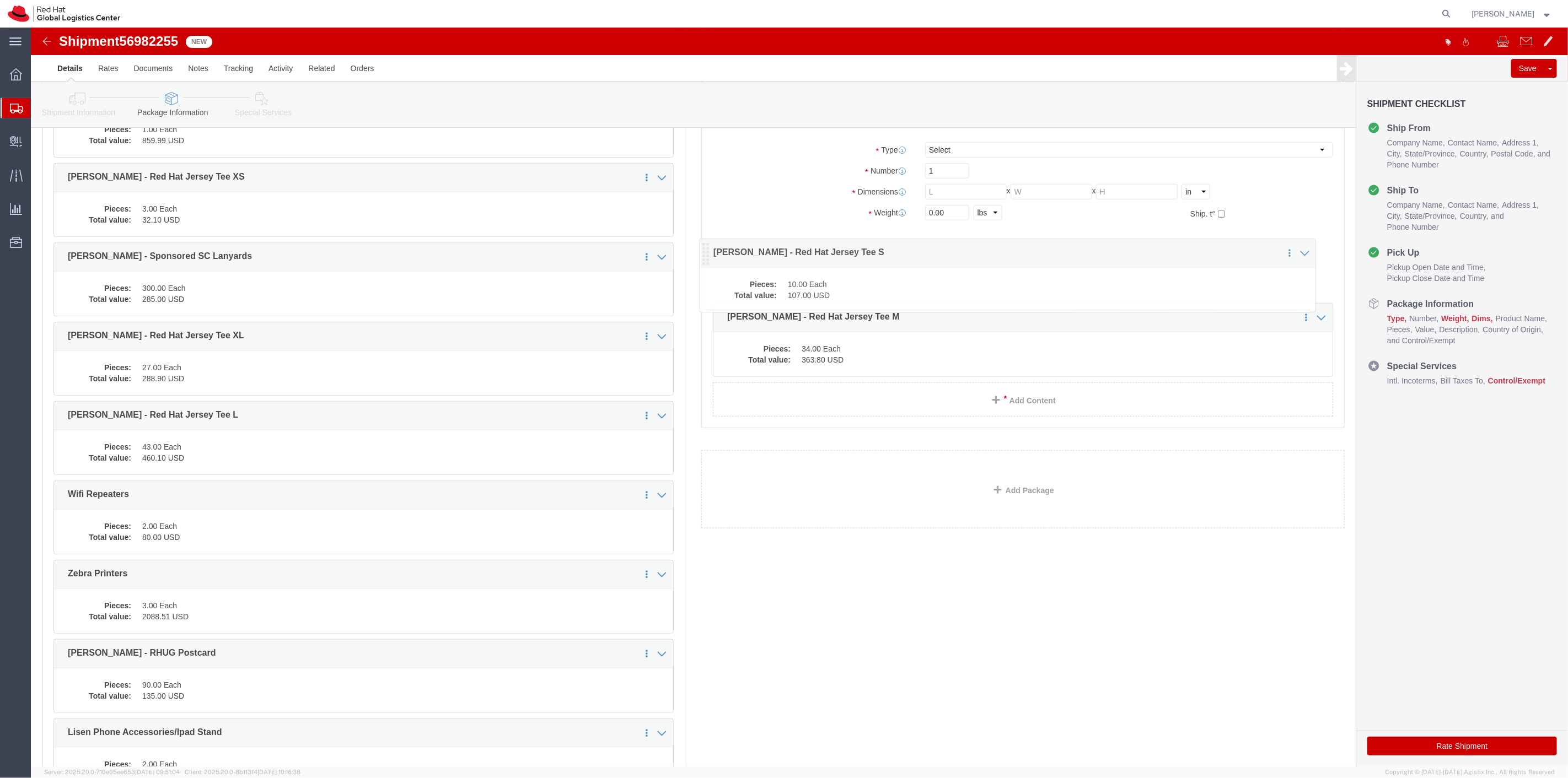
drag, startPoint x: 31, startPoint y: 317, endPoint x: 676, endPoint y: 225, distance: 651.5
click icon
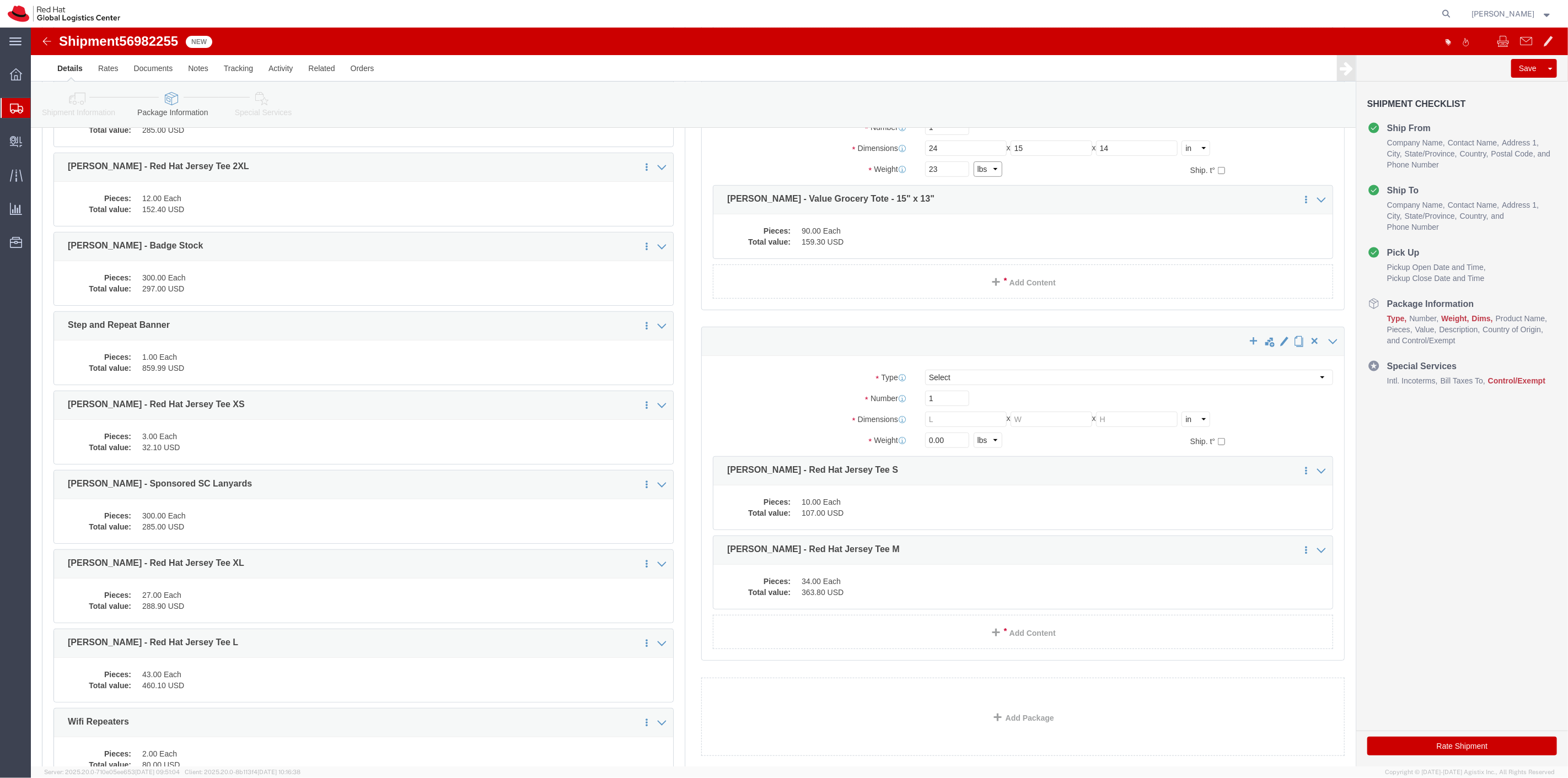
scroll to position [367, 0]
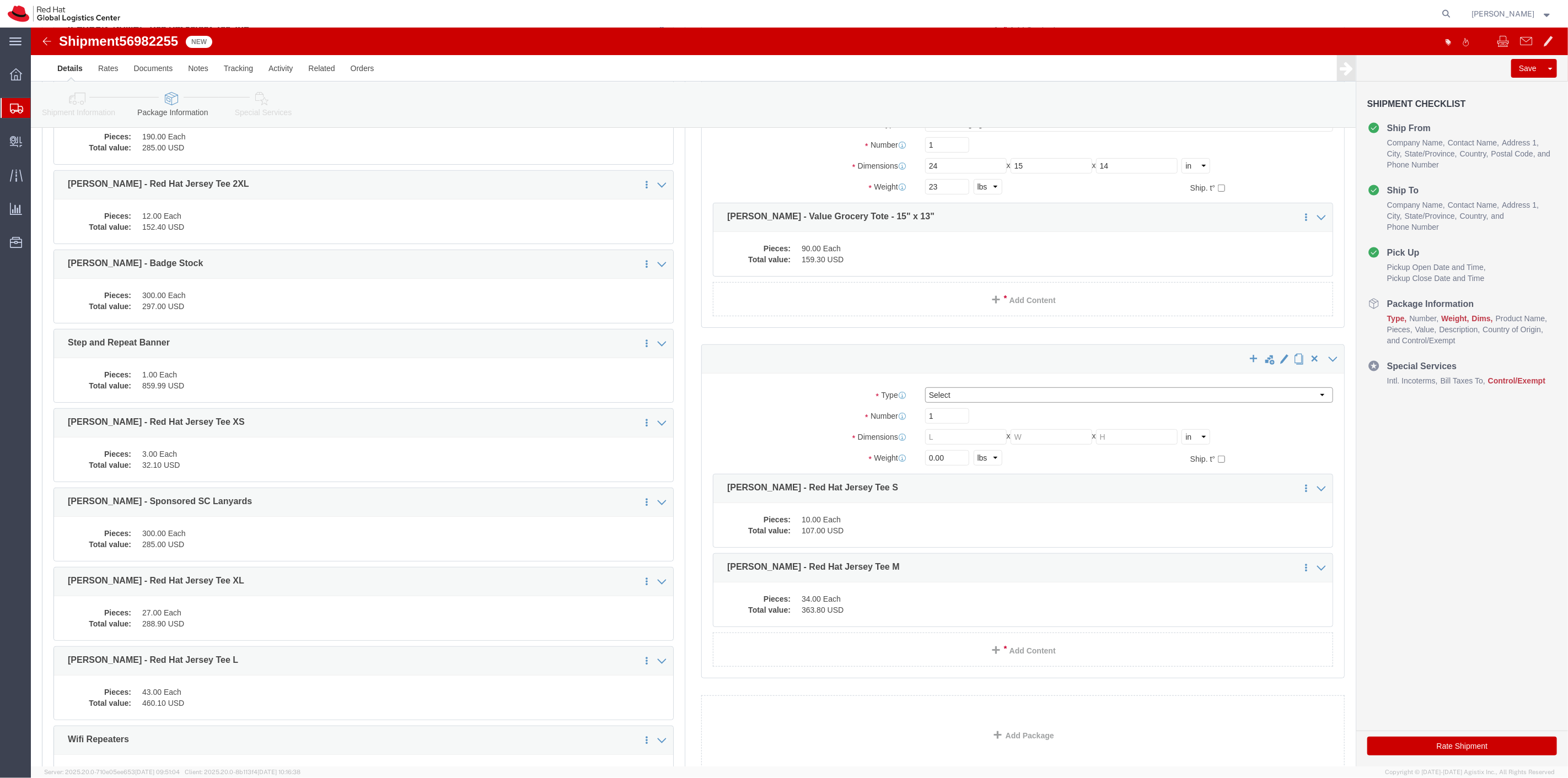
click select "Select Case(s) Crate(s) Envelope Large Box Medium Box PAK Skid(s) Small Box Sma…"
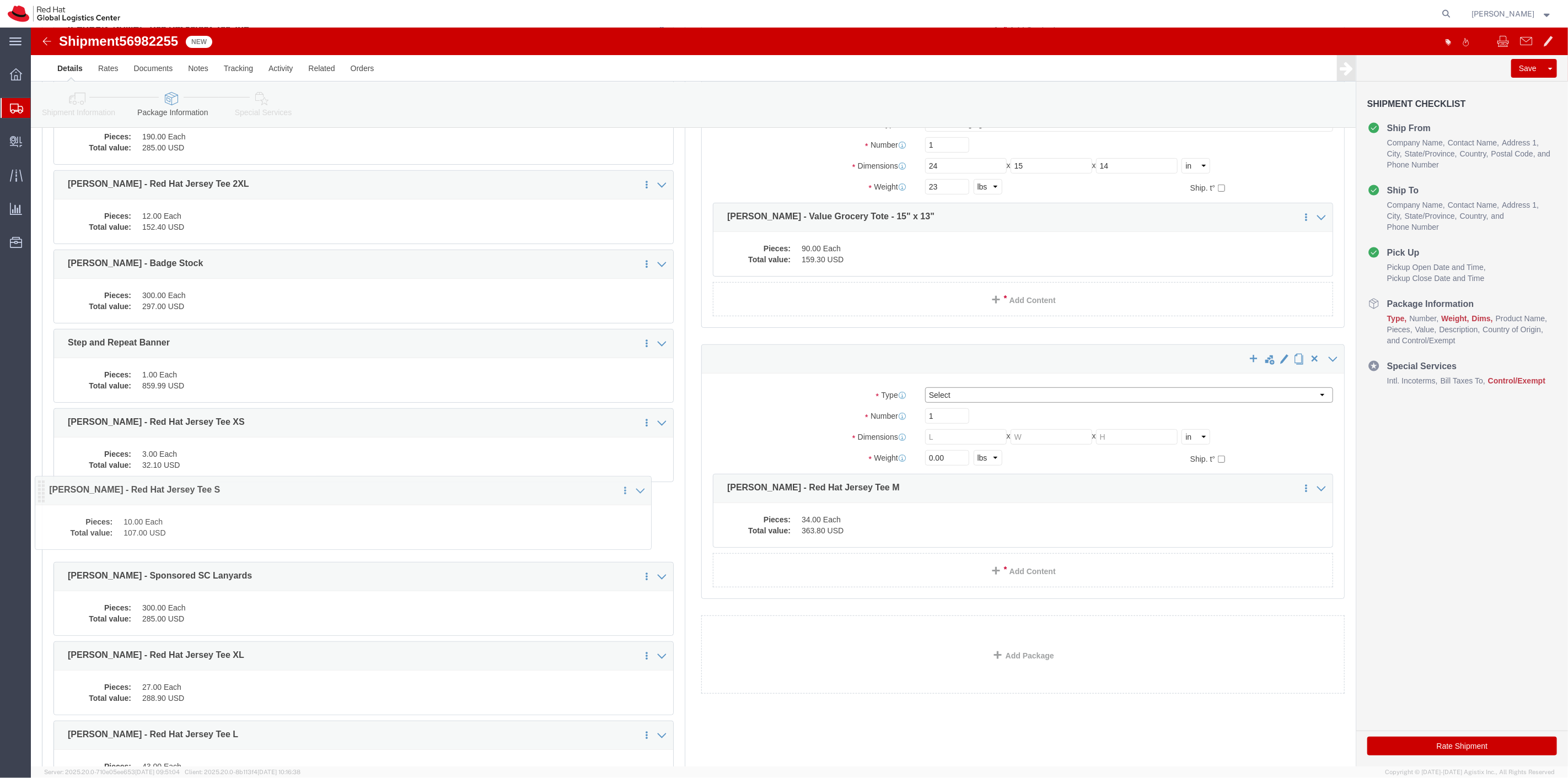
drag, startPoint x: 688, startPoint y: 459, endPoint x: 10, endPoint y: 463, distance: 678.0
click icon
drag, startPoint x: 687, startPoint y: 463, endPoint x: 16, endPoint y: 462, distance: 671.0
click icon
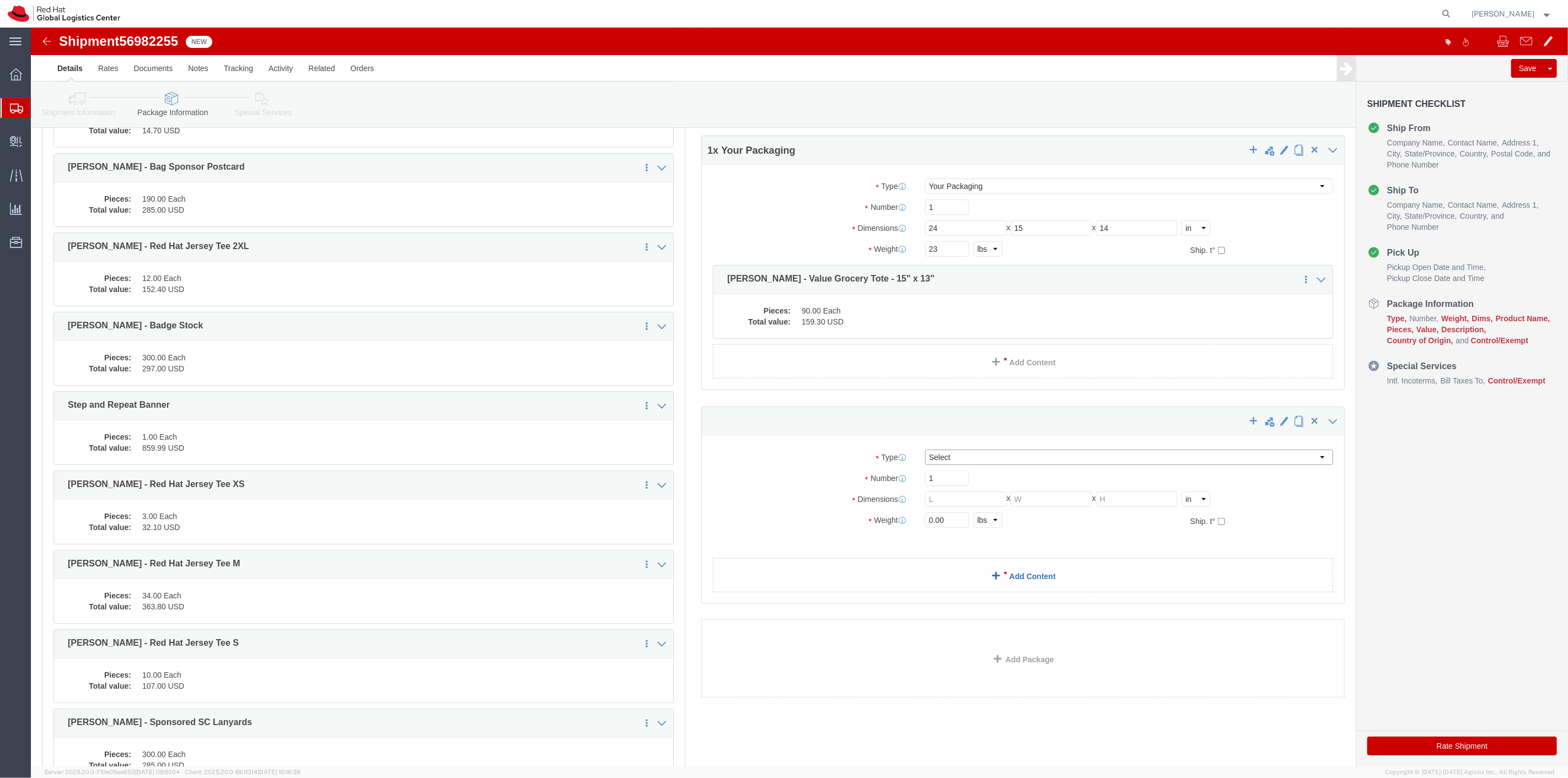
scroll to position [306, 0]
click link "Add Package"
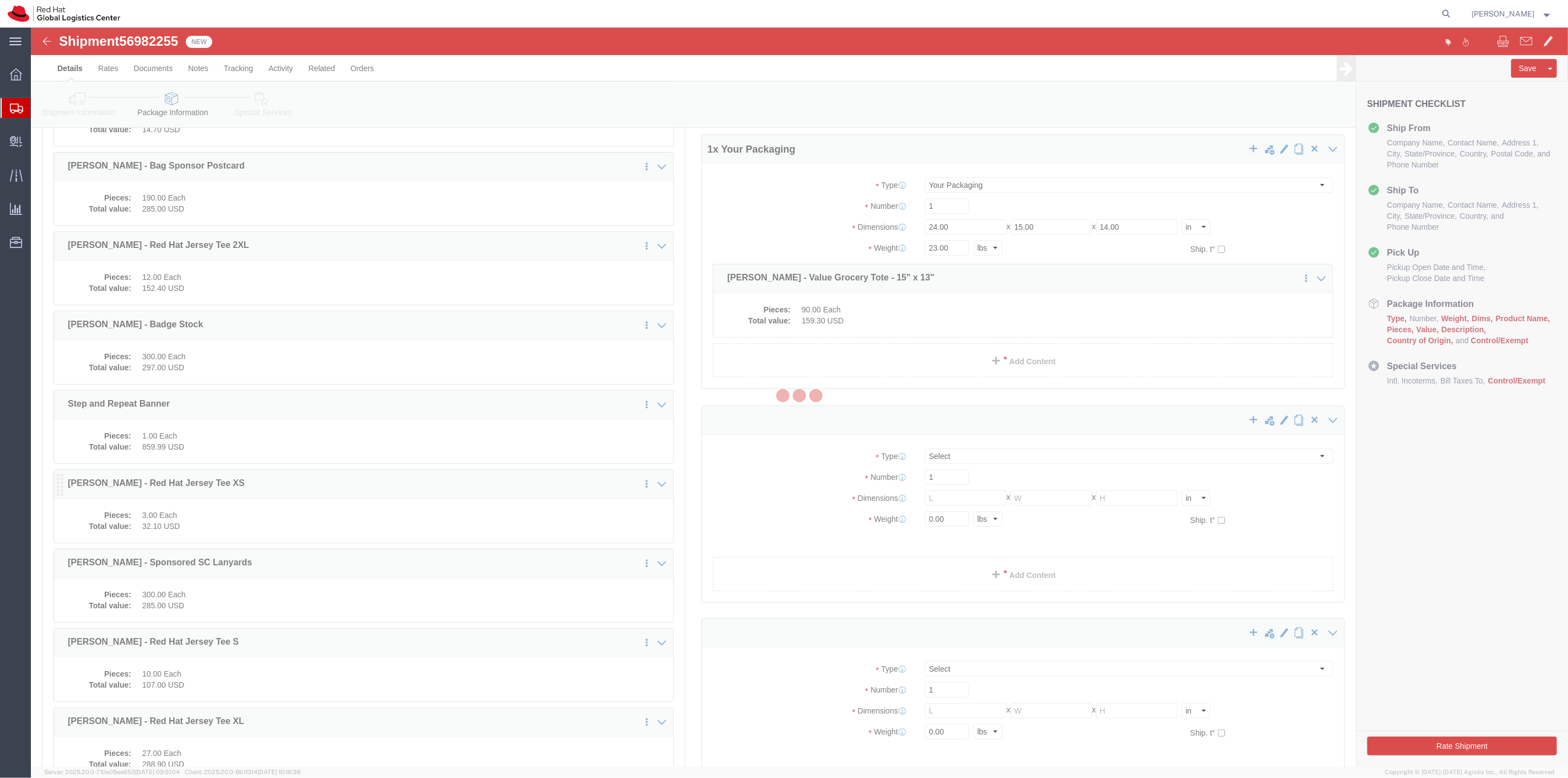
select select
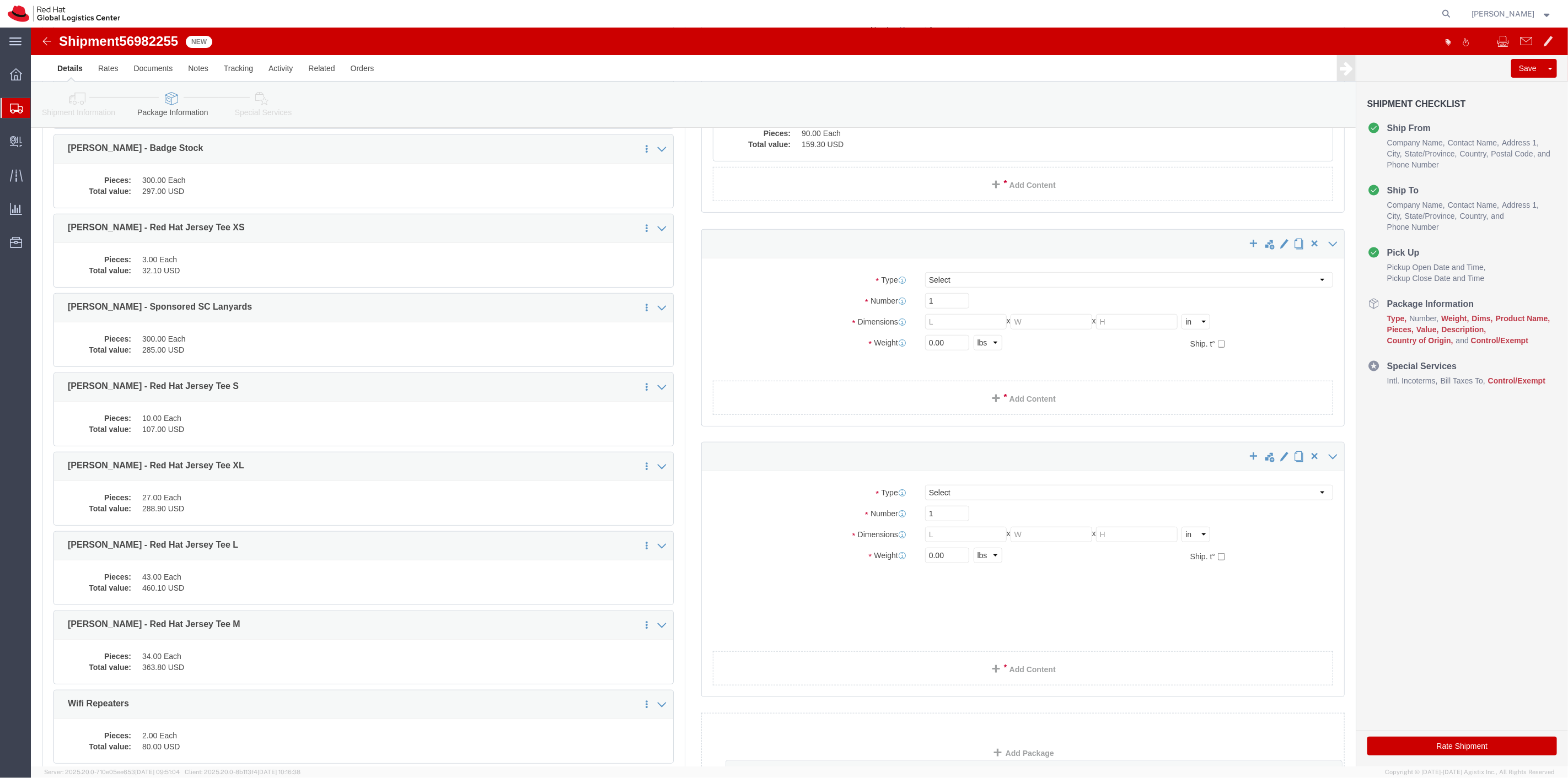
scroll to position [527, 0]
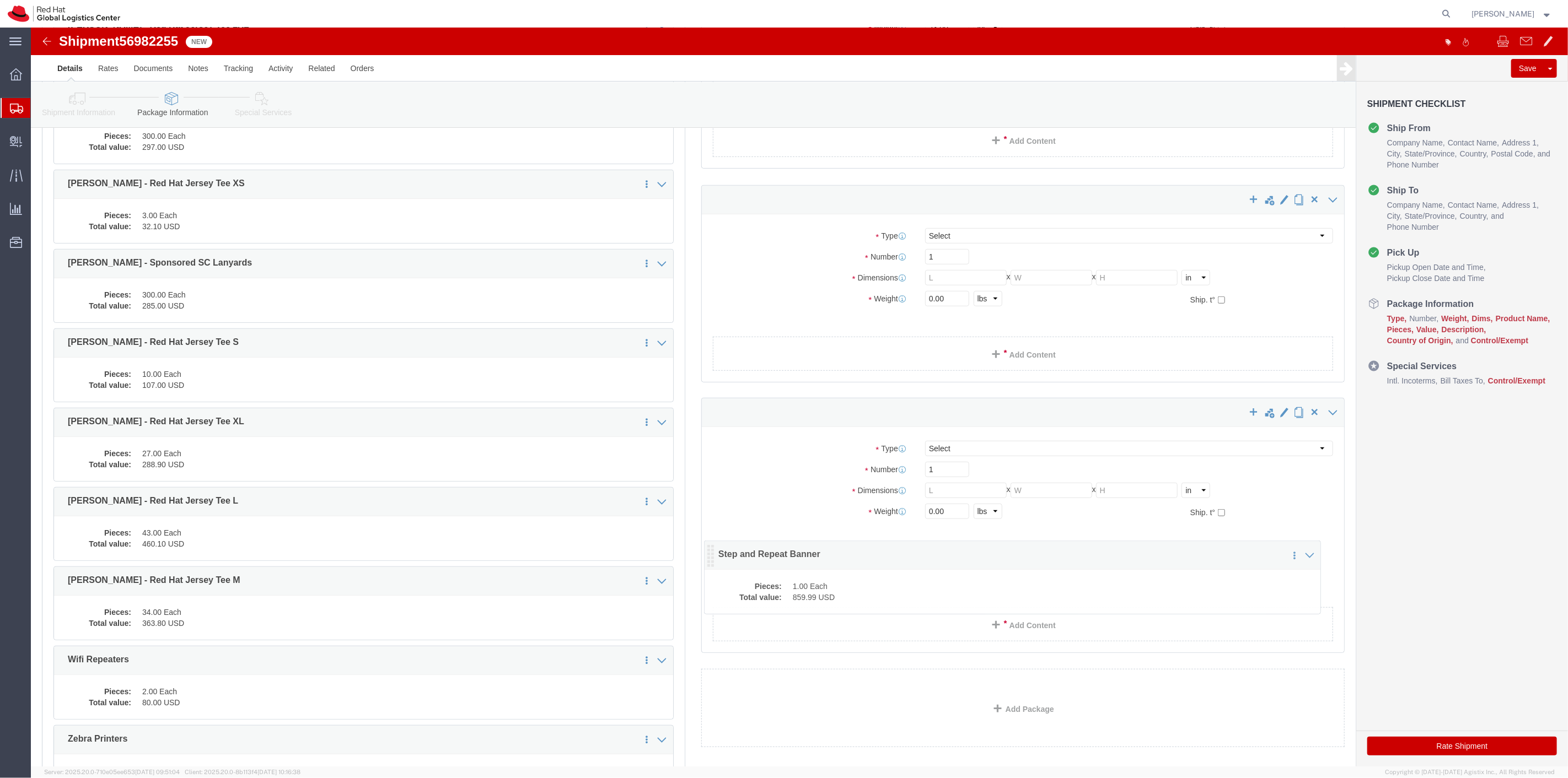
drag, startPoint x: 28, startPoint y: 382, endPoint x: 678, endPoint y: 529, distance: 666.4
click icon
click select "Select Case(s) Crate(s) Envelope Large Box Medium Box PAK Skid(s) Small Box Sma…"
select select "YRPK"
click select "Select Case(s) Crate(s) Envelope Large Box Medium Box PAK Skid(s) Small Box Sma…"
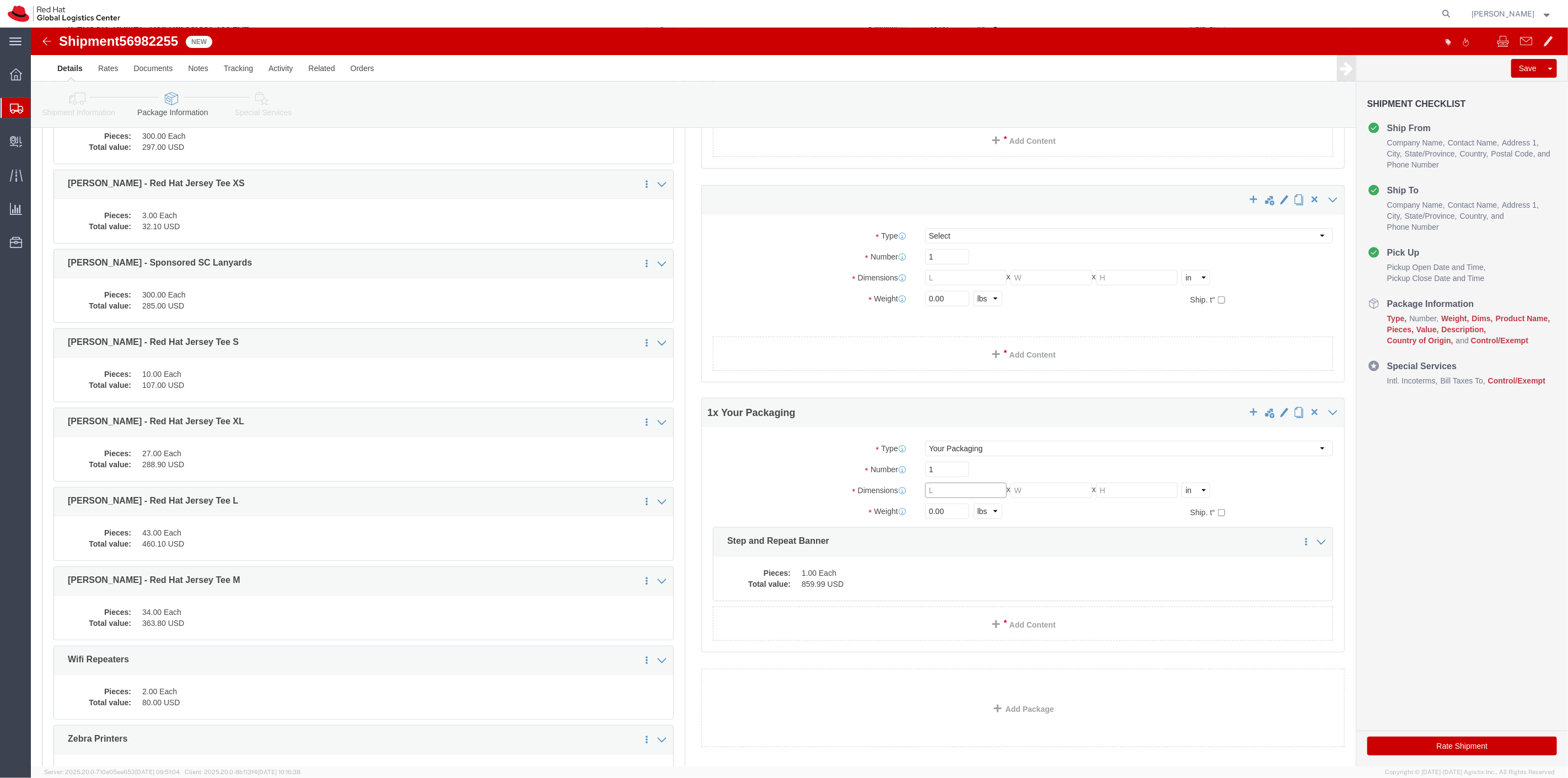
click input "text"
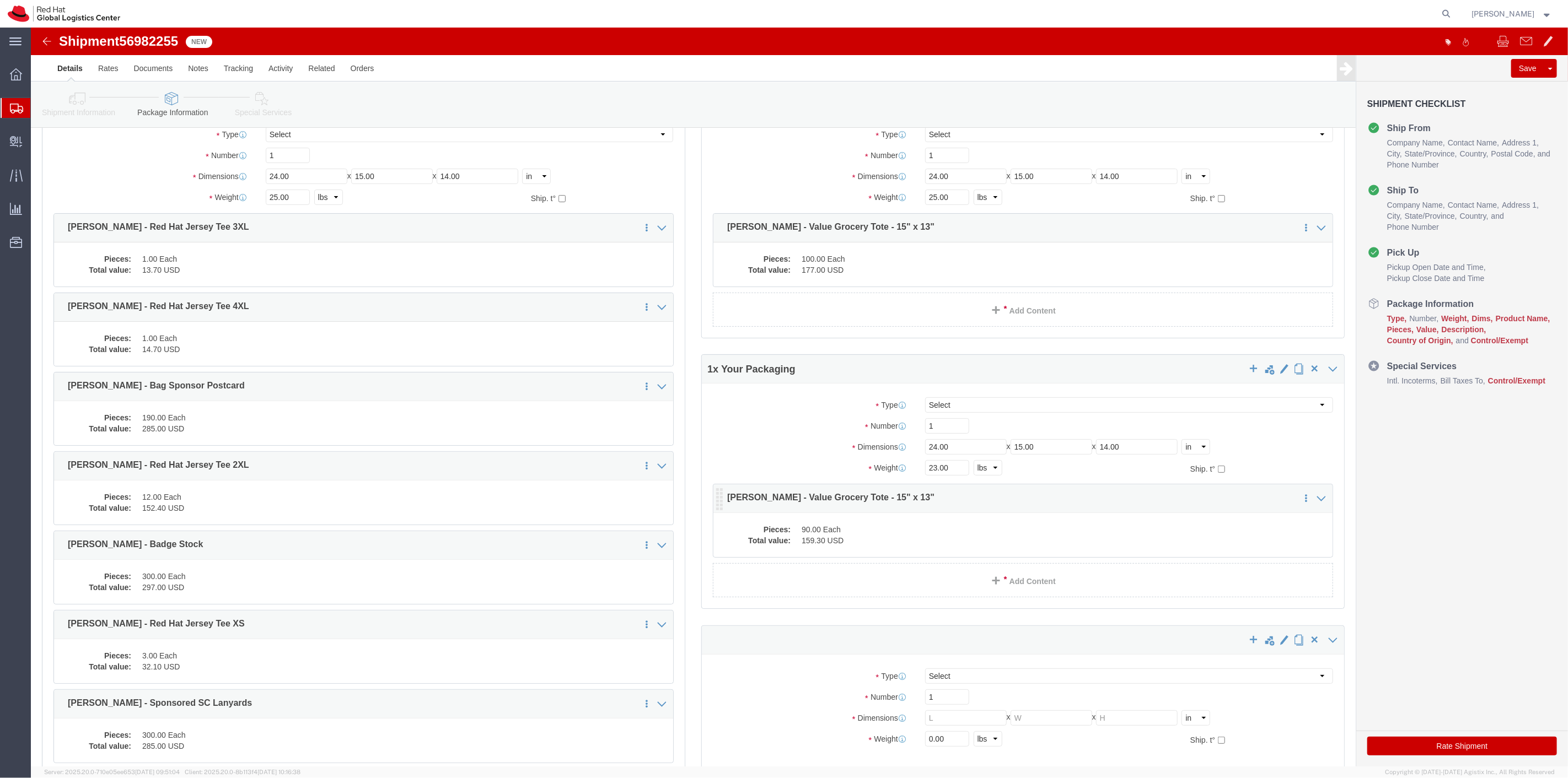
scroll to position [0, 0]
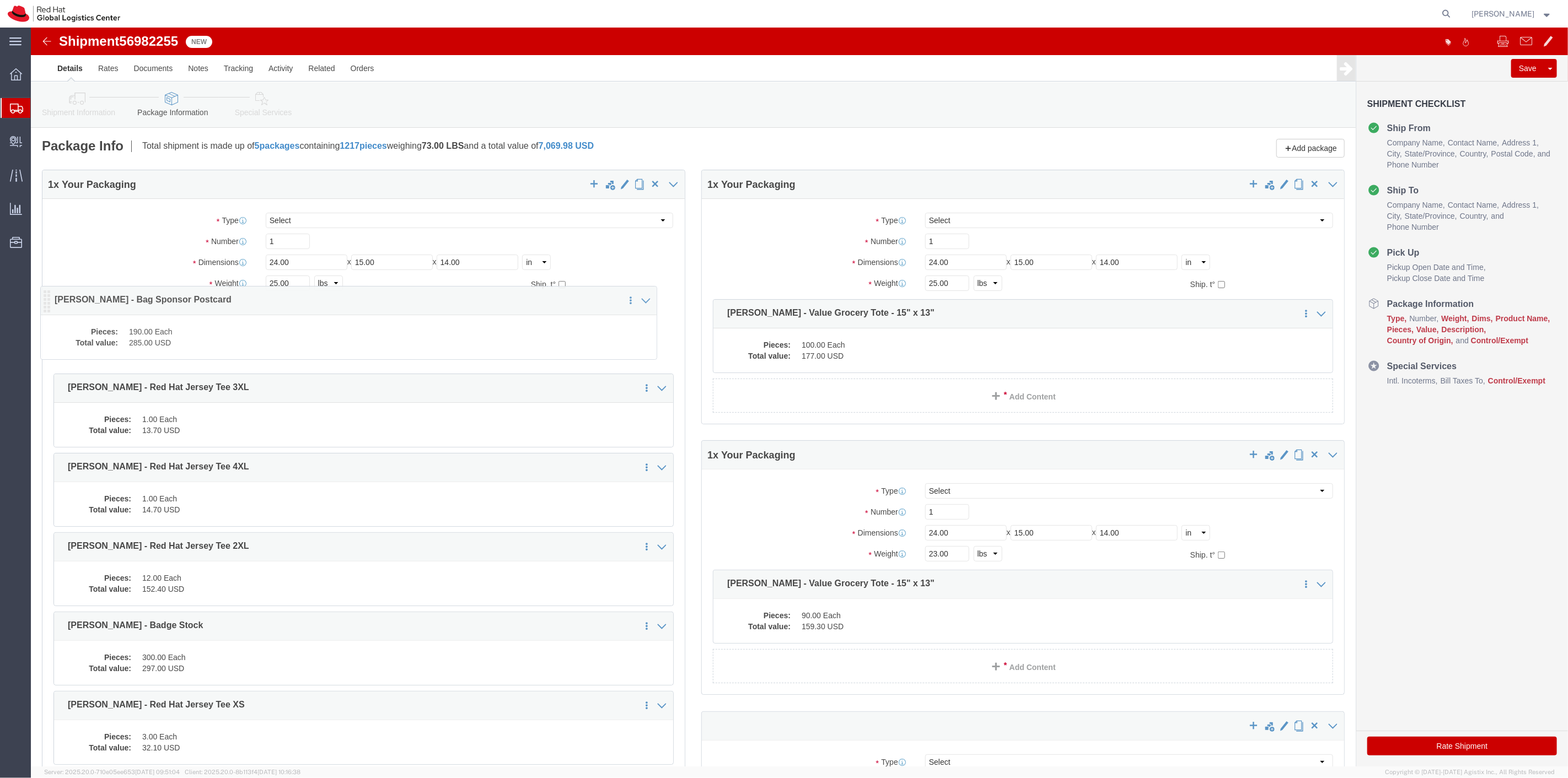
drag, startPoint x: 30, startPoint y: 452, endPoint x: 17, endPoint y: 278, distance: 174.5
click icon
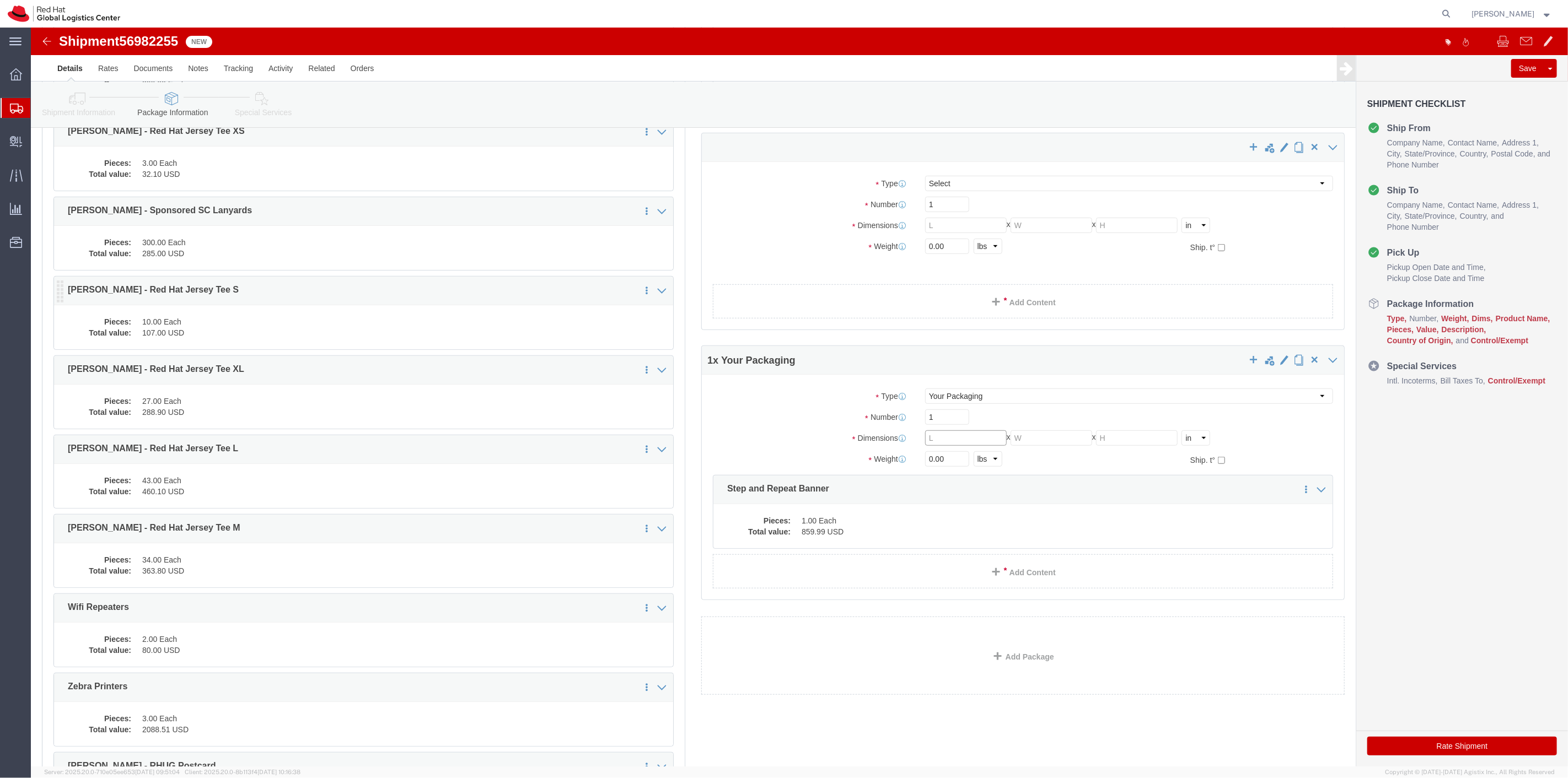
scroll to position [613, 0]
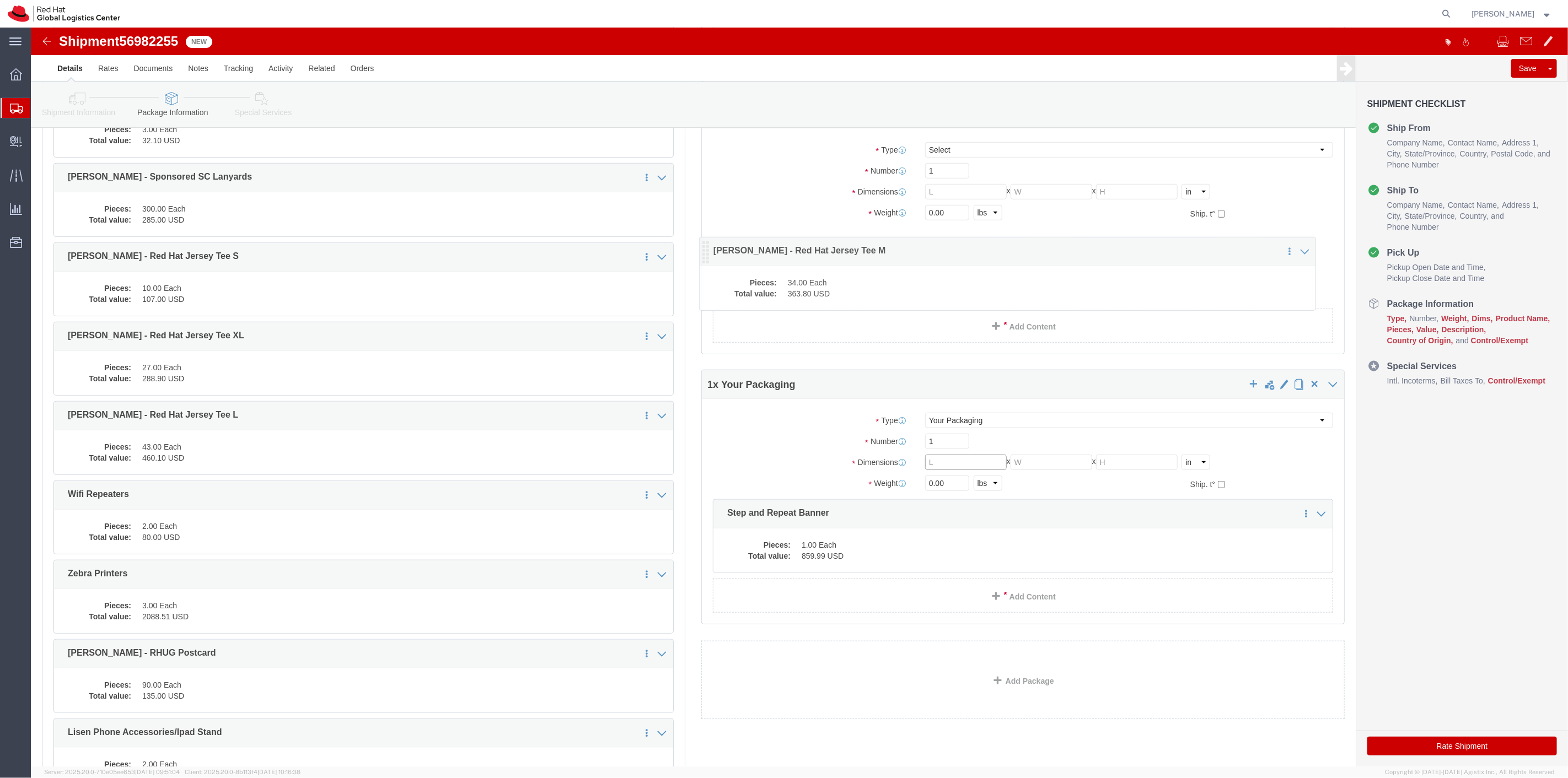
drag, startPoint x: 30, startPoint y: 476, endPoint x: 676, endPoint y: 224, distance: 693.4
click icon
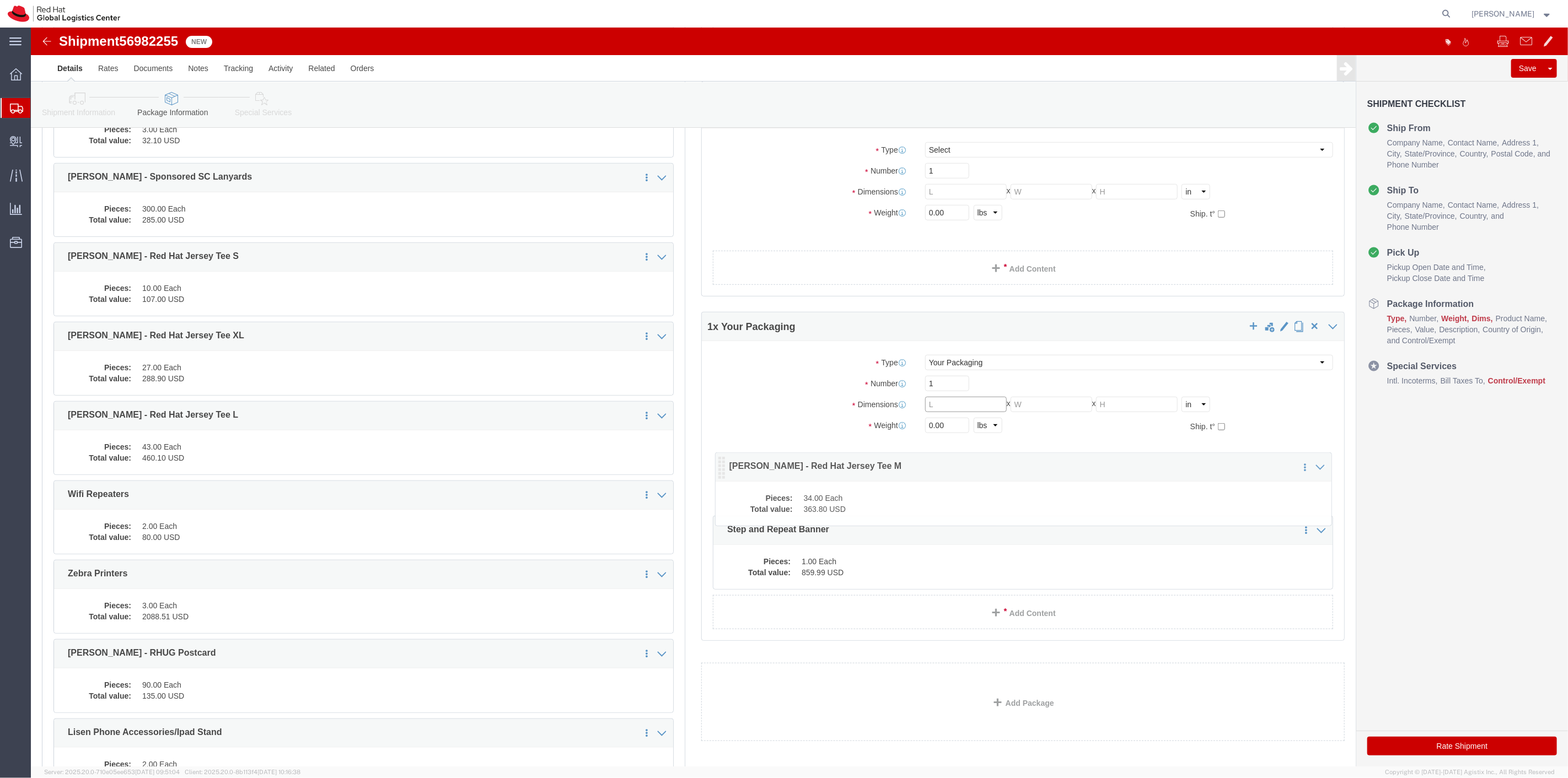
drag, startPoint x: 687, startPoint y: 215, endPoint x: 690, endPoint y: 439, distance: 224.0
click icon
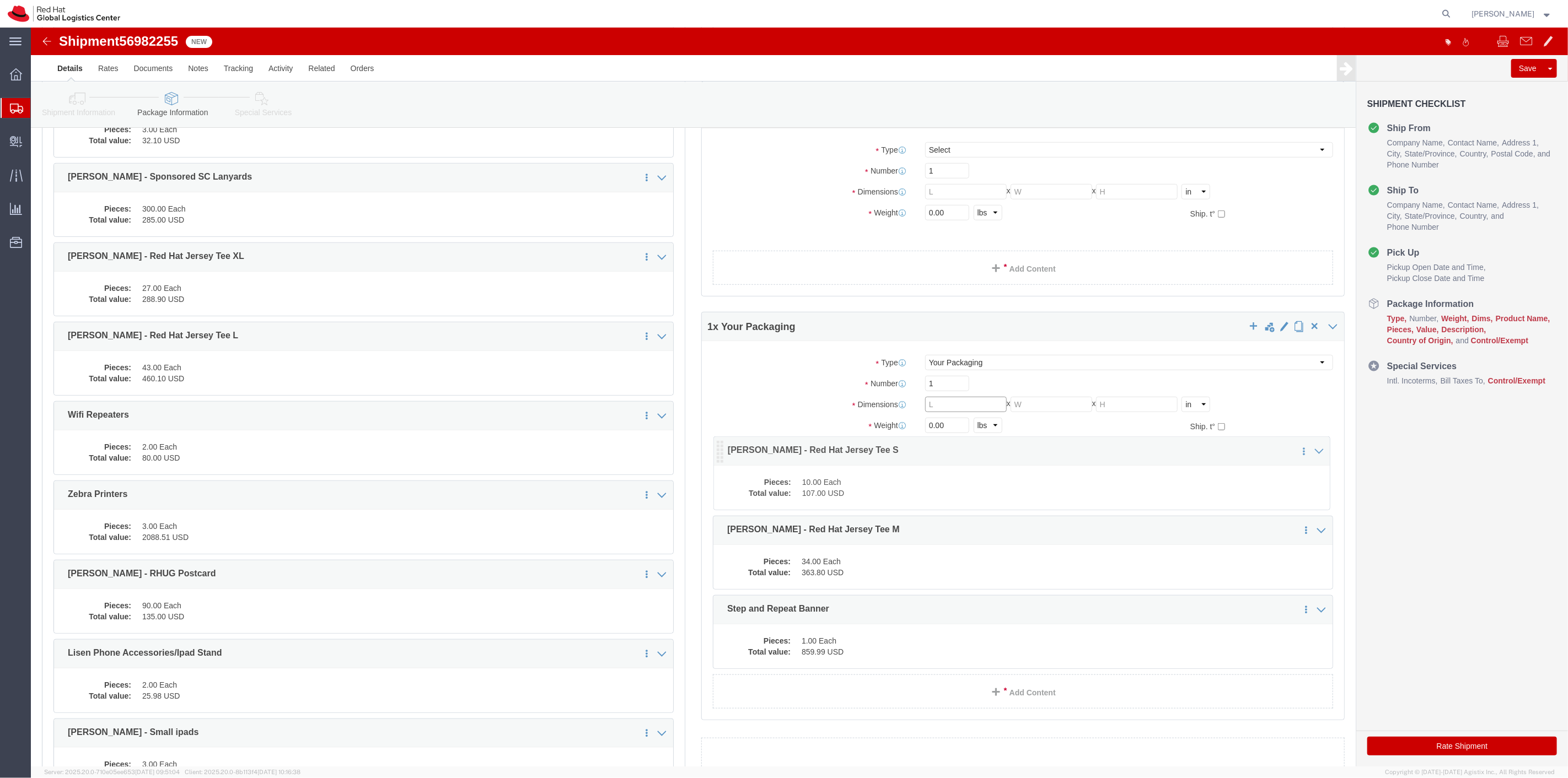
drag, startPoint x: 30, startPoint y: 241, endPoint x: 690, endPoint y: 430, distance: 686.5
click icon
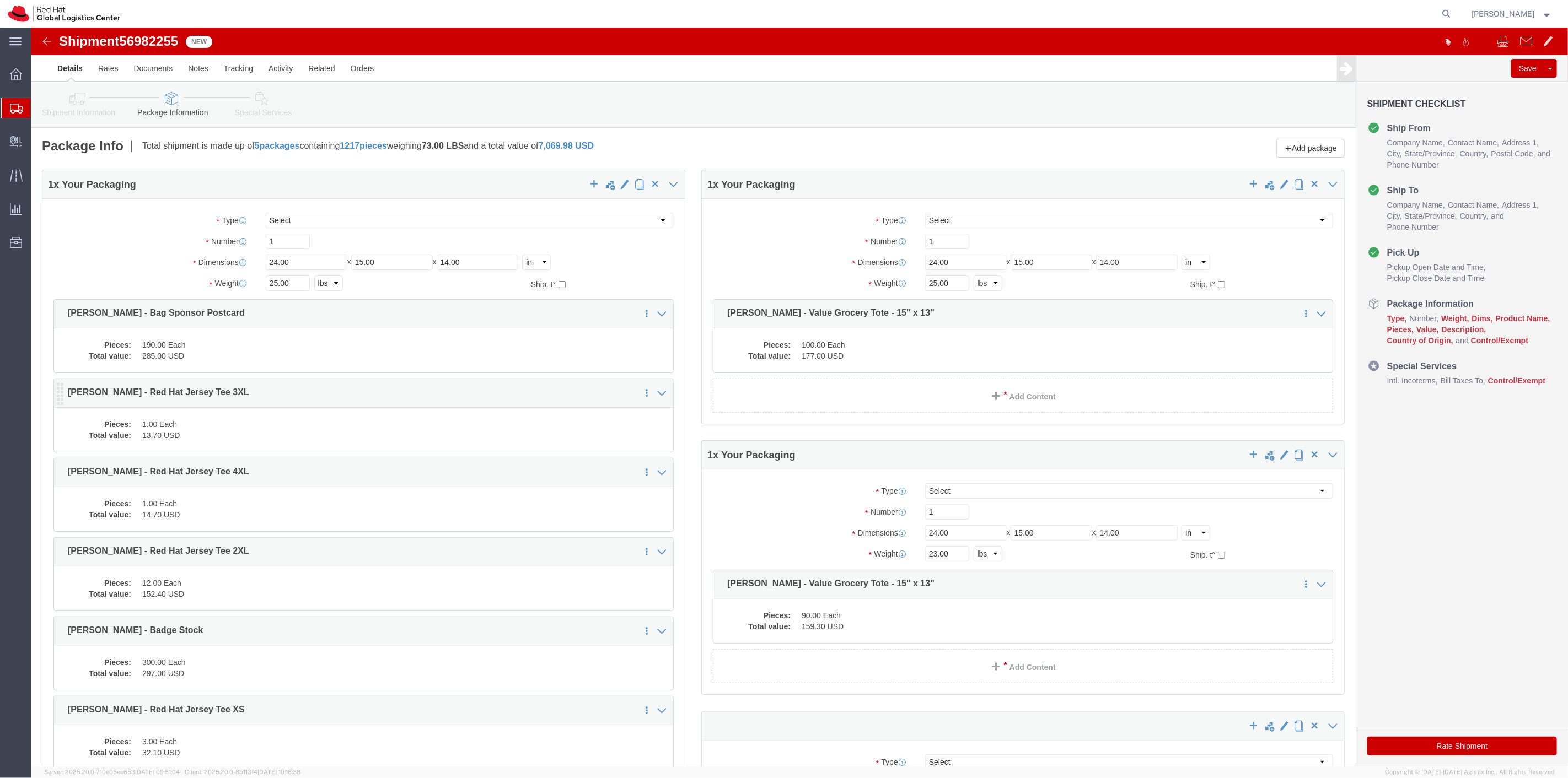
scroll to position [245, 0]
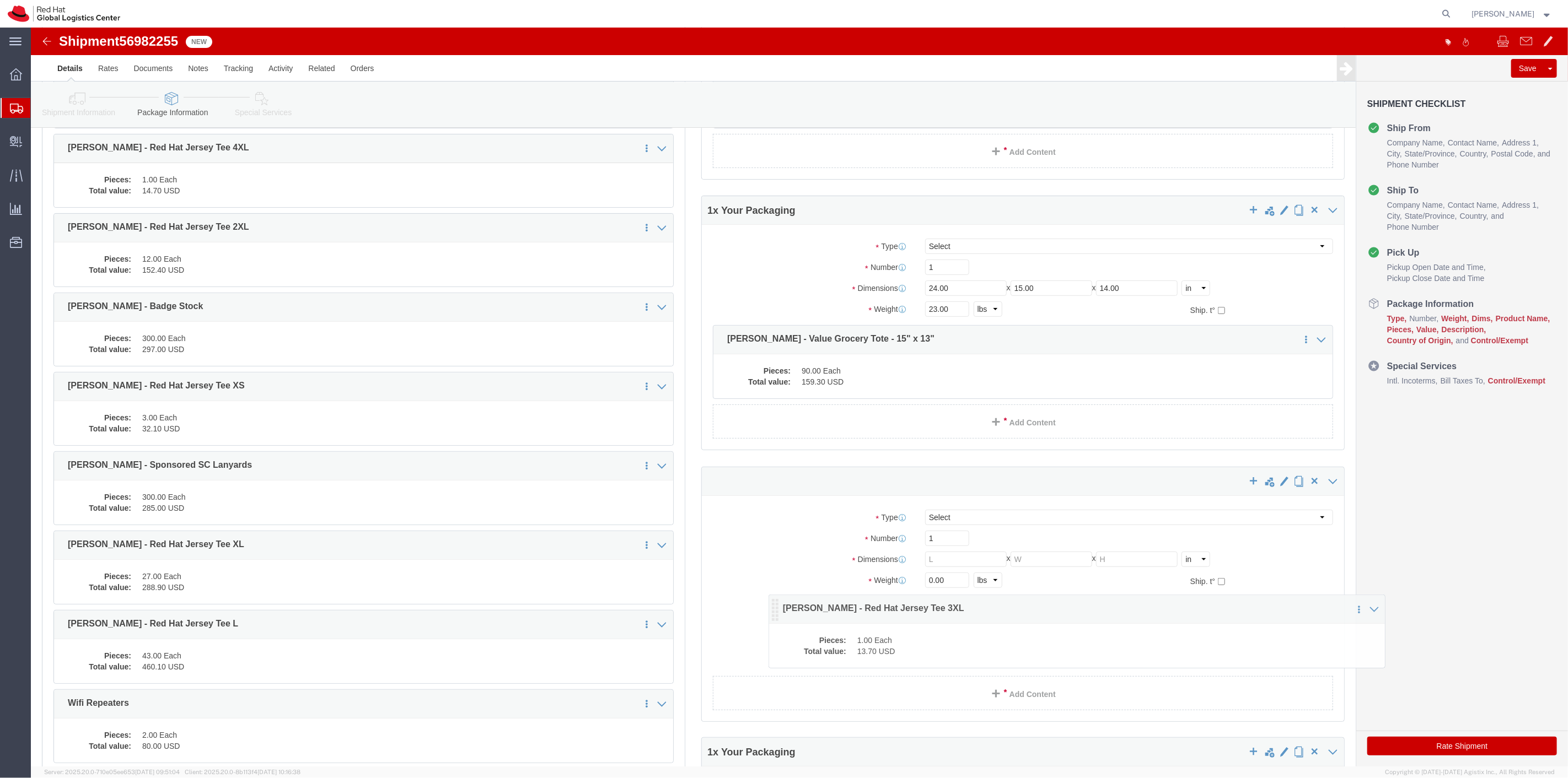
drag, startPoint x: 29, startPoint y: 122, endPoint x: 744, endPoint y: 582, distance: 850.2
click icon
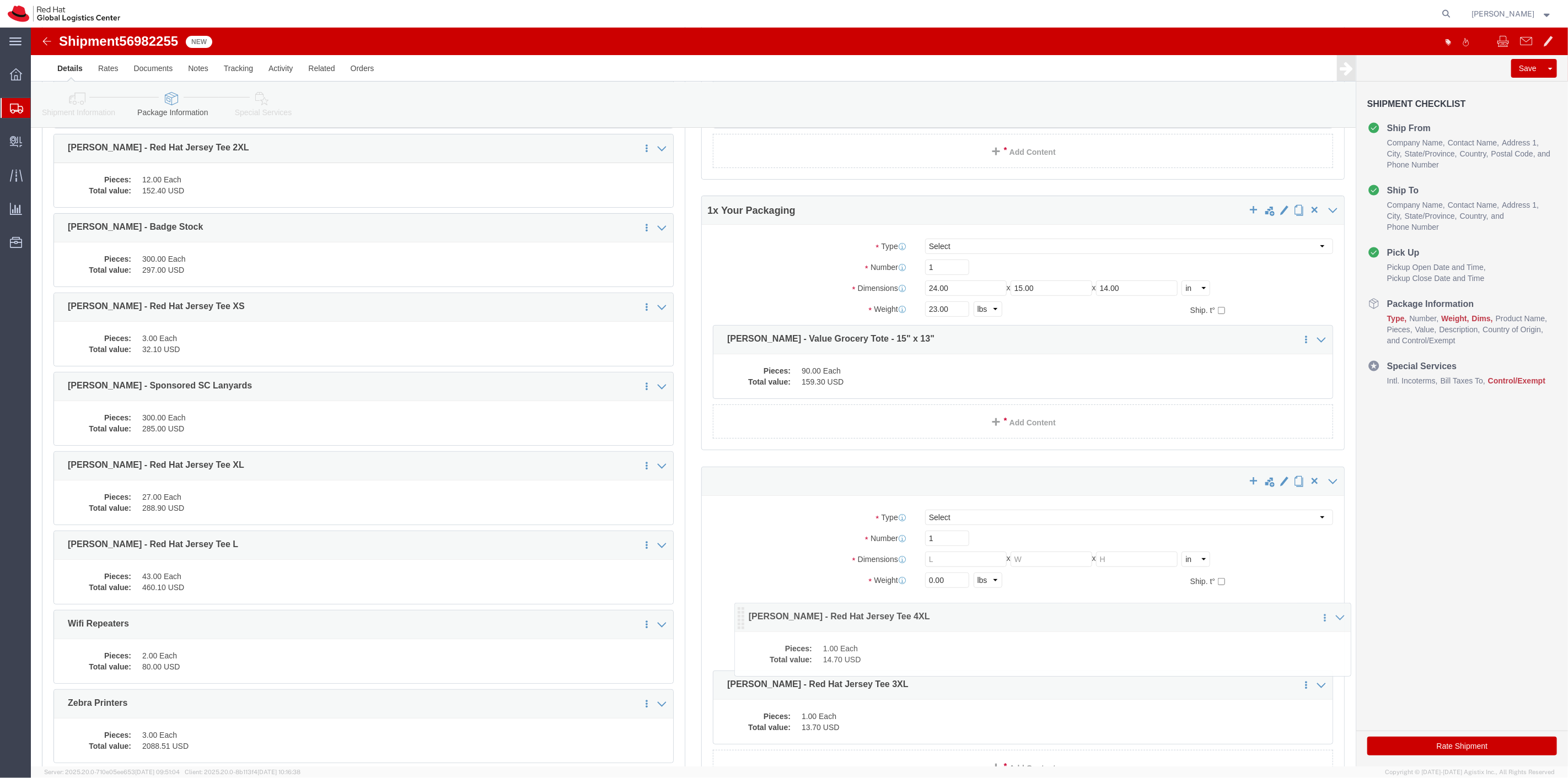
drag, startPoint x: 27, startPoint y: 122, endPoint x: 709, endPoint y: 590, distance: 827.1
click icon
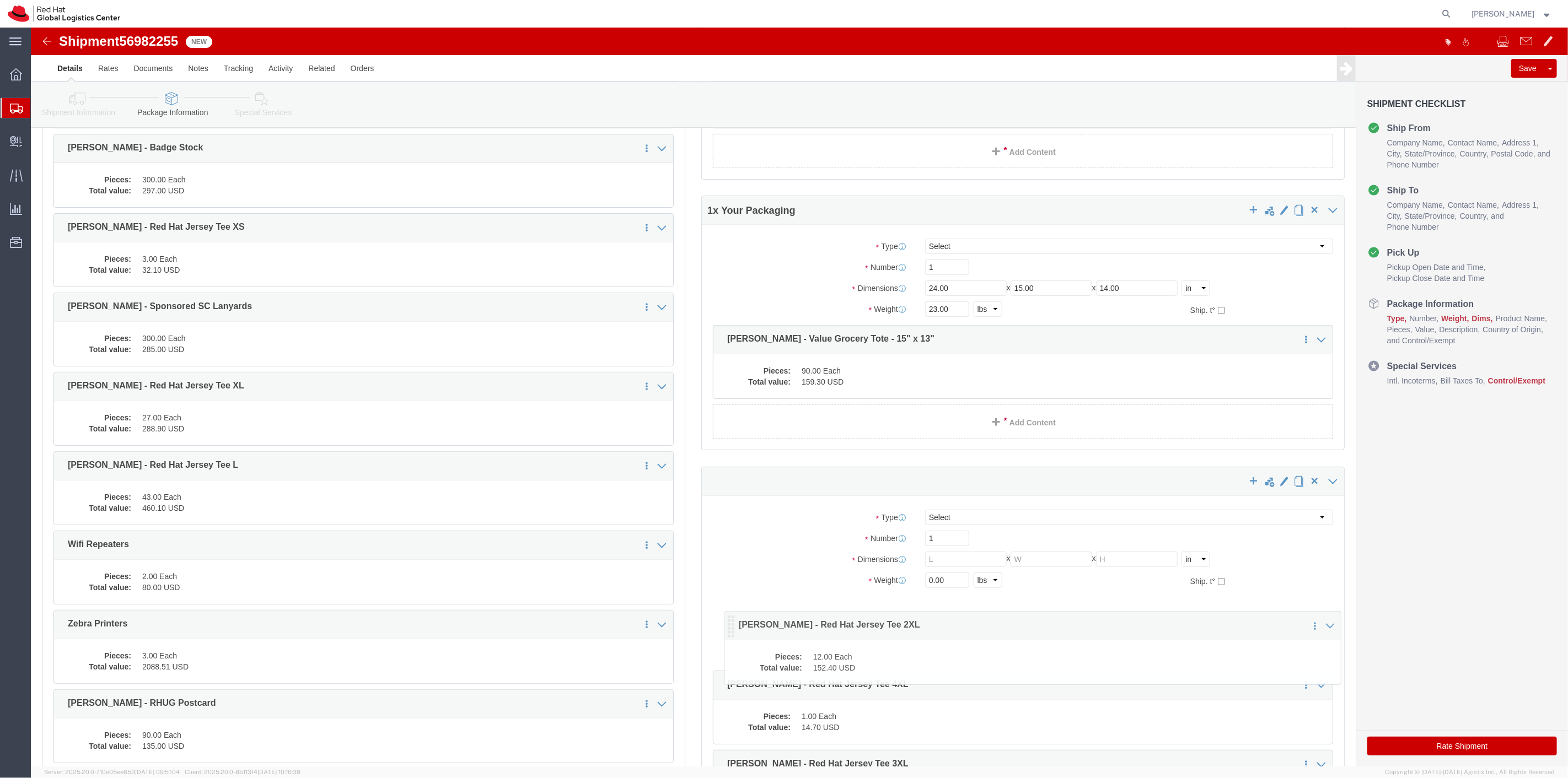
drag, startPoint x: 28, startPoint y: 124, endPoint x: 699, endPoint y: 602, distance: 823.8
click icon
drag, startPoint x: 29, startPoint y: 201, endPoint x: 687, endPoint y: 568, distance: 753.4
click icon
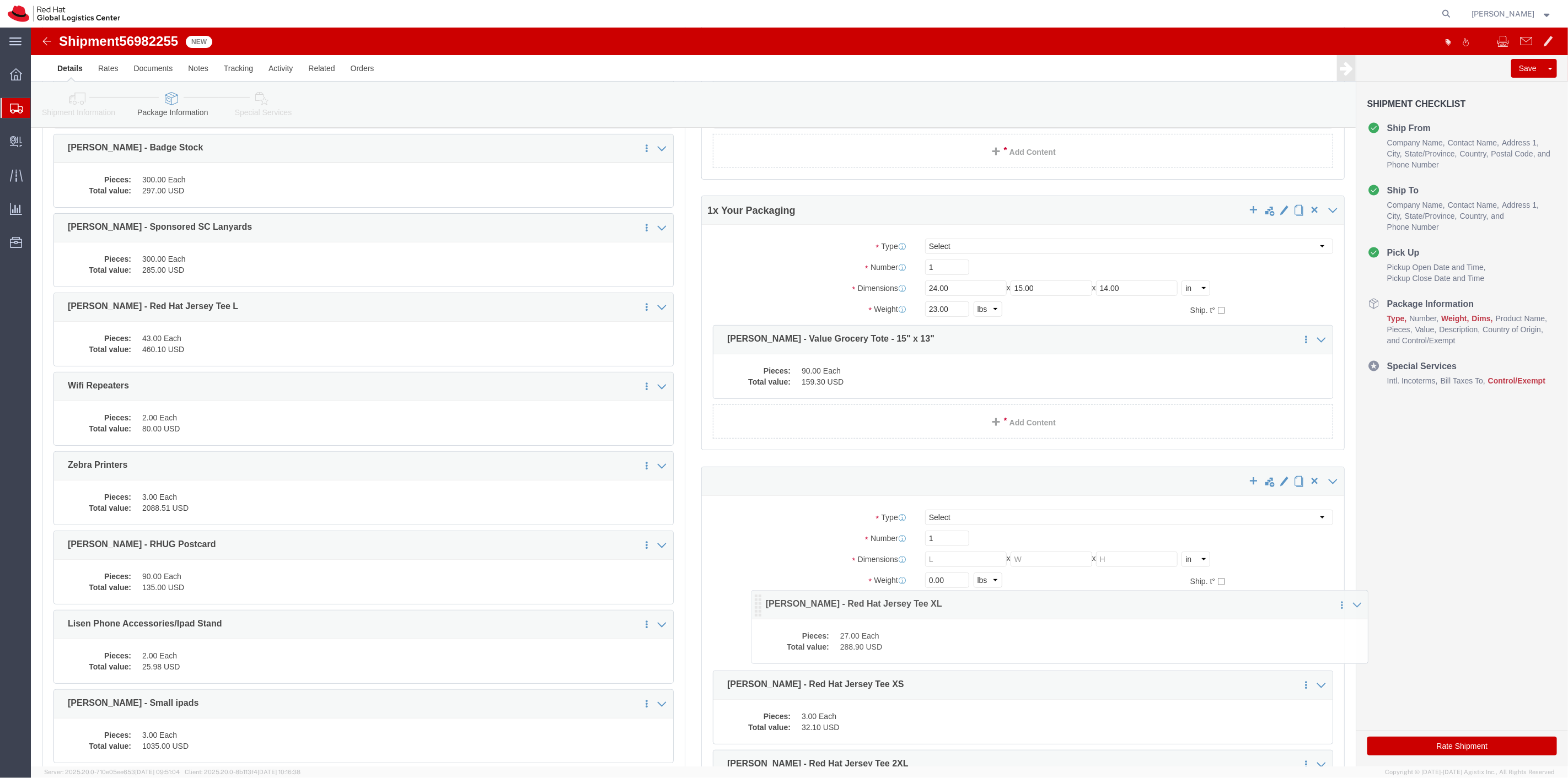
drag, startPoint x: 31, startPoint y: 285, endPoint x: 727, endPoint y: 581, distance: 756.3
click icon
click div "Clone this content Delete this content [PERSON_NAME] - Red Hat Jersey Tee L"
drag, startPoint x: 29, startPoint y: 285, endPoint x: 714, endPoint y: 563, distance: 739.3
click icon
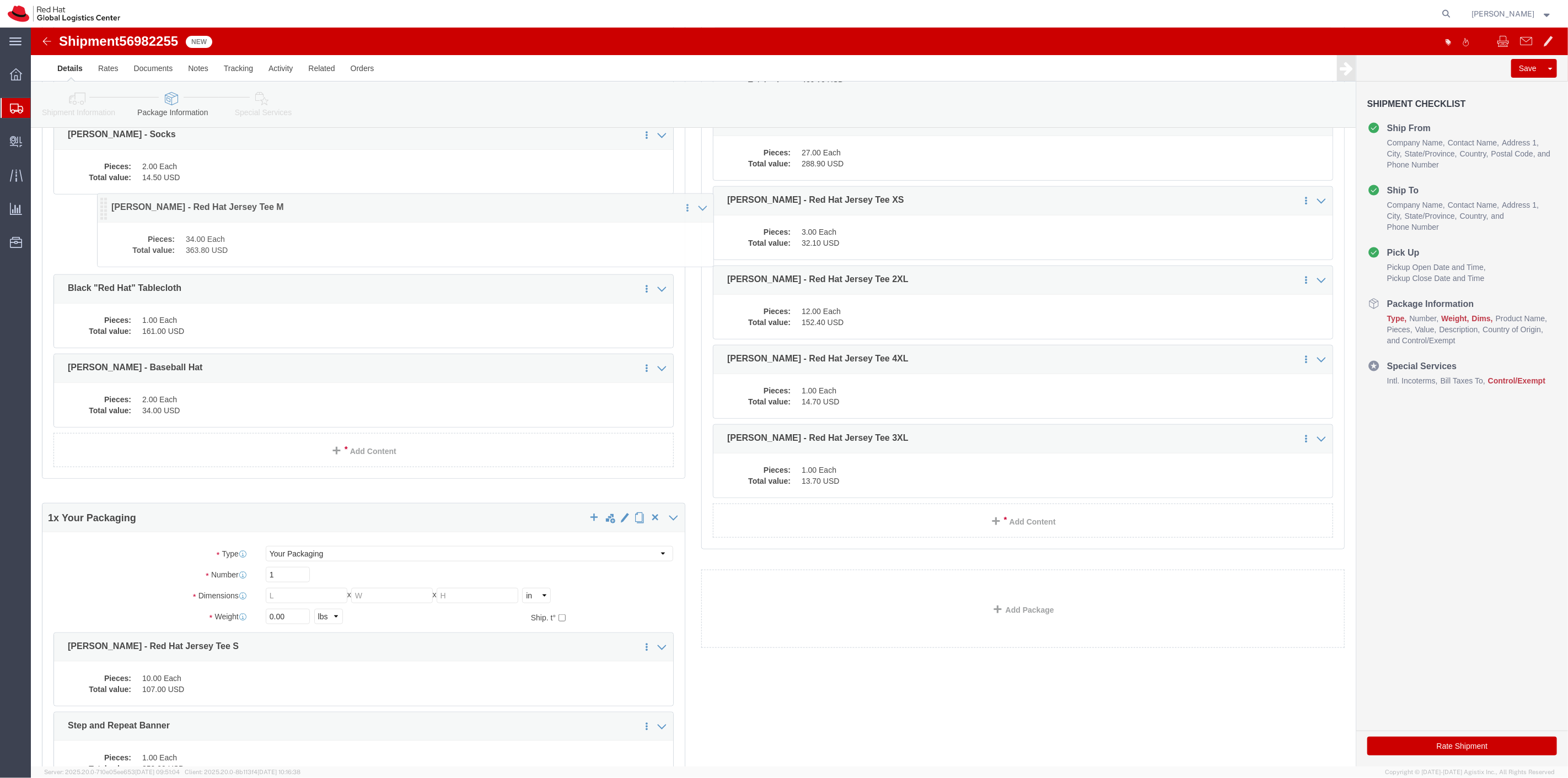
scroll to position [739, 0]
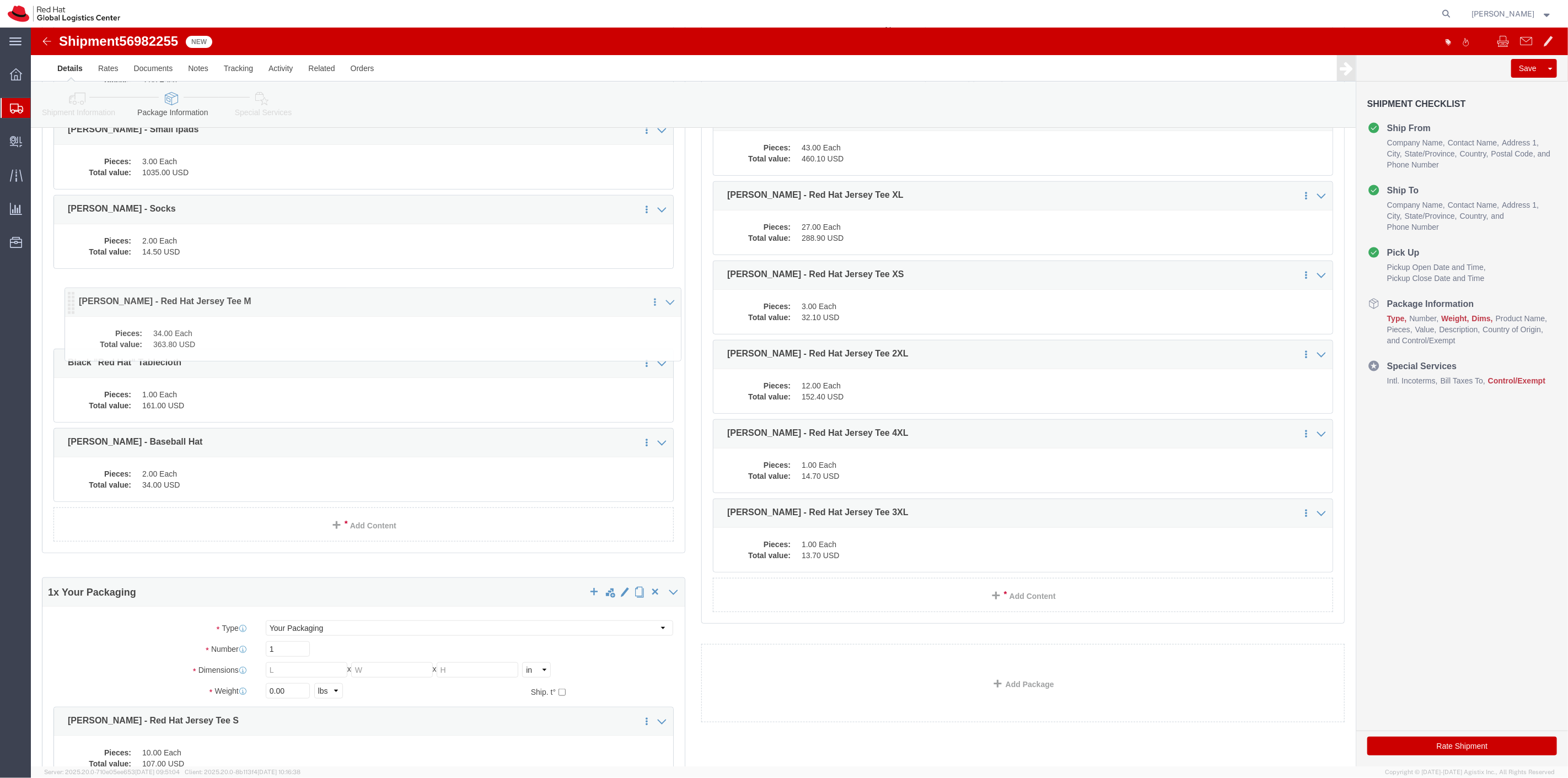
drag, startPoint x: 31, startPoint y: 474, endPoint x: 42, endPoint y: 281, distance: 193.3
click icon
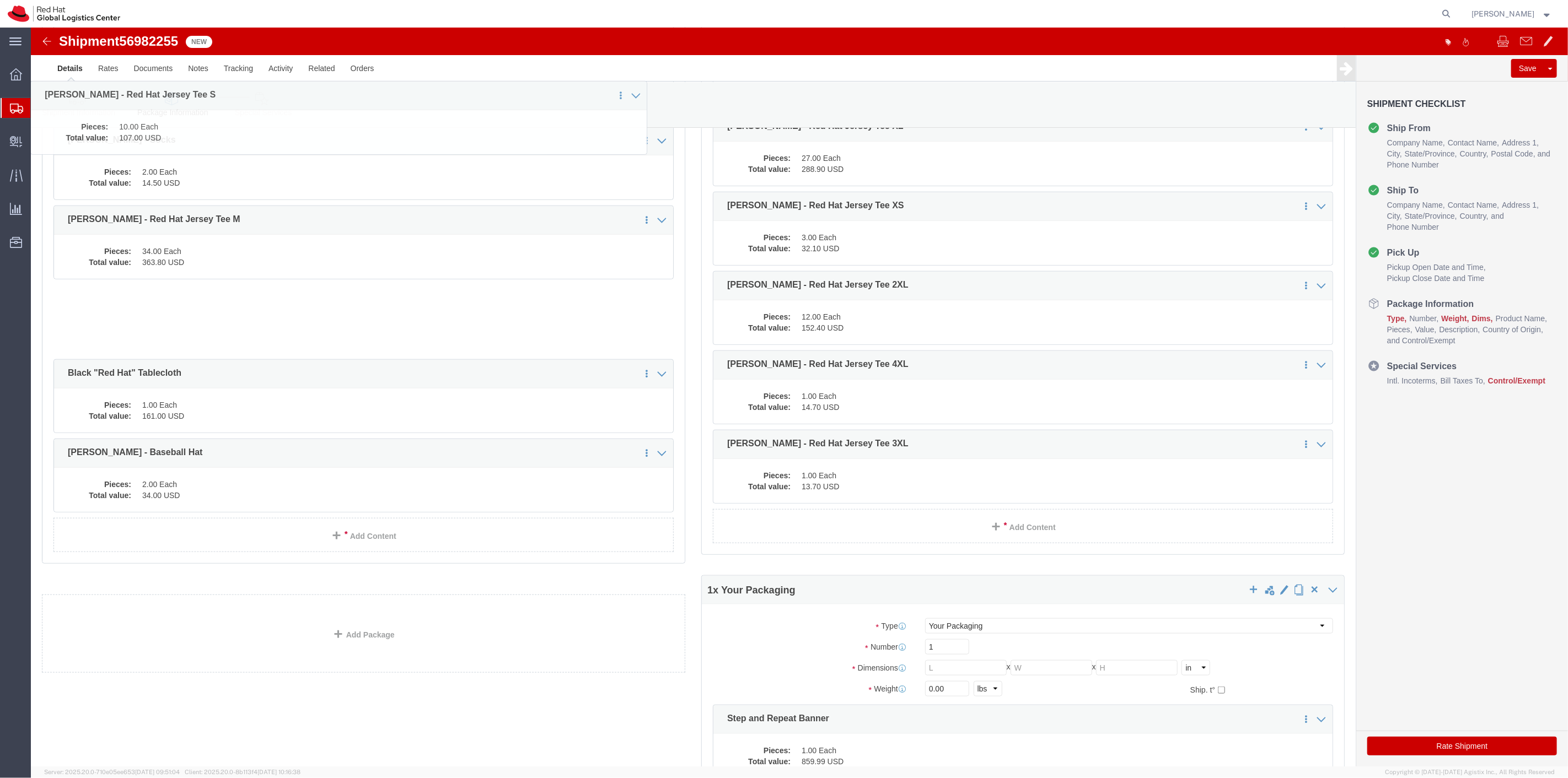
scroll to position [753, 0]
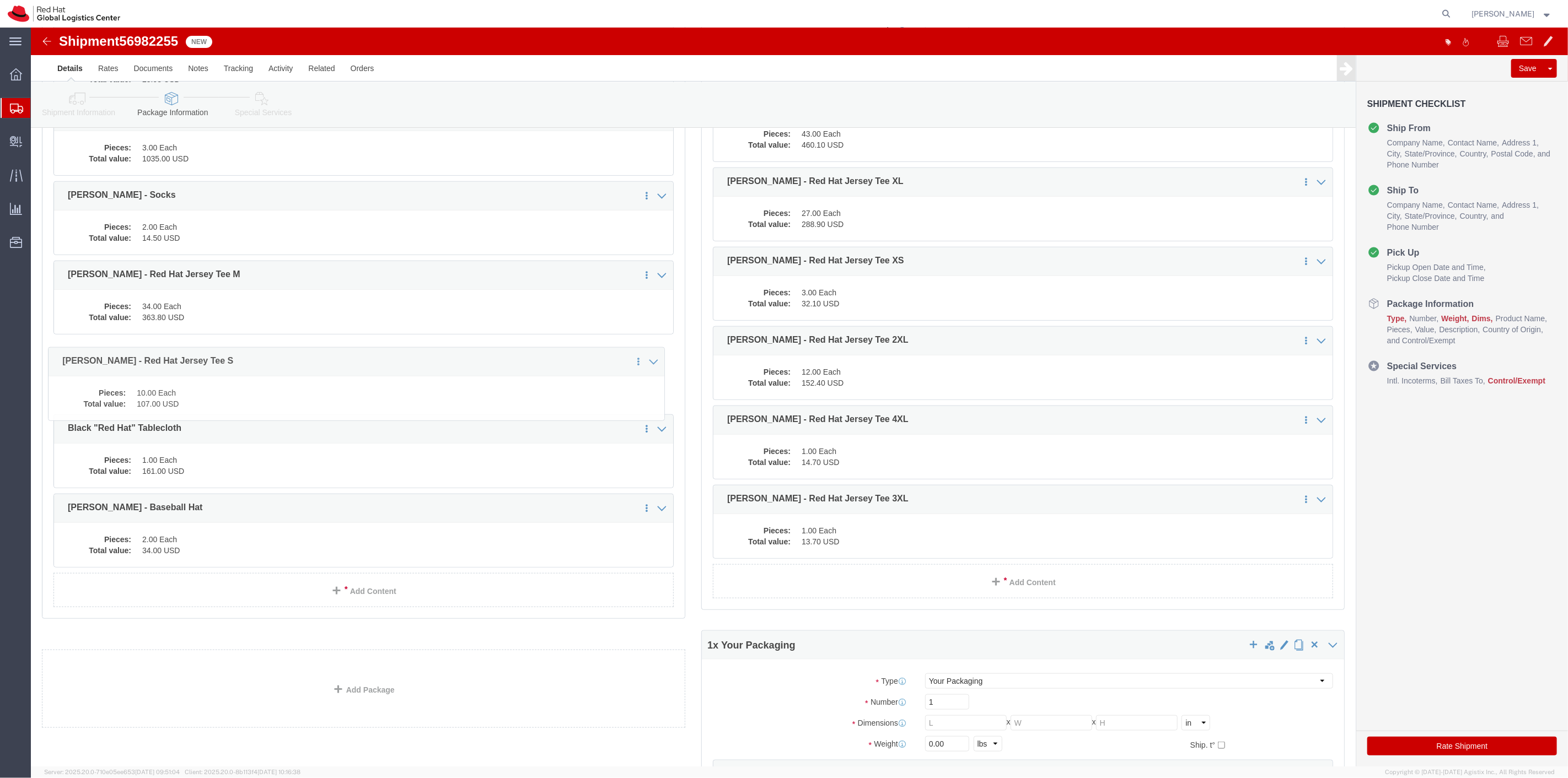
drag, startPoint x: 27, startPoint y: 471, endPoint x: -369, endPoint y: 301, distance: 430.9
click html "Shipment 56982255 New Details Rates Documents Notes Tracking Activity Related O…"
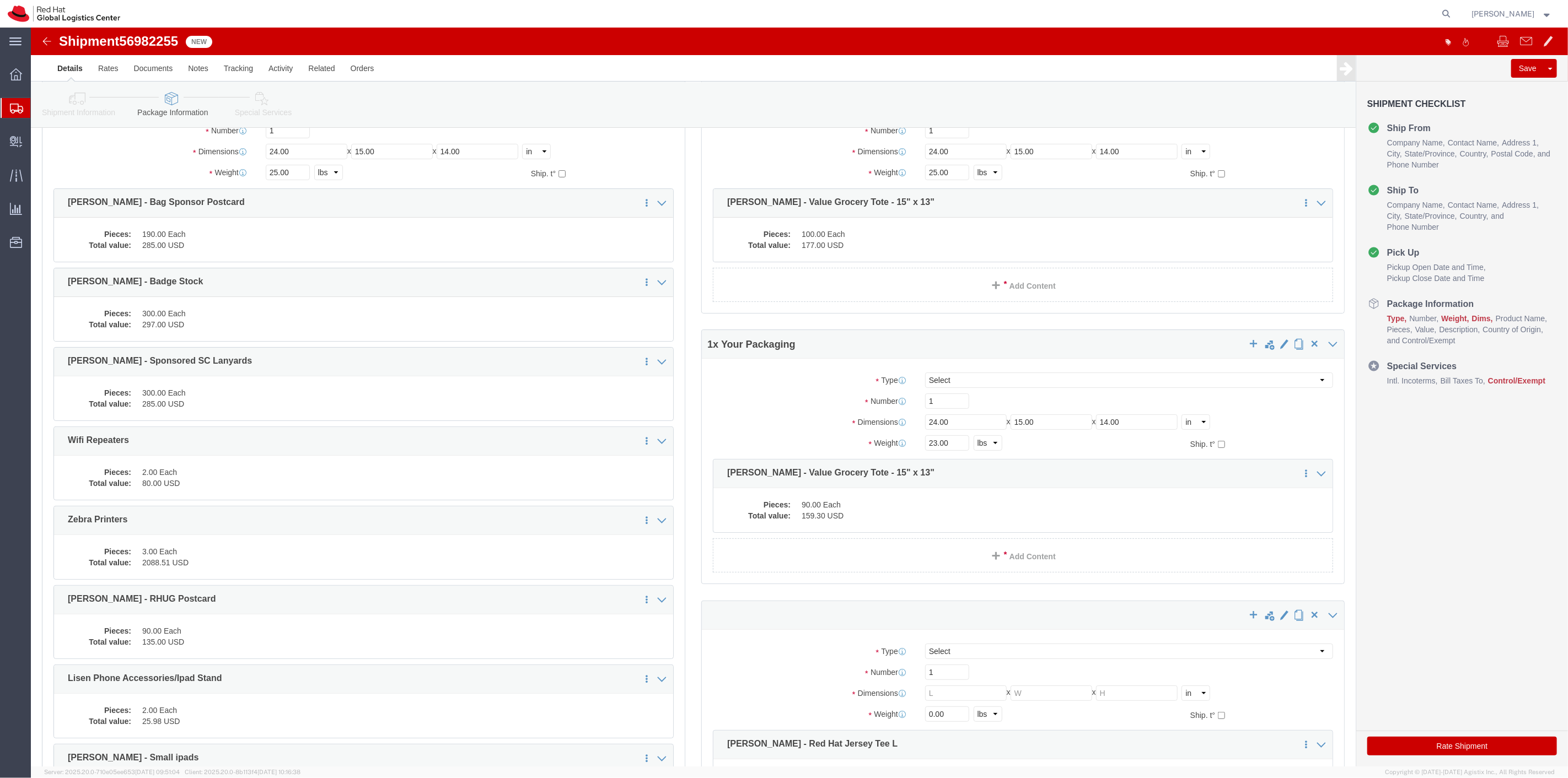
scroll to position [79, 0]
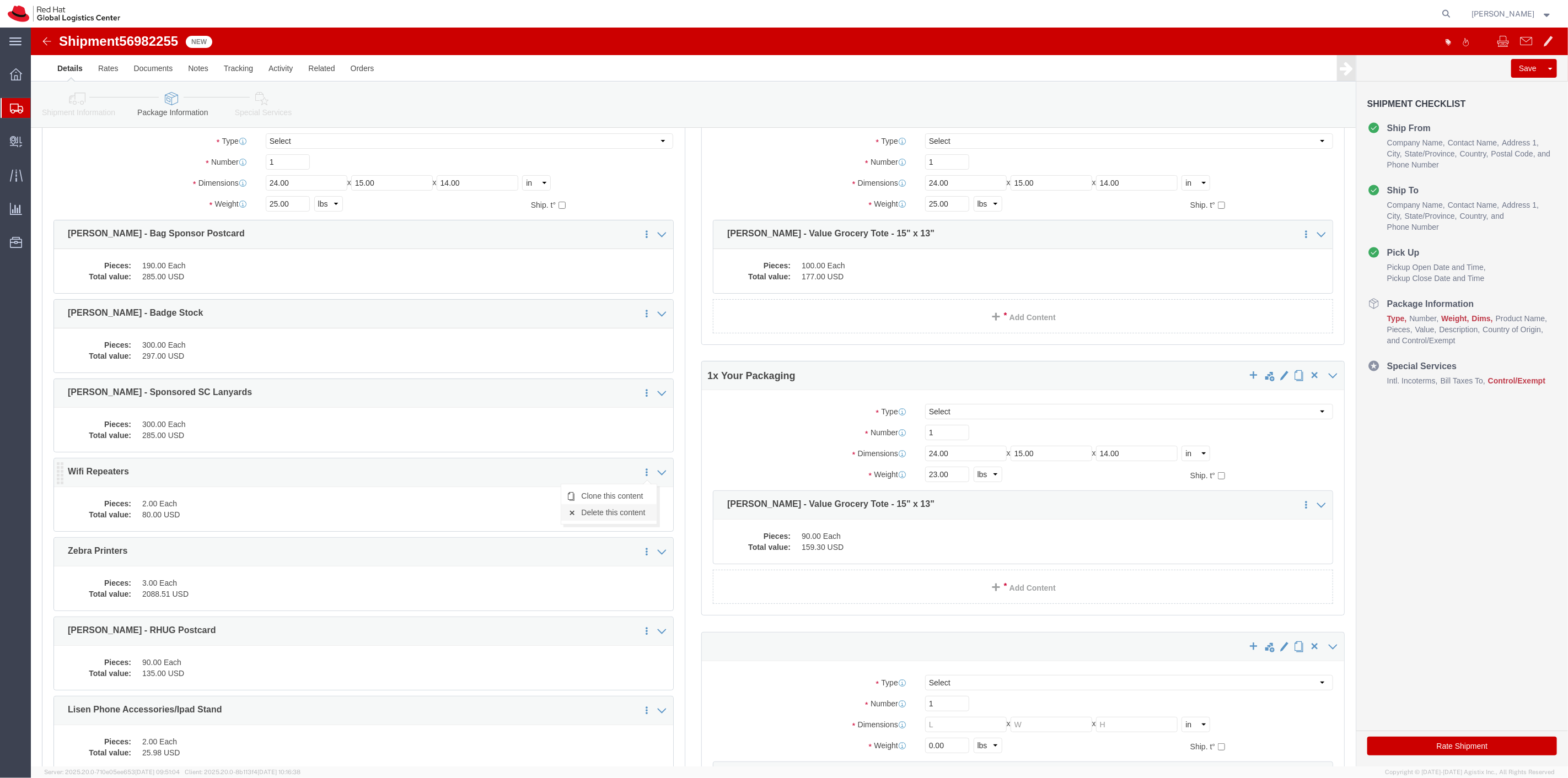
click link "Delete this content"
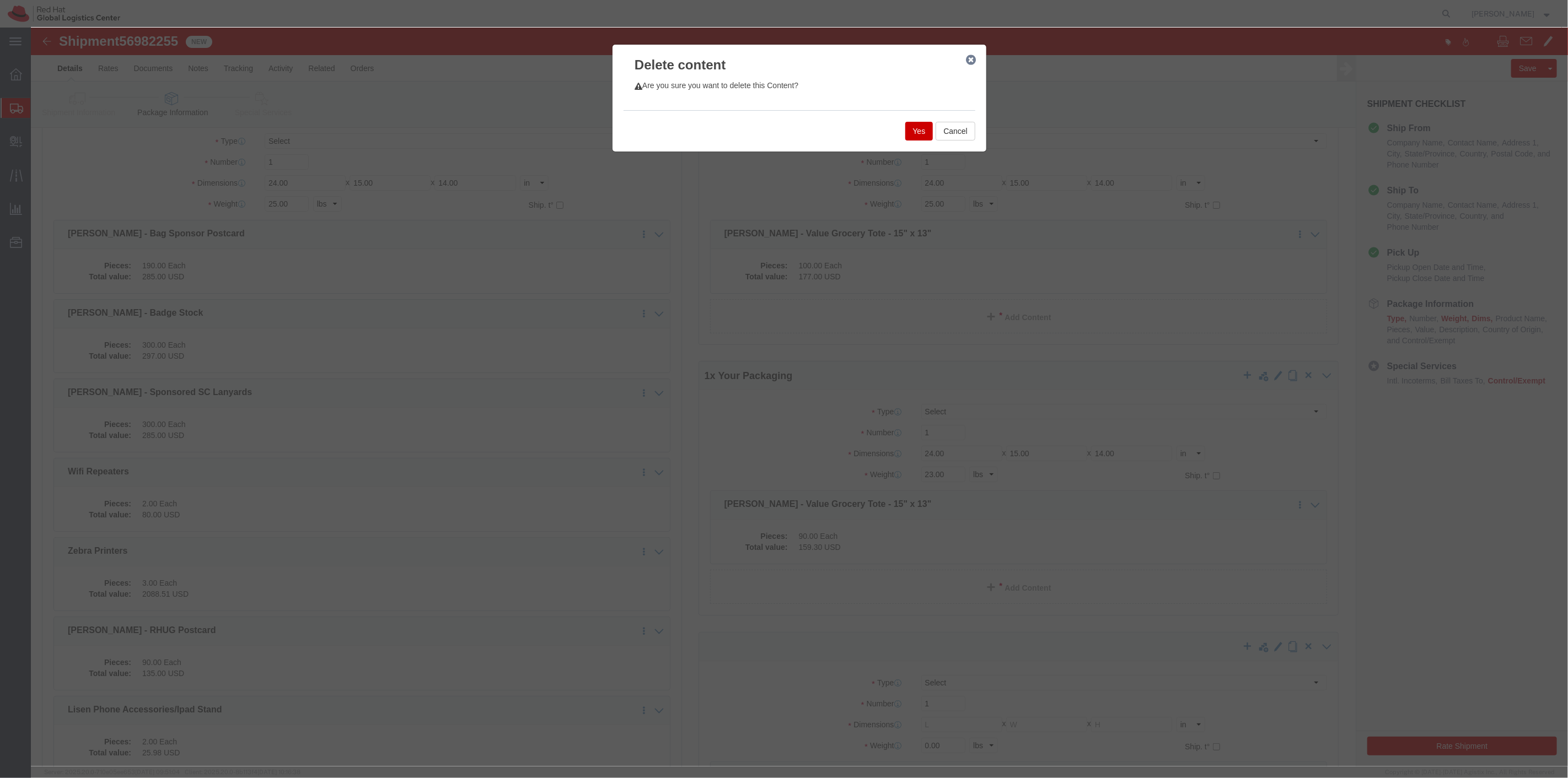
click button "Yes"
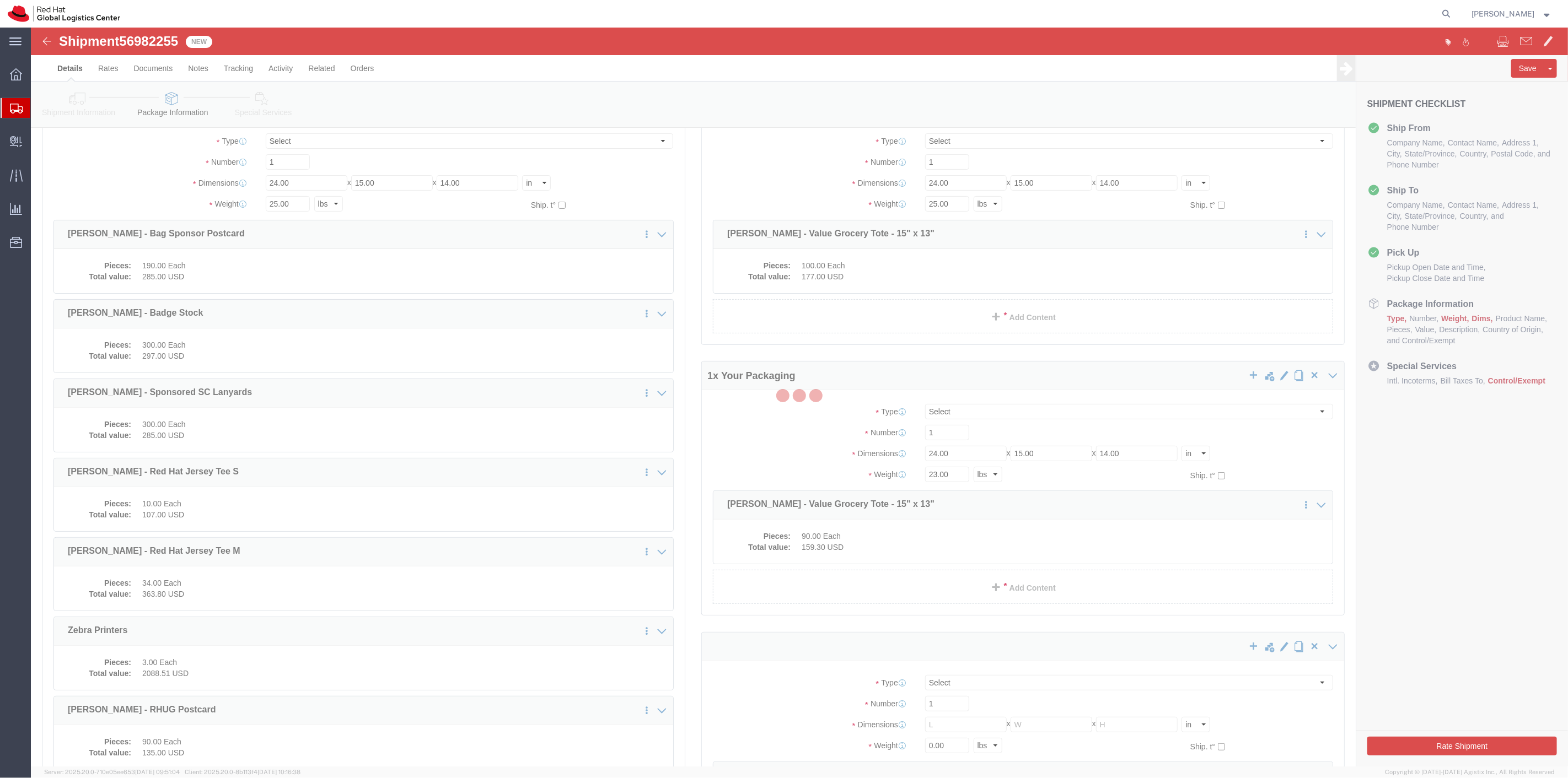
select select
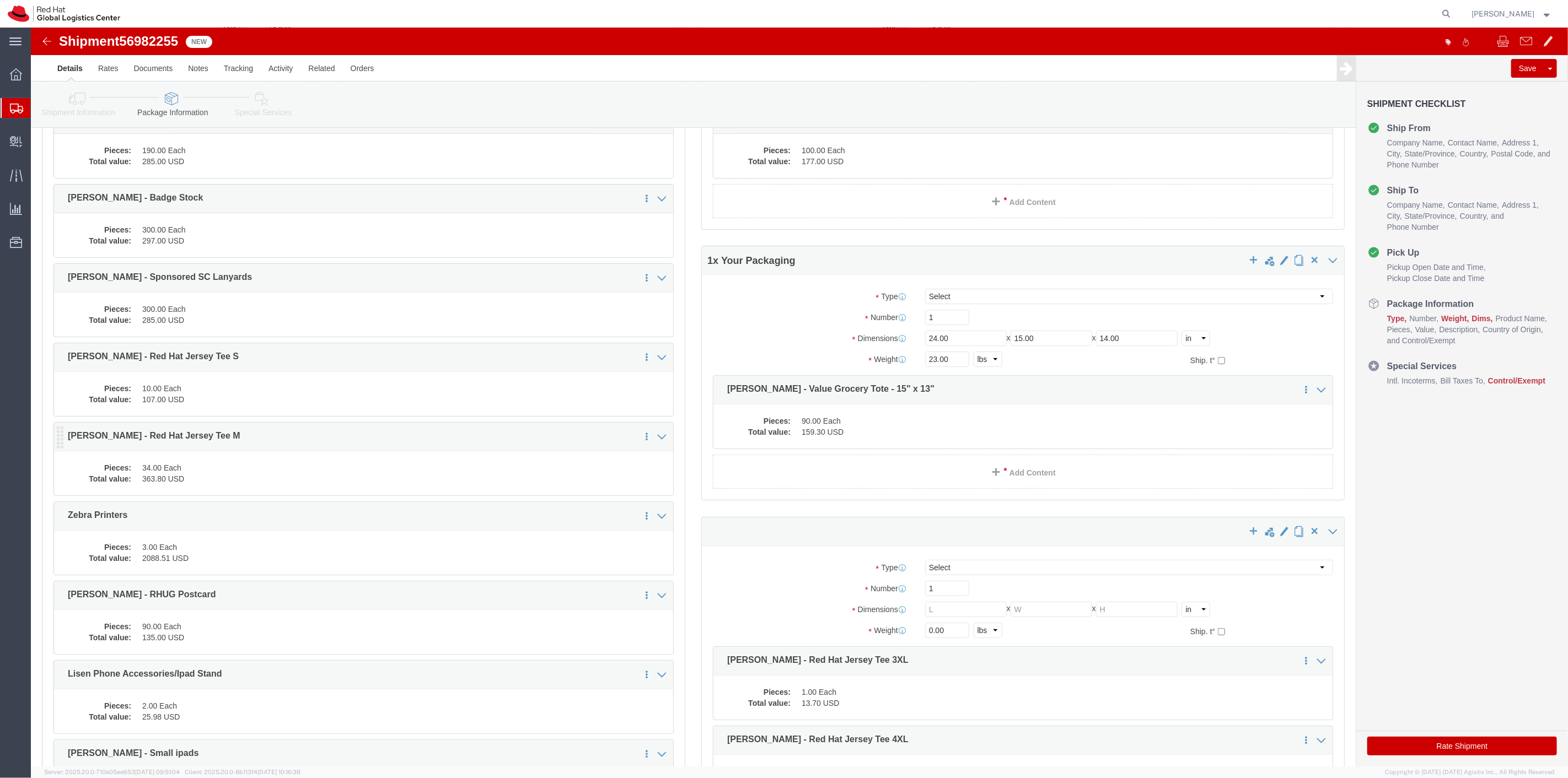
scroll to position [263, 0]
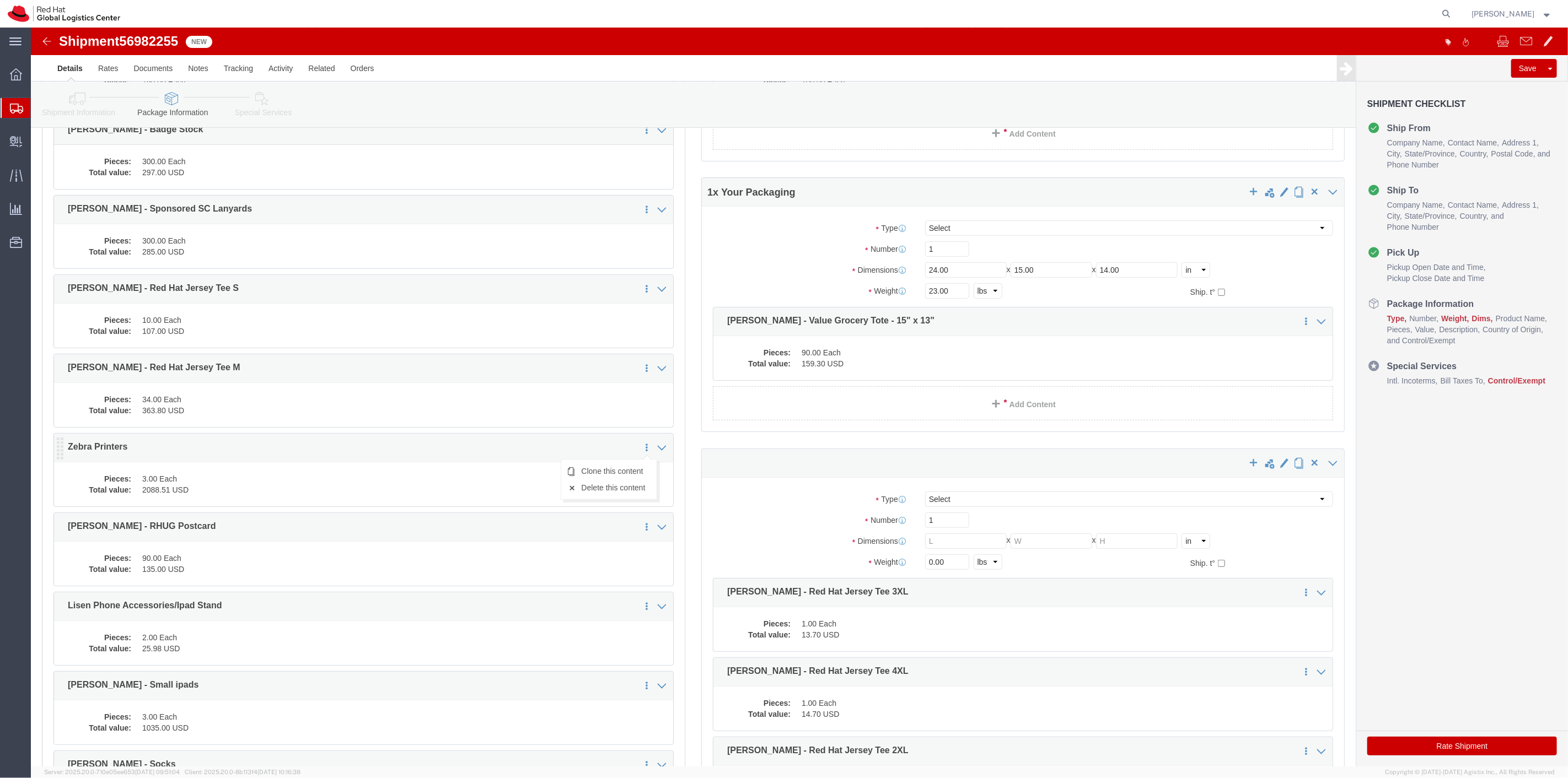
click icon
click link "Delete this content"
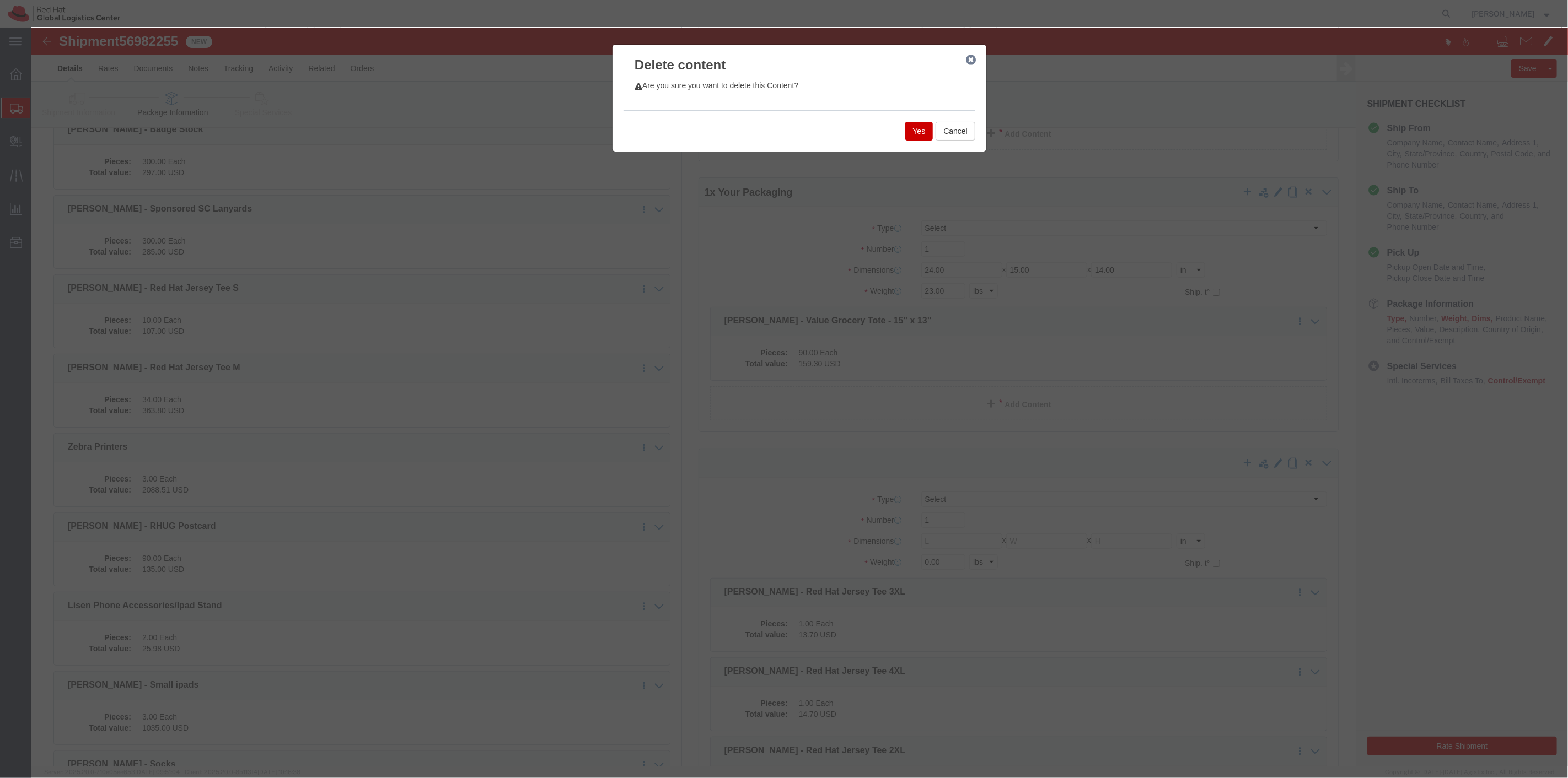
click button "Yes"
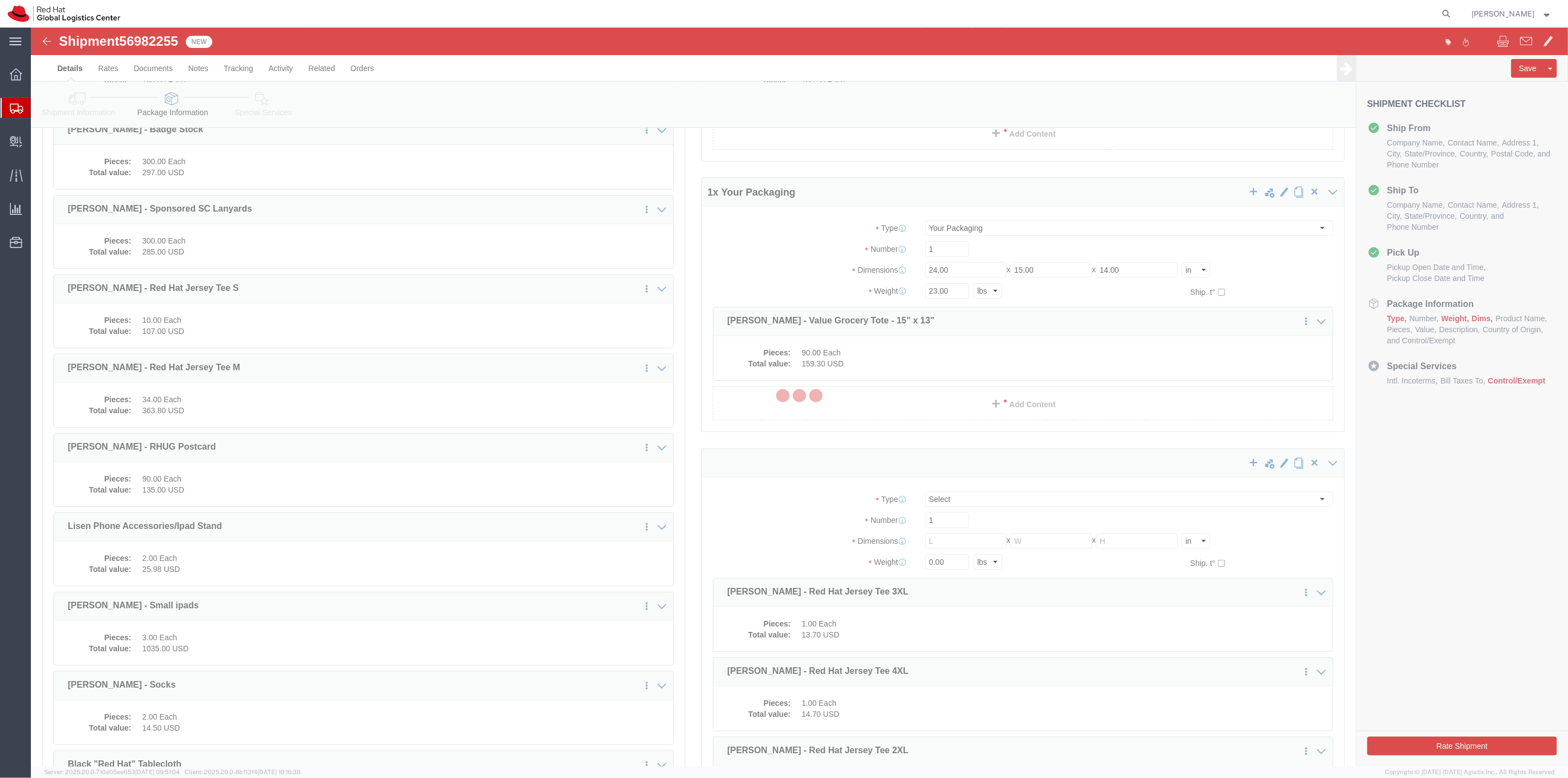
select select
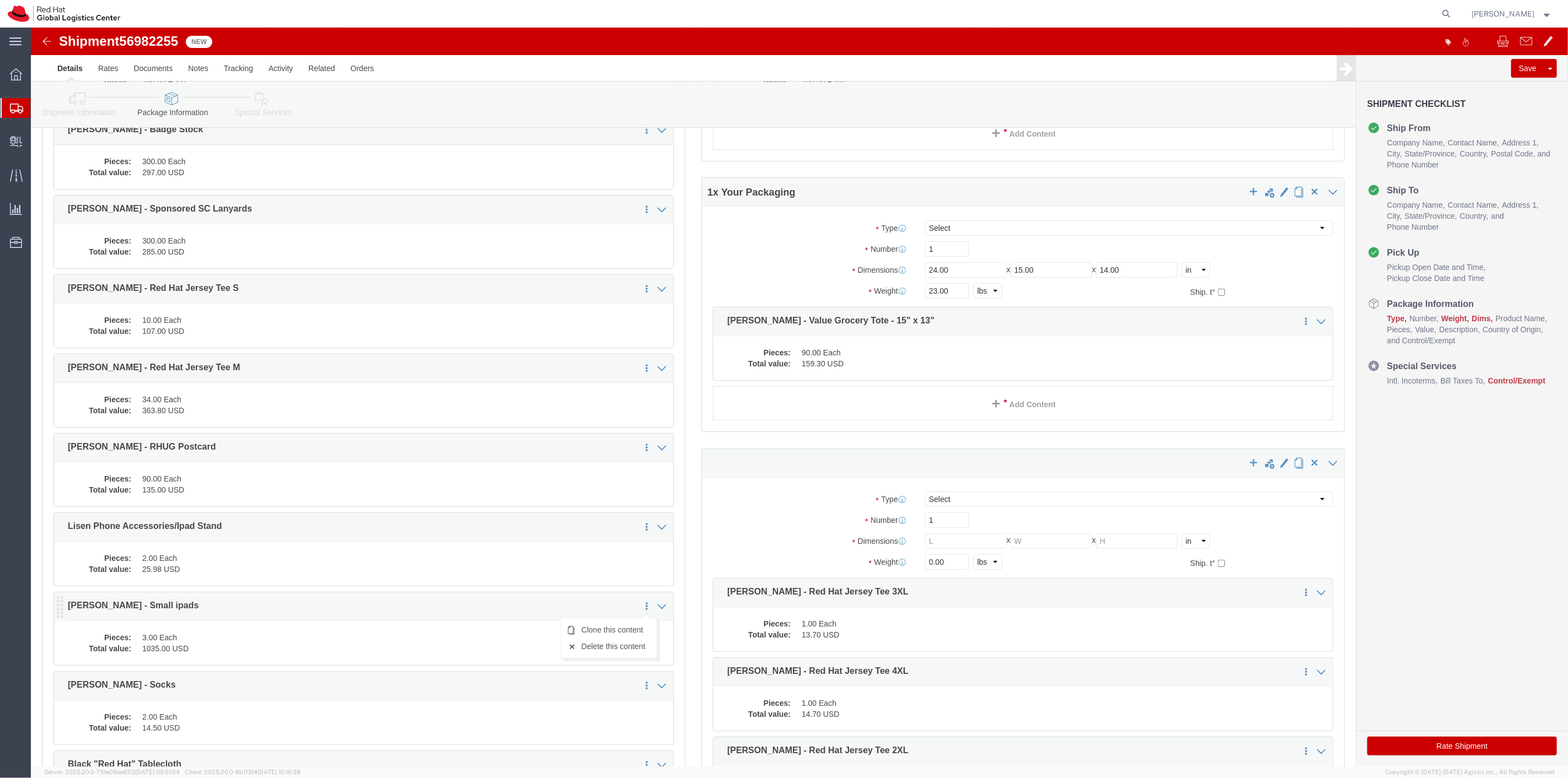
click icon
click link "Delete this content"
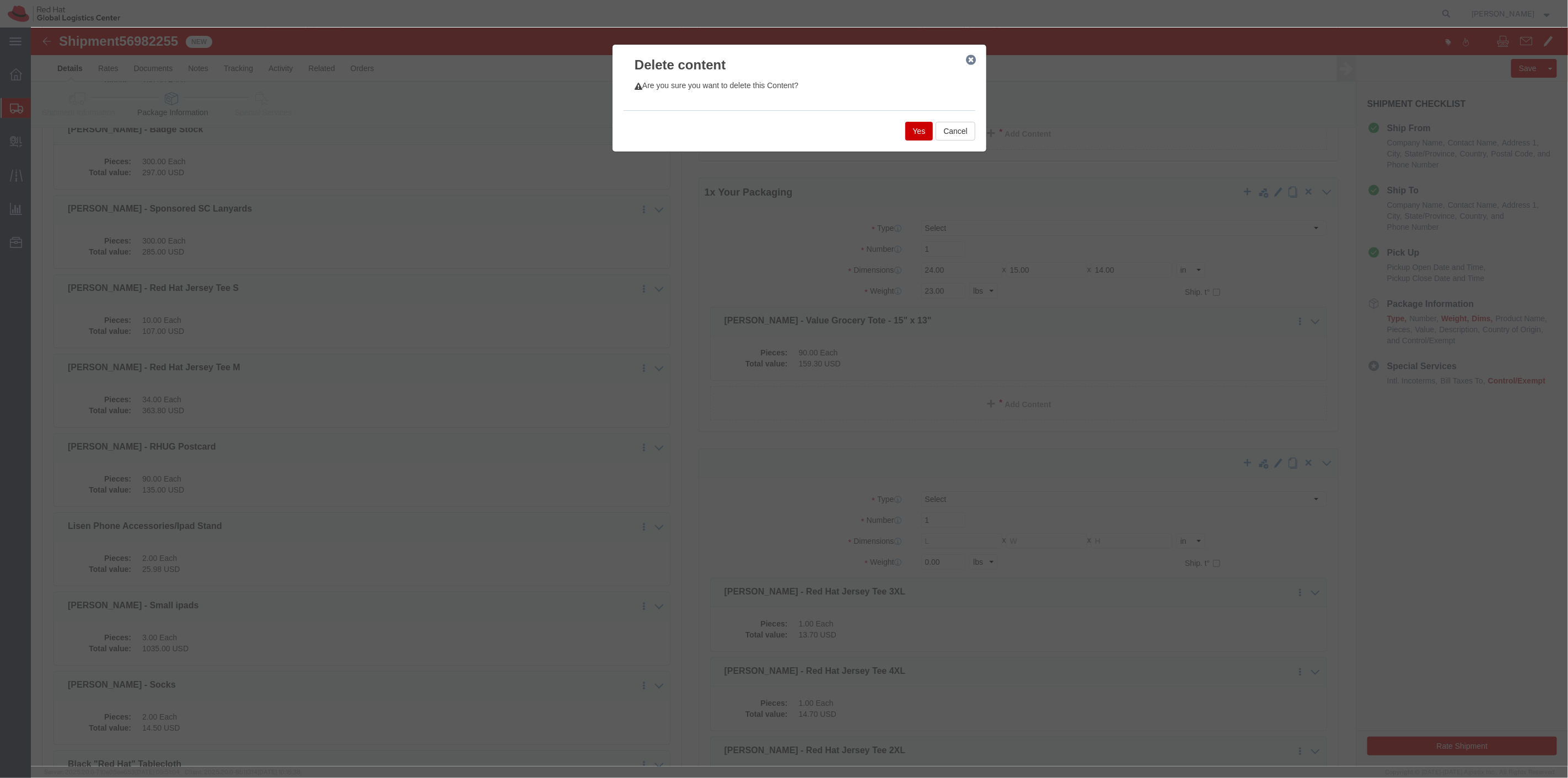
click button "Yes"
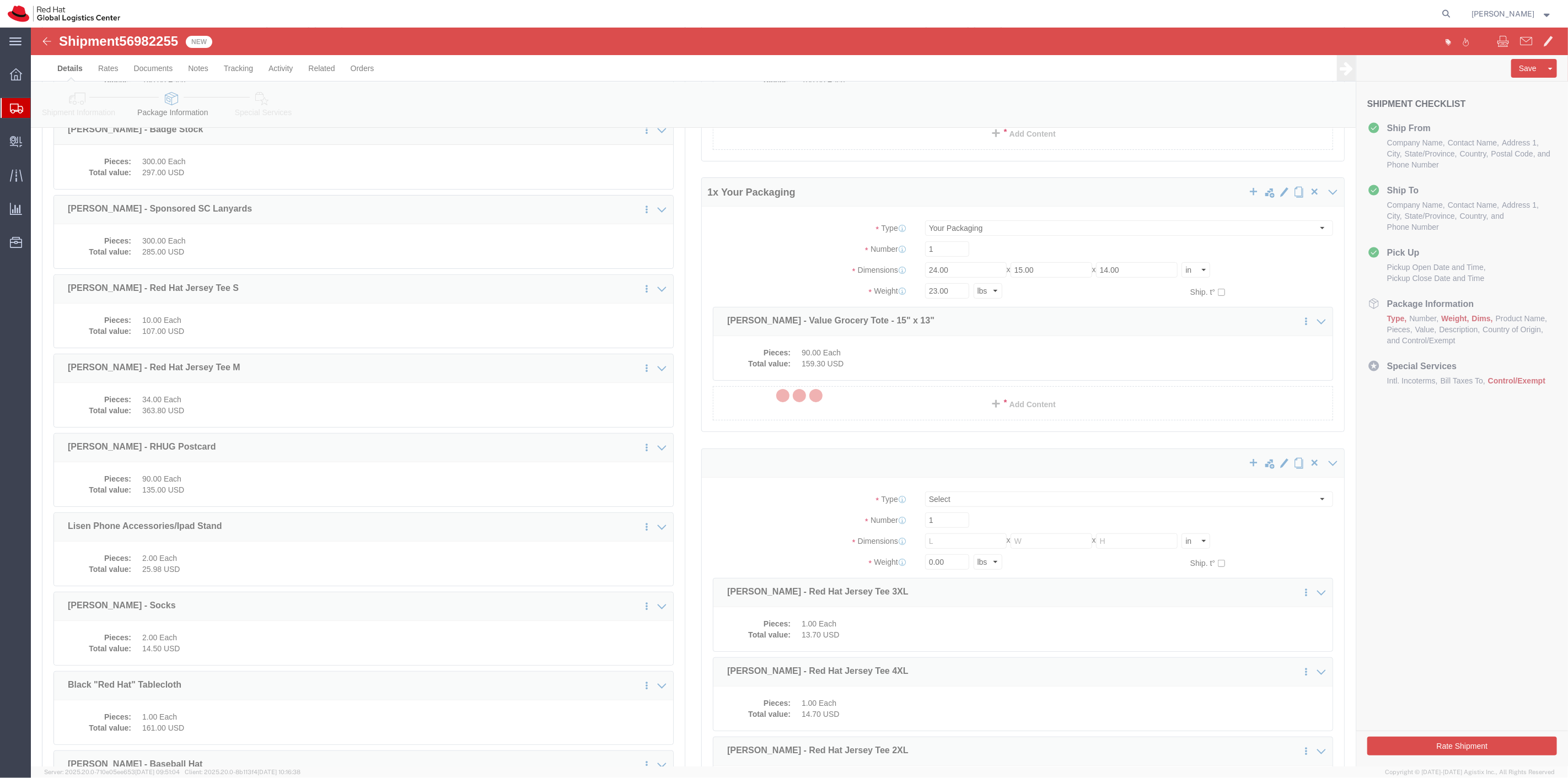
select select
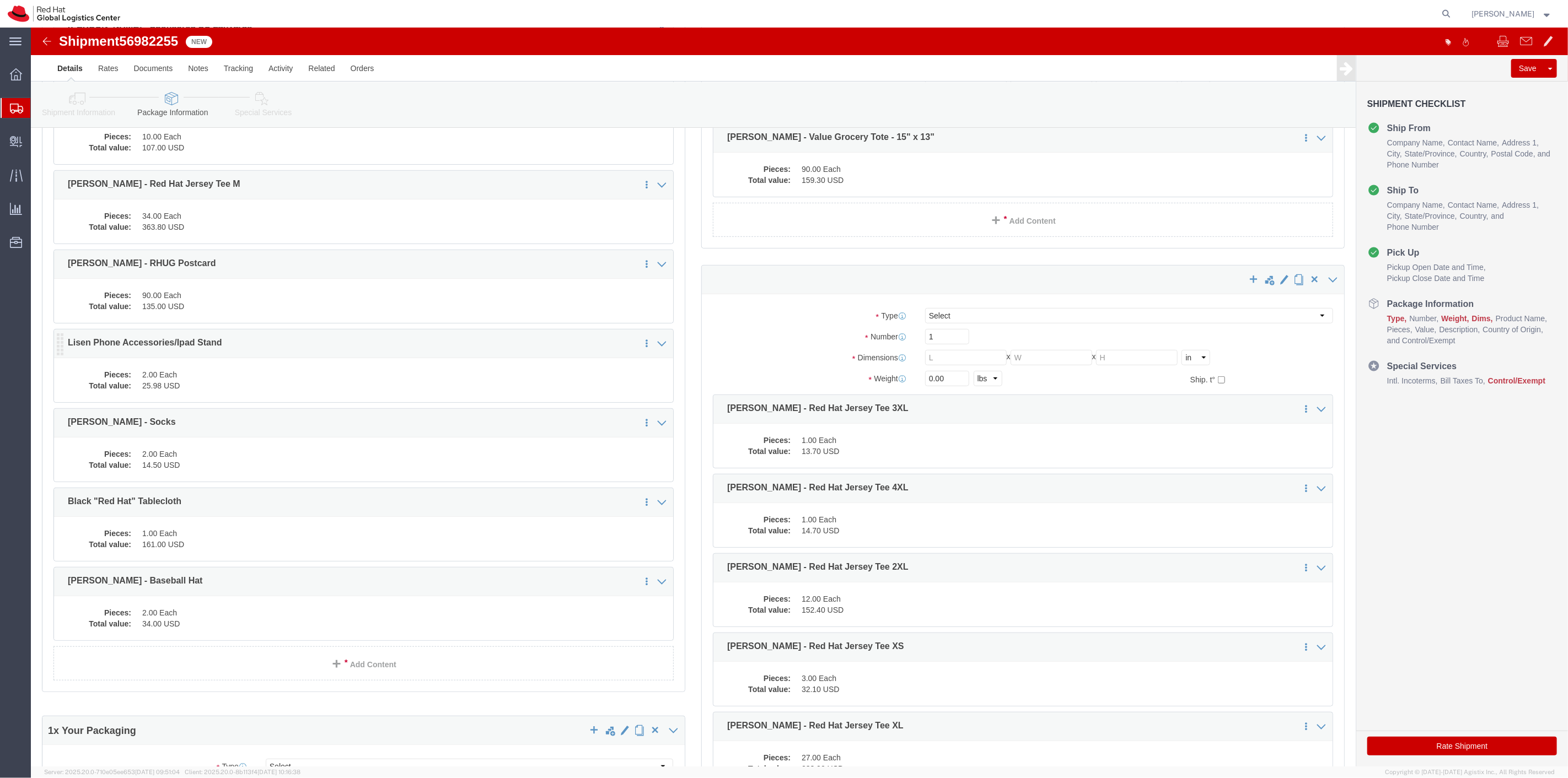
scroll to position [447, 0]
click dd "1.00 Each"
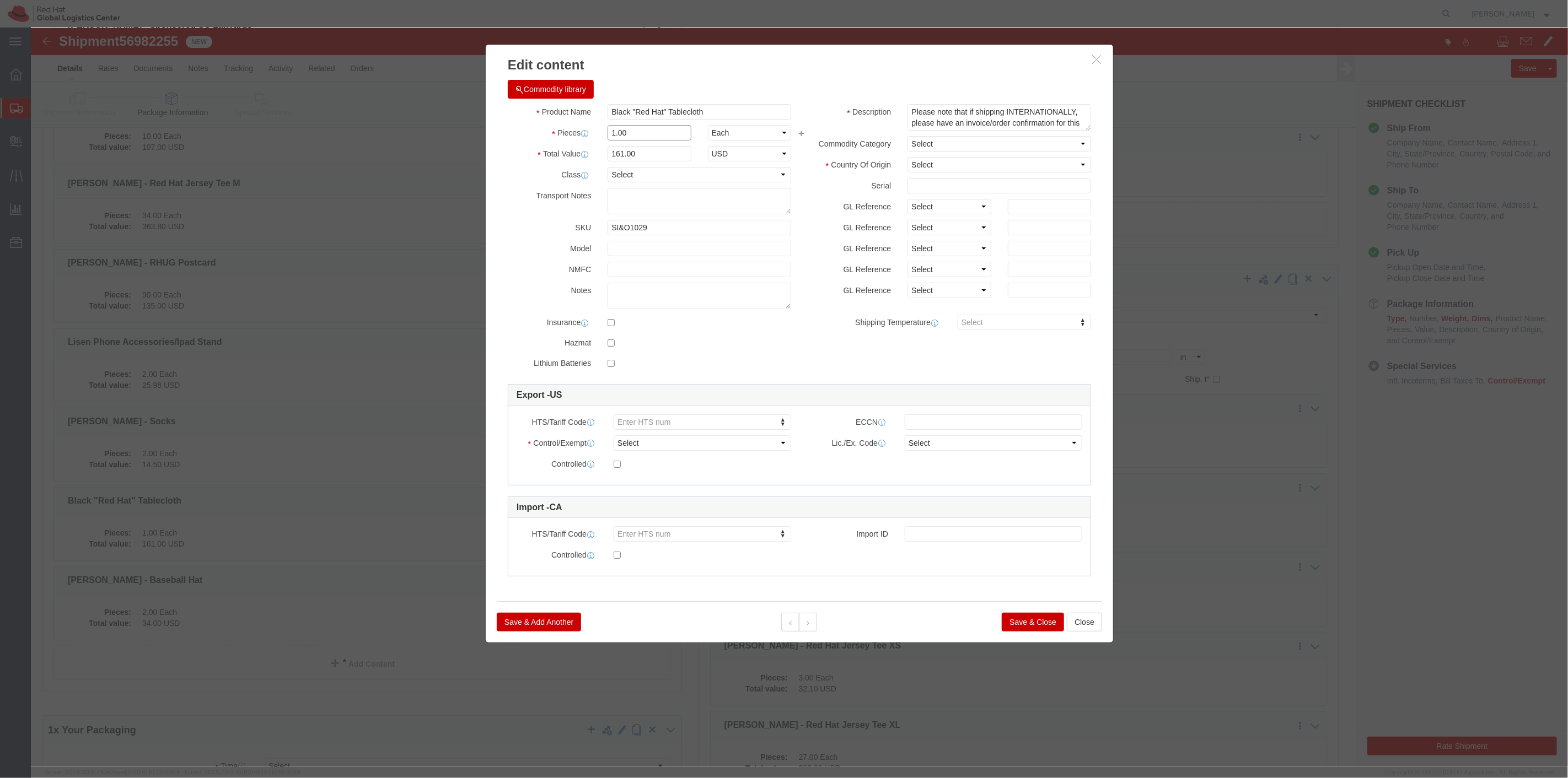
drag, startPoint x: 597, startPoint y: 107, endPoint x: 550, endPoint y: 101, distance: 47.4
click div "Pieces 1.00 Select Bag Barrels 100Board Feet Bottle Box Blister Pack Carats Can…"
type input "2"
type input "322"
click input "text"
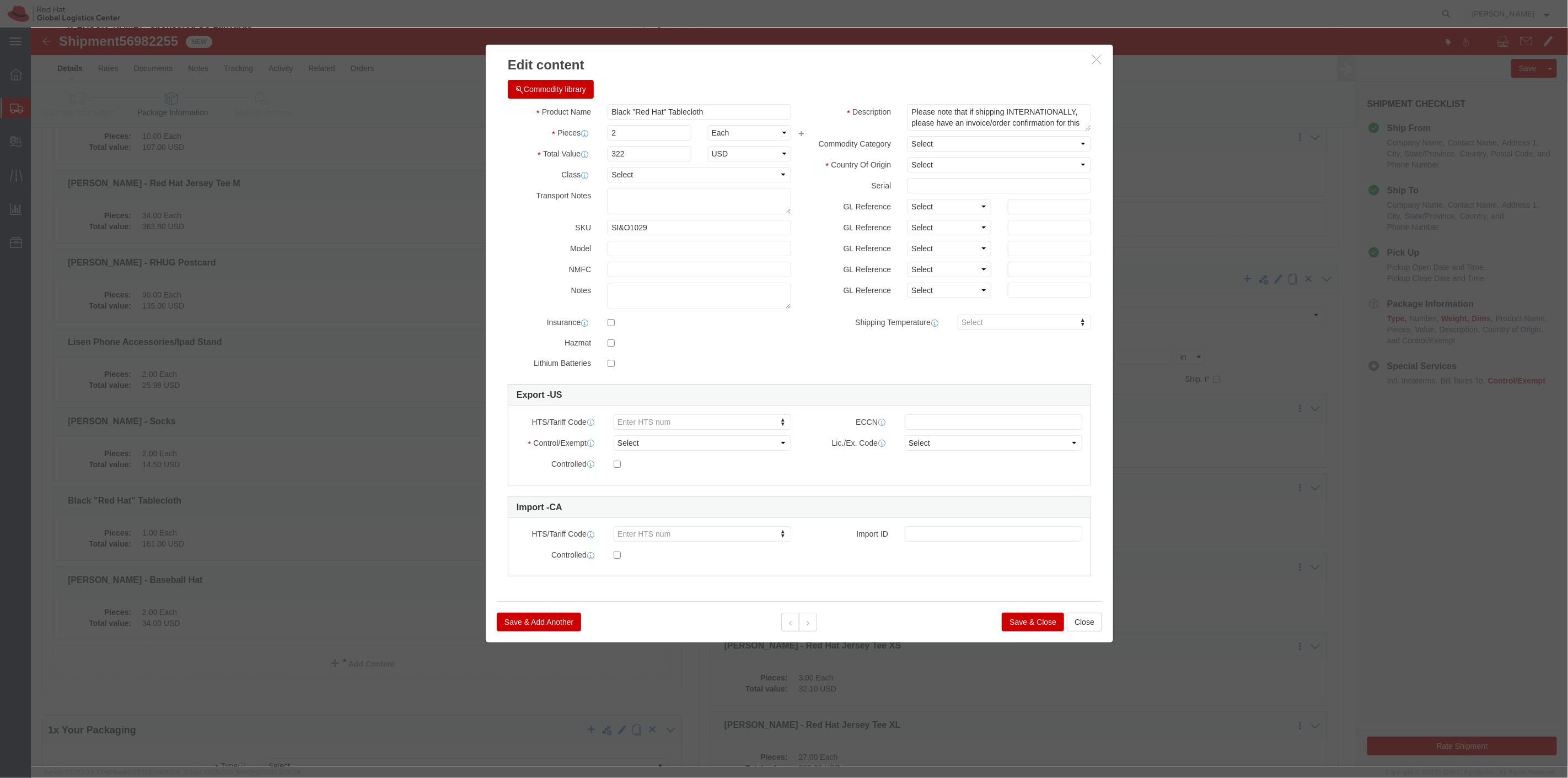
click button "Save & Close"
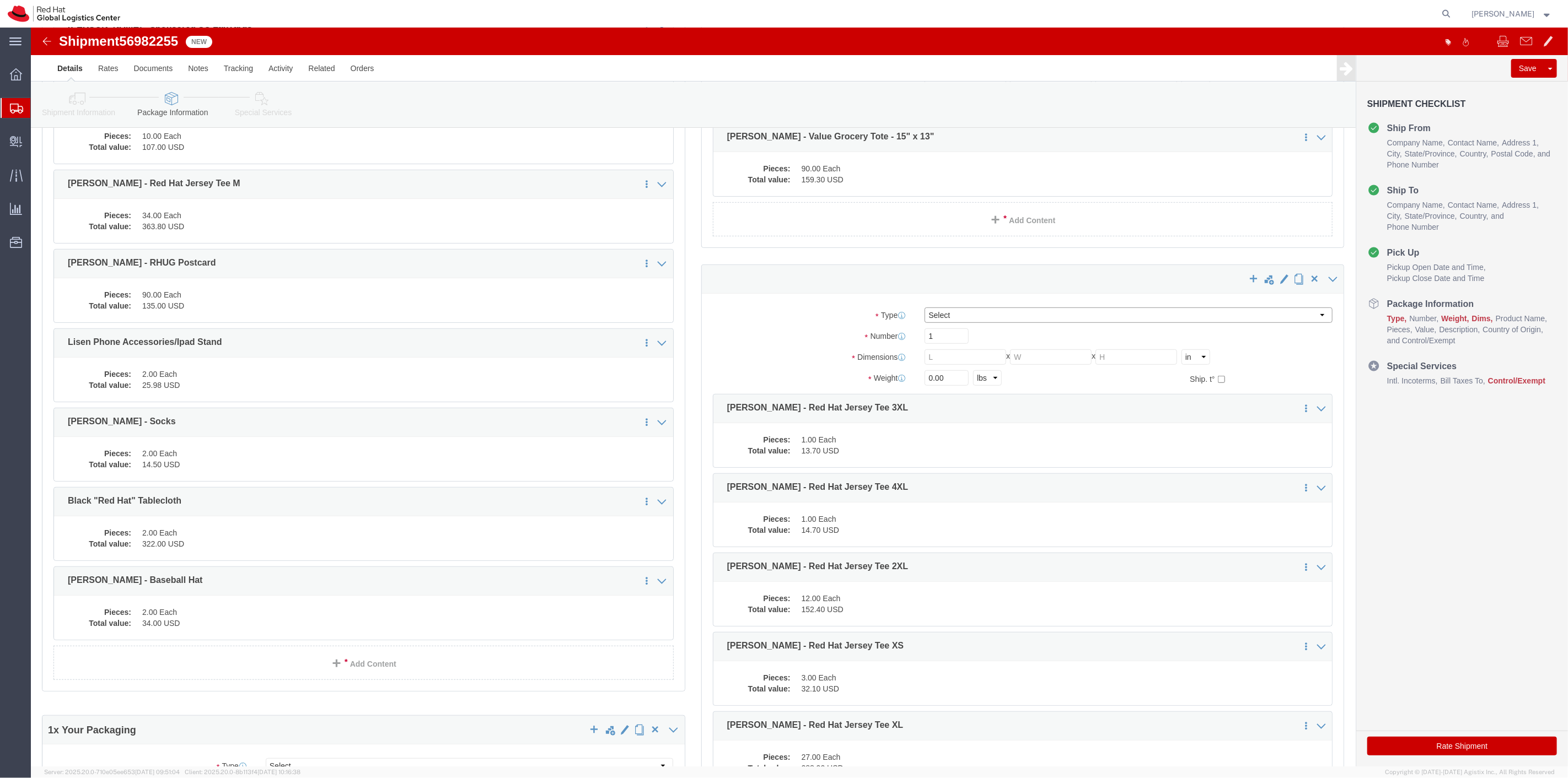
click select "Select Case(s) Crate(s) Envelope Large Box Medium Box PAK Skid(s) Small Box Sma…"
select select "YRPK"
click select "Select Case(s) Crate(s) Envelope Large Box Medium Box PAK Skid(s) Small Box Sma…"
click input "text"
type input "20"
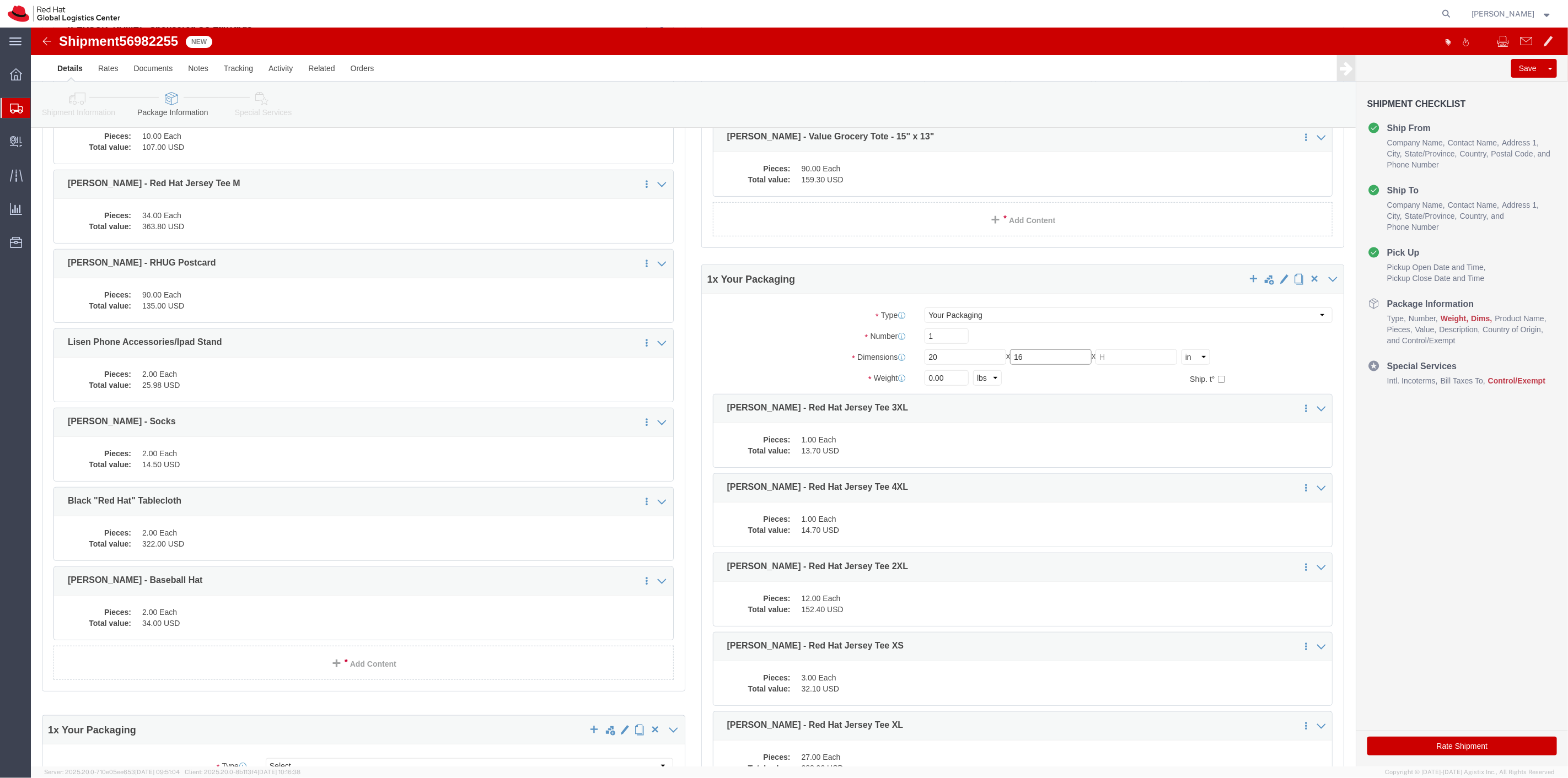
type input "16"
type input "10"
drag, startPoint x: 920, startPoint y: 350, endPoint x: 886, endPoint y: 349, distance: 34.0
click div "0.00 Select kgs lbs"
type input "33"
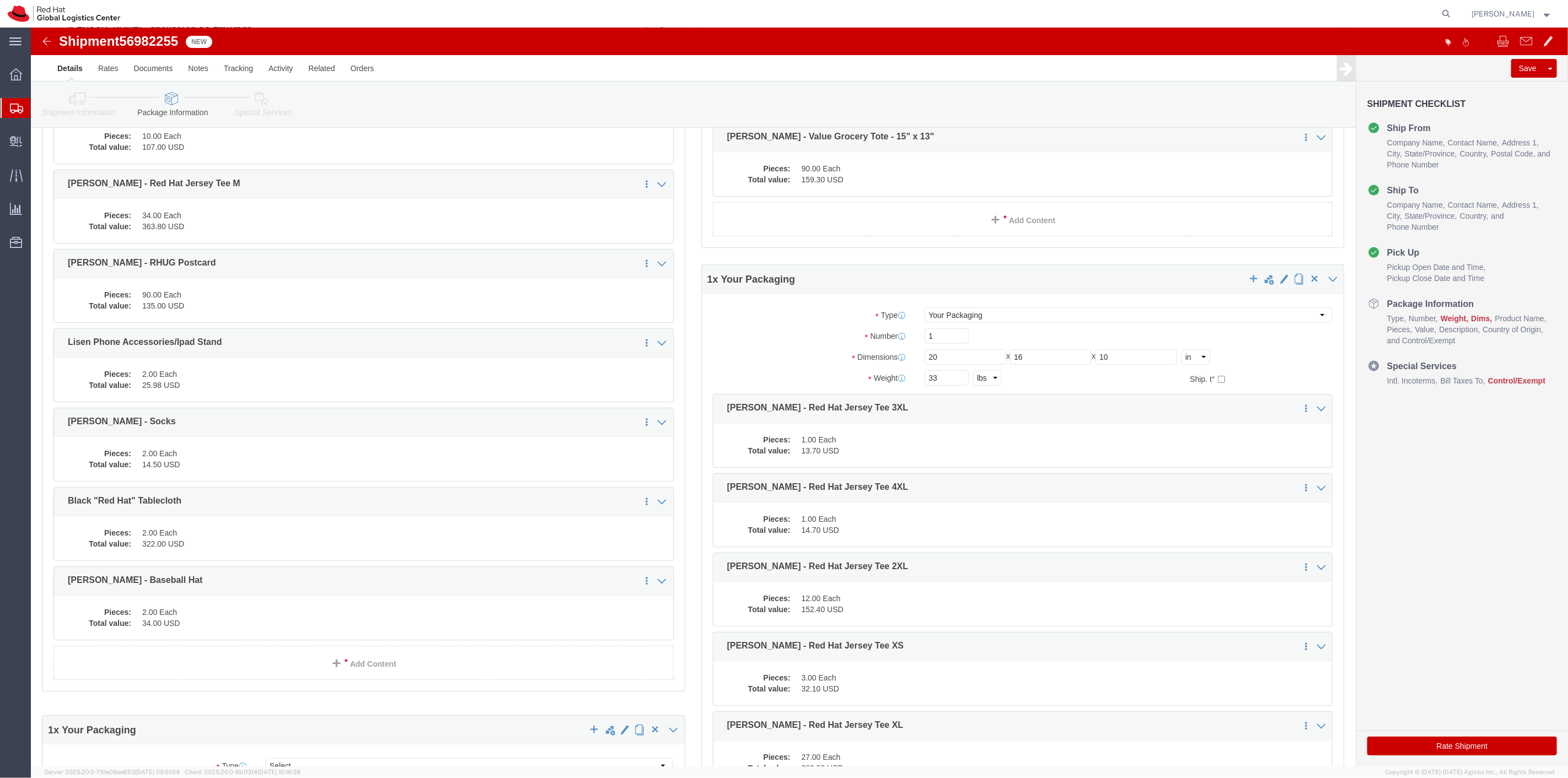
click label "Dimensions"
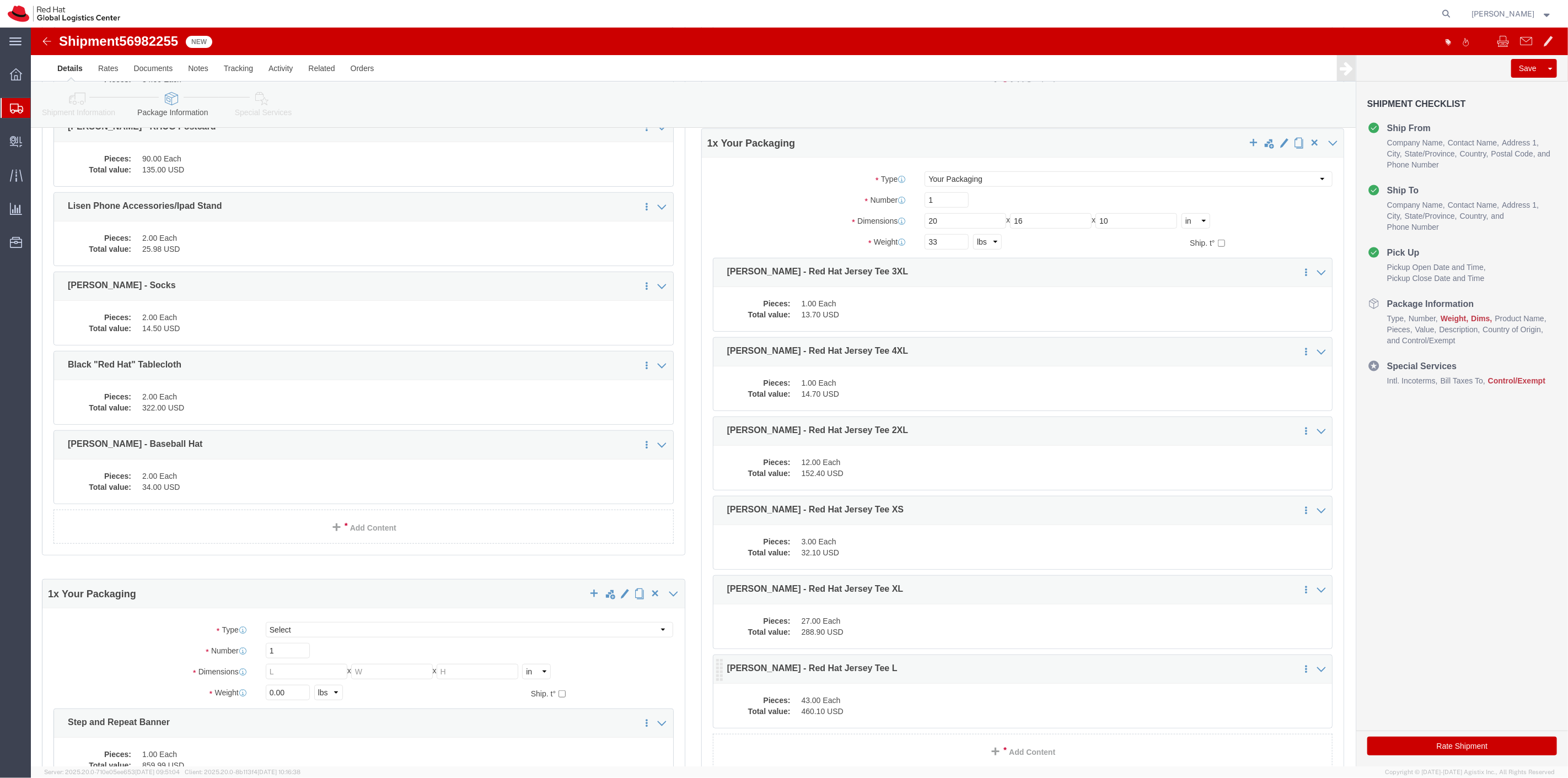
scroll to position [767, 0]
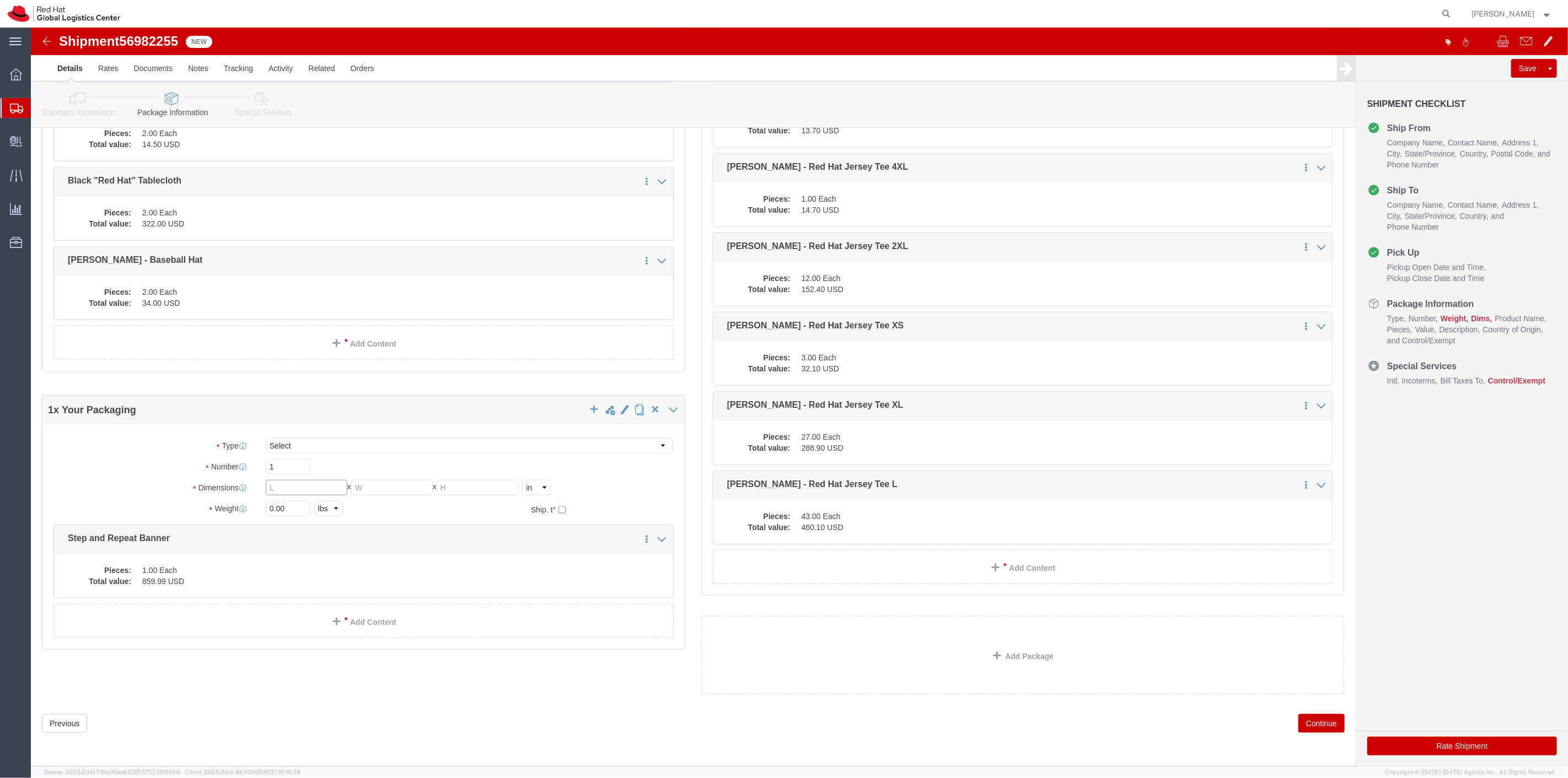
click input "text"
type input "34"
type input "14"
type input "13"
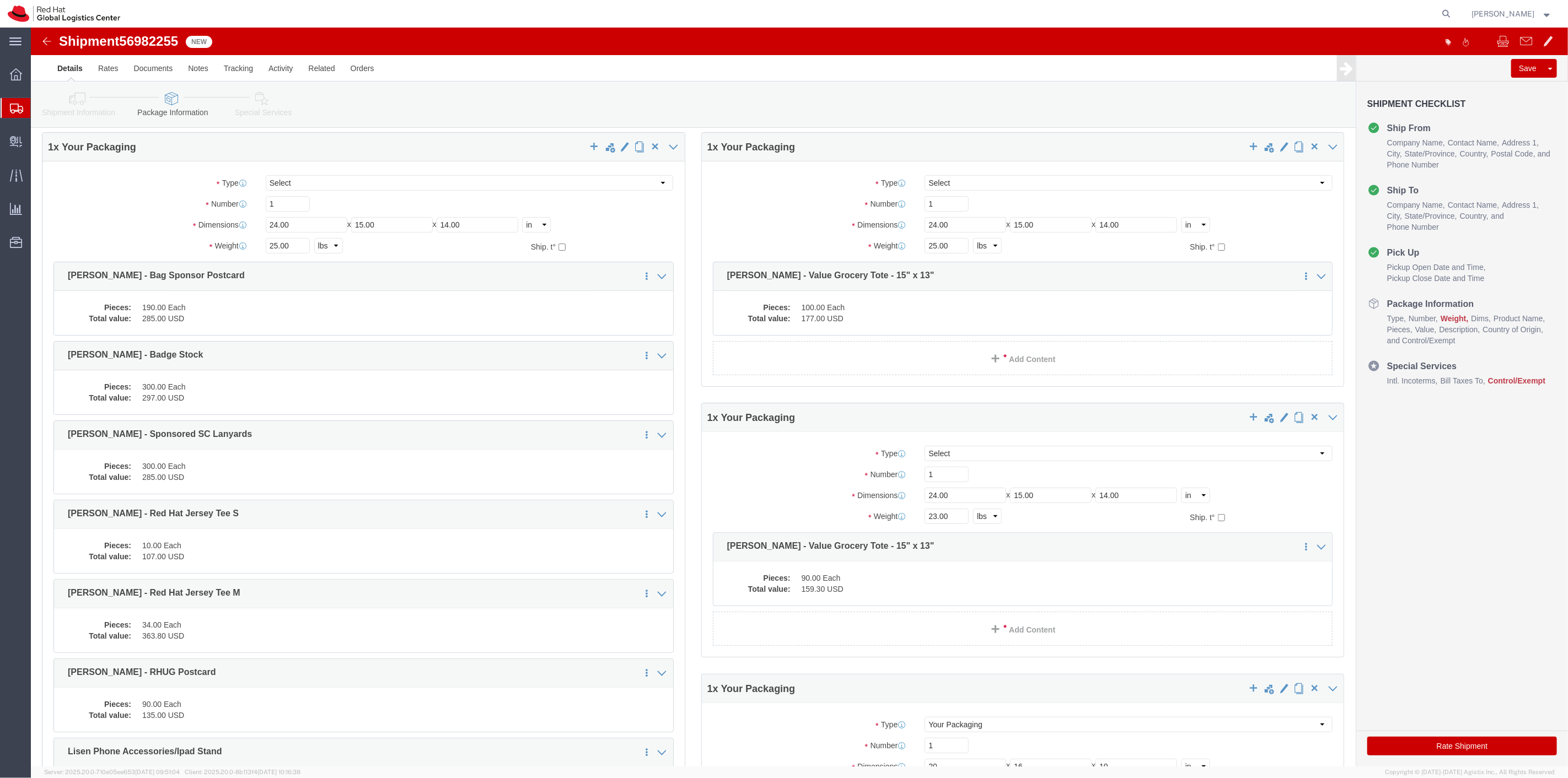
scroll to position [0, 0]
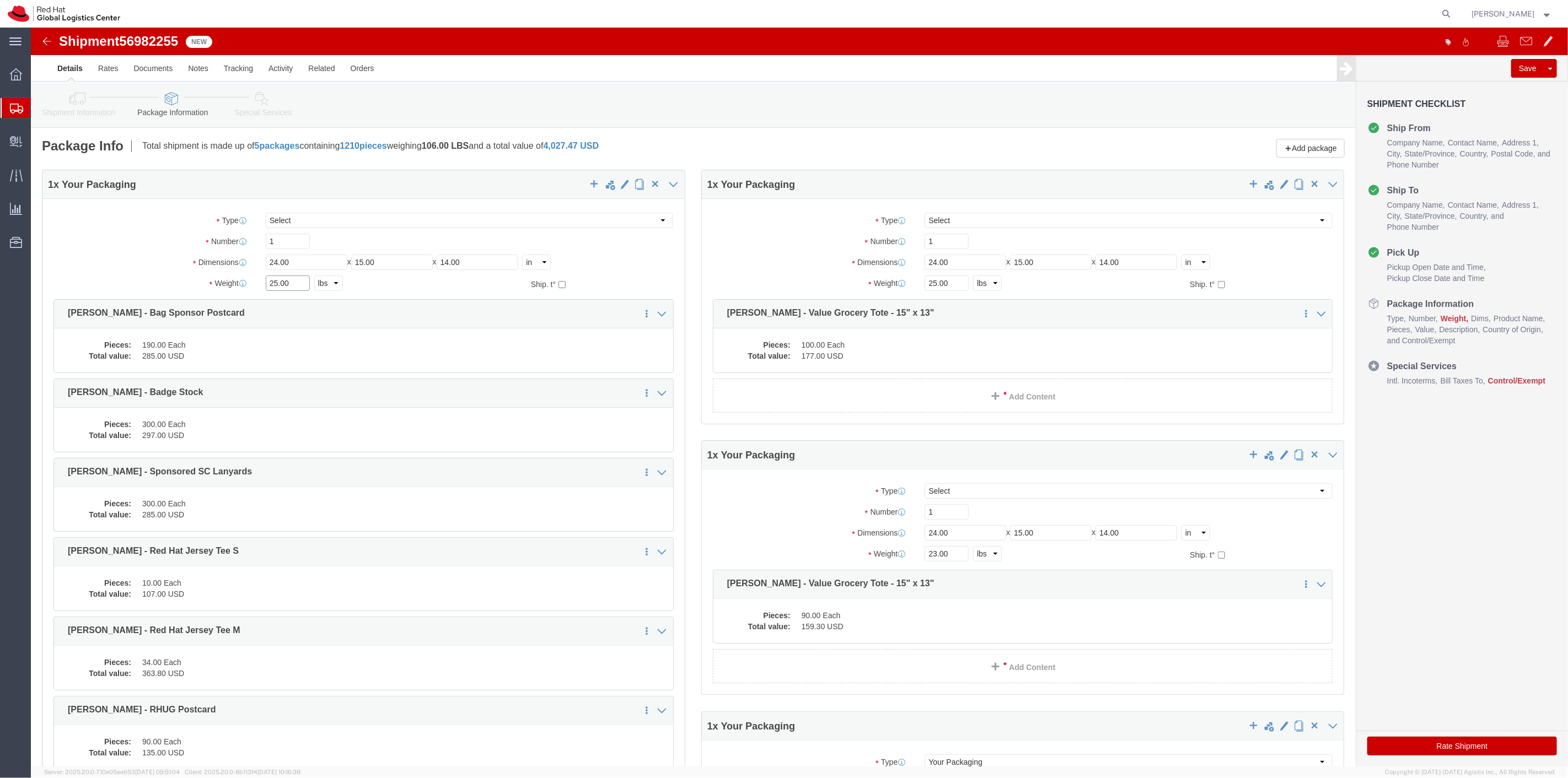
drag, startPoint x: 264, startPoint y: 254, endPoint x: 163, endPoint y: 246, distance: 101.3
click div "Package Type Select Case(s) Crate(s) Envelope Large Box Medium Box PAK Skid(s) …"
type input "41"
drag, startPoint x: 280, startPoint y: 232, endPoint x: 166, endPoint y: 240, distance: 114.3
click div "Dimensions Length 24.00 x Width 15.00 x Height 14.00 Select cm ft in"
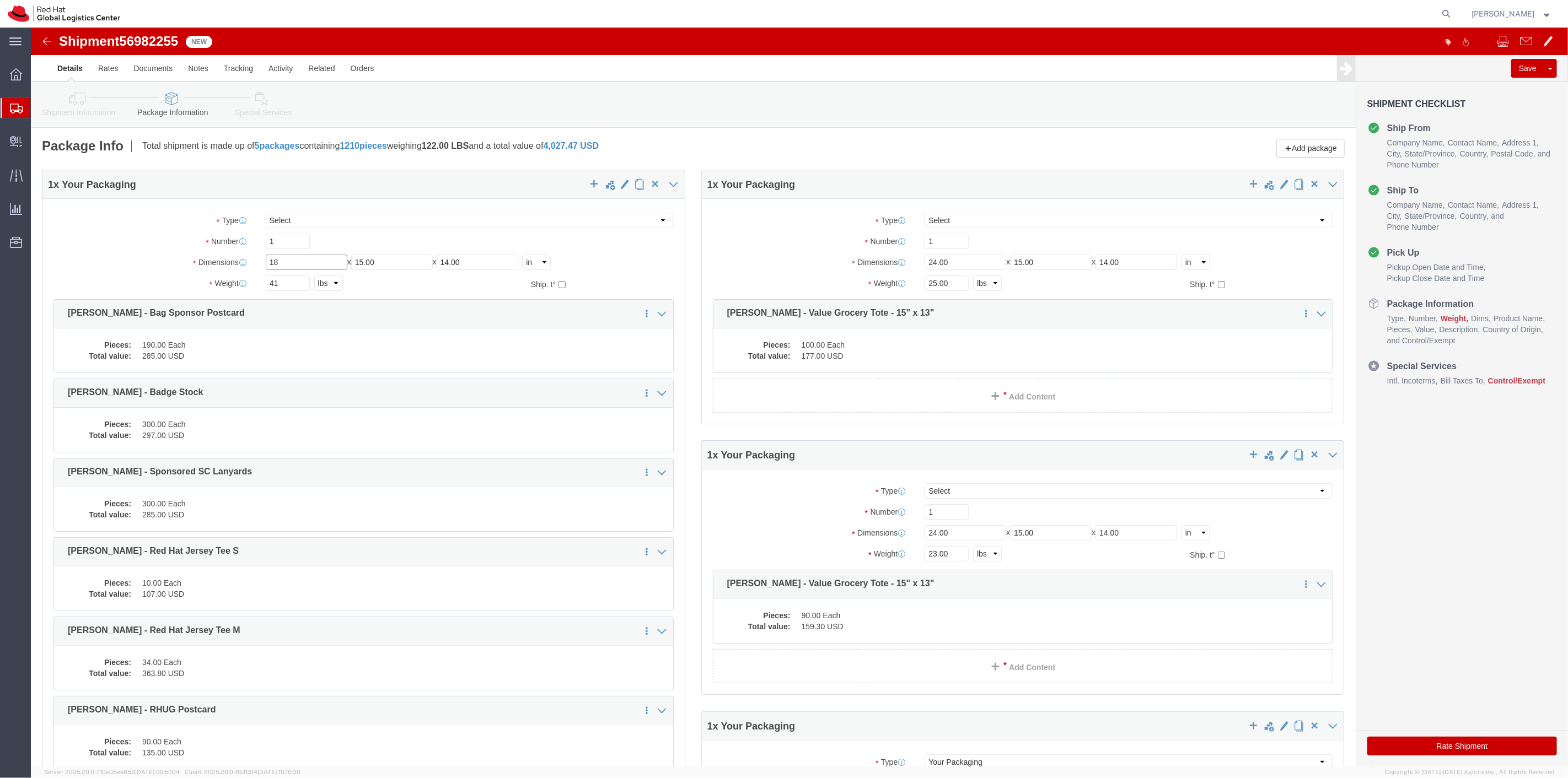
type input "18"
type input "16"
